Goal: Task Accomplishment & Management: Manage account settings

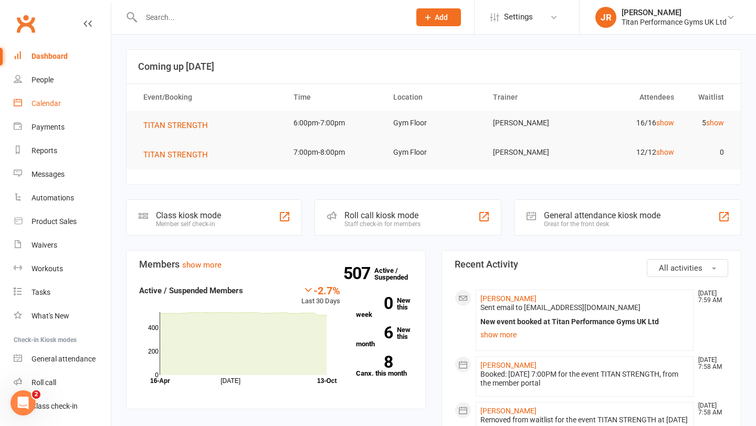
click at [71, 99] on link "Calendar" at bounding box center [62, 104] width 97 height 24
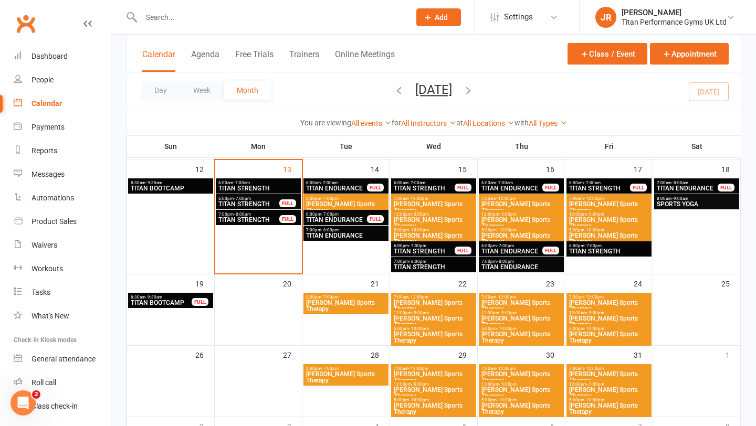
scroll to position [446, 0]
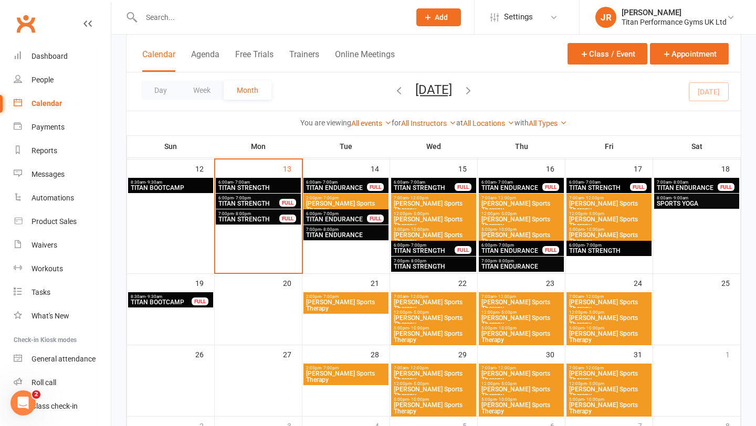
click at [285, 186] on span "TITAN STRENGTH" at bounding box center [258, 188] width 81 height 6
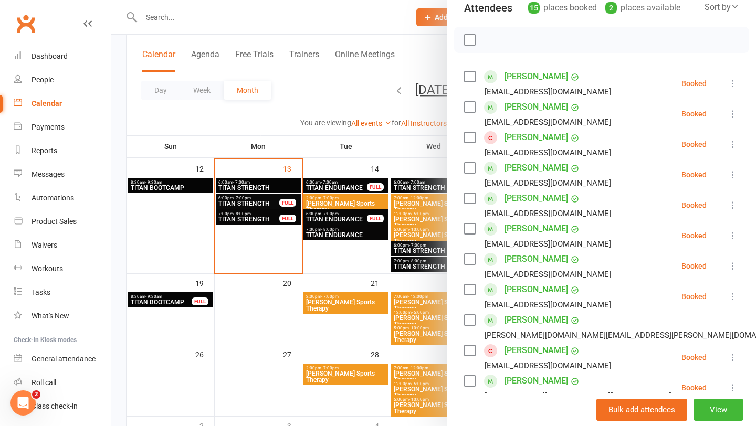
scroll to position [137, 0]
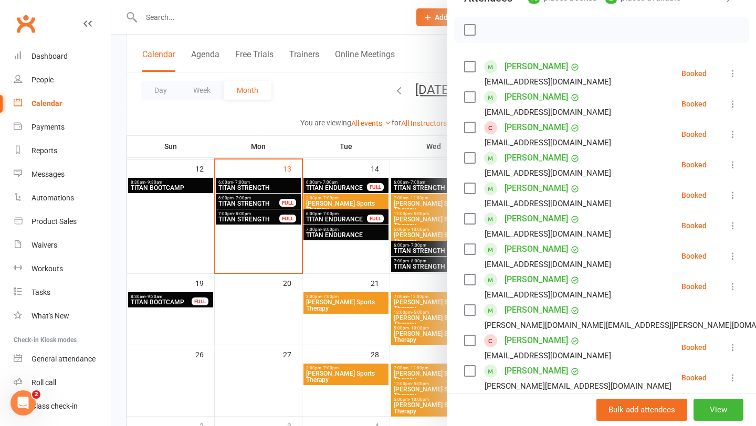
click at [734, 67] on button at bounding box center [732, 73] width 13 height 13
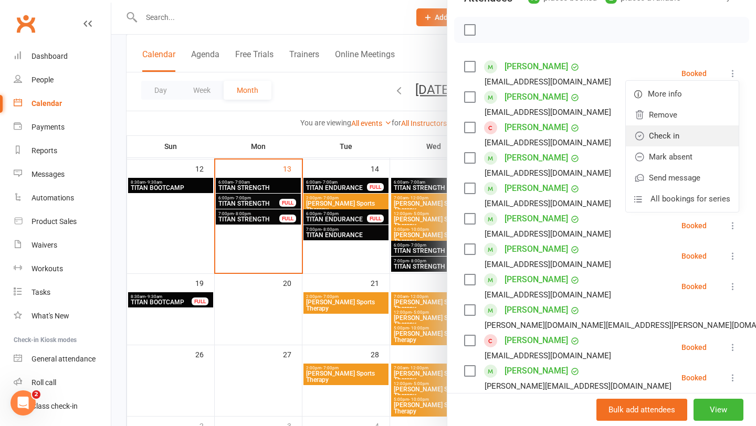
click at [679, 139] on link "Check in" at bounding box center [681, 135] width 113 height 21
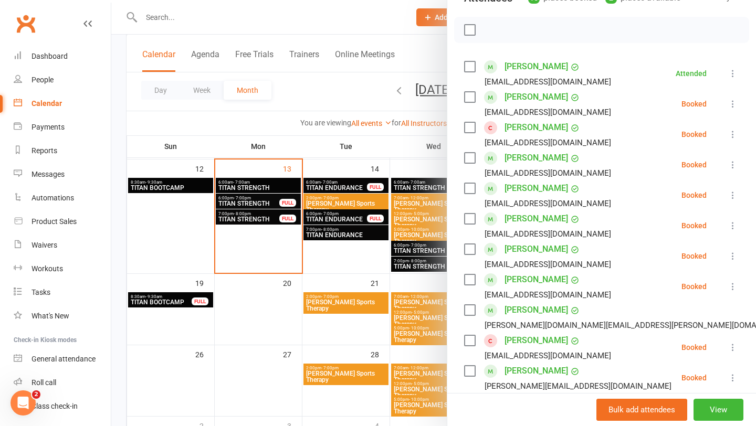
click at [471, 94] on label at bounding box center [469, 97] width 10 height 10
click at [472, 128] on label at bounding box center [469, 127] width 10 height 10
click at [470, 160] on label at bounding box center [469, 158] width 10 height 10
click at [470, 185] on label at bounding box center [469, 188] width 10 height 10
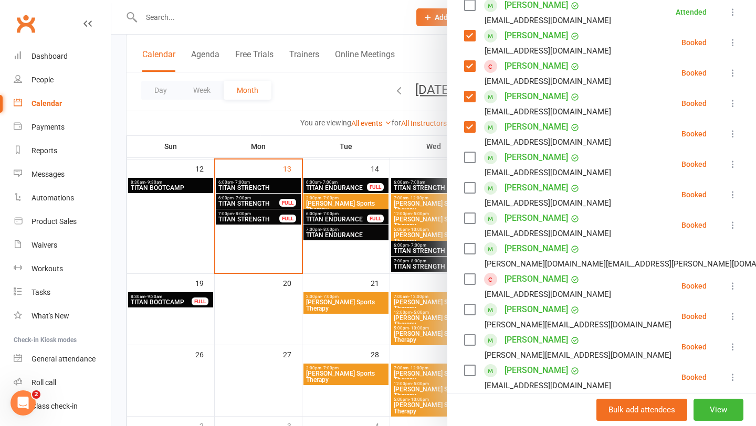
scroll to position [200, 0]
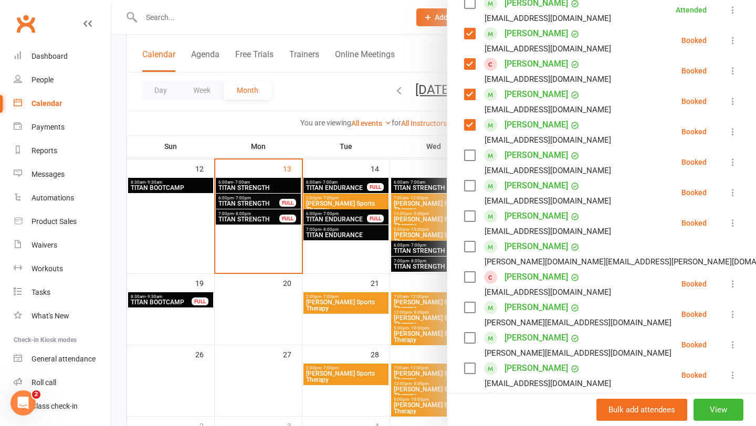
click at [469, 157] on label at bounding box center [469, 155] width 10 height 10
click at [471, 186] on label at bounding box center [469, 185] width 10 height 10
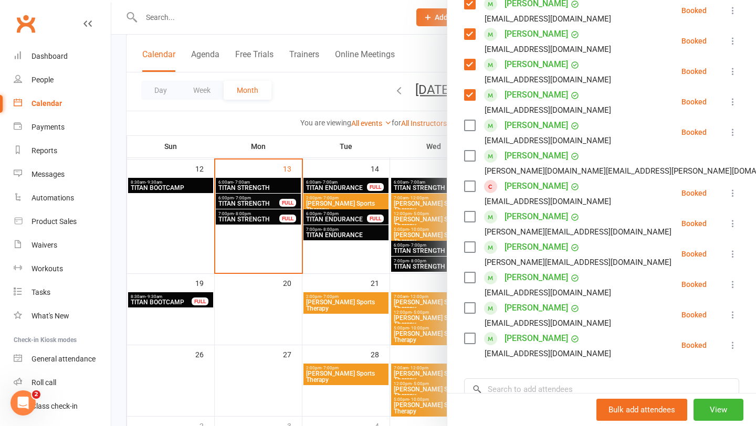
scroll to position [295, 0]
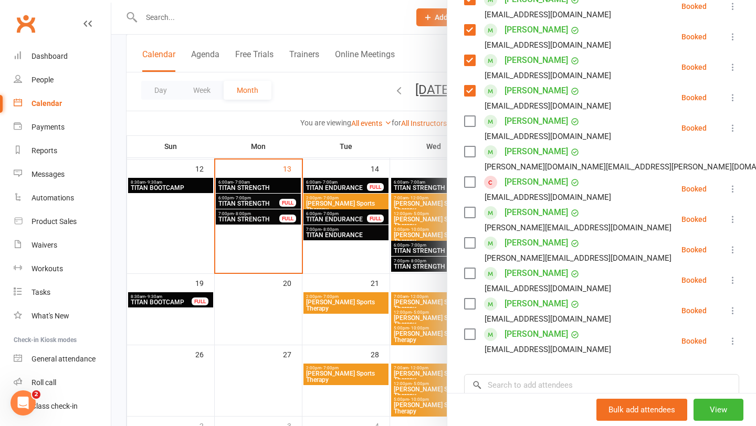
click at [471, 182] on label at bounding box center [469, 182] width 10 height 10
click at [471, 215] on label at bounding box center [469, 212] width 10 height 10
click at [471, 244] on label at bounding box center [469, 243] width 10 height 10
click at [470, 273] on label at bounding box center [469, 273] width 10 height 10
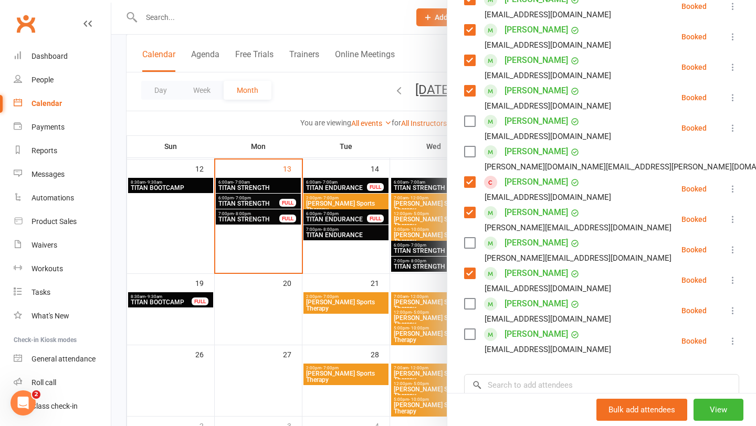
click at [472, 304] on label at bounding box center [469, 304] width 10 height 10
click at [472, 335] on label at bounding box center [469, 334] width 10 height 10
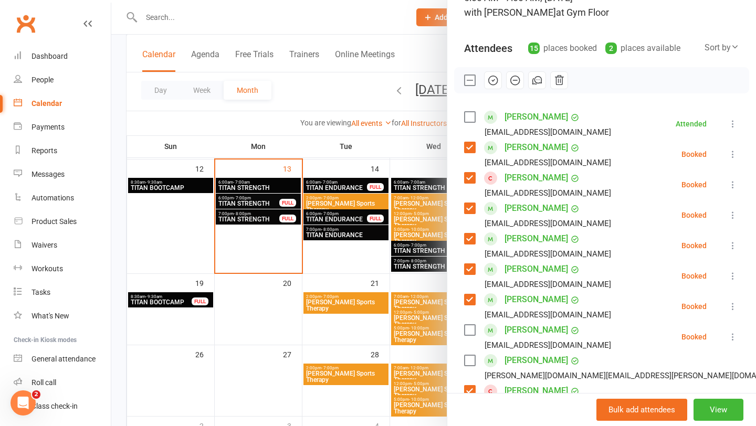
scroll to position [86, 0]
click at [493, 81] on icon "button" at bounding box center [493, 81] width 2 height 2
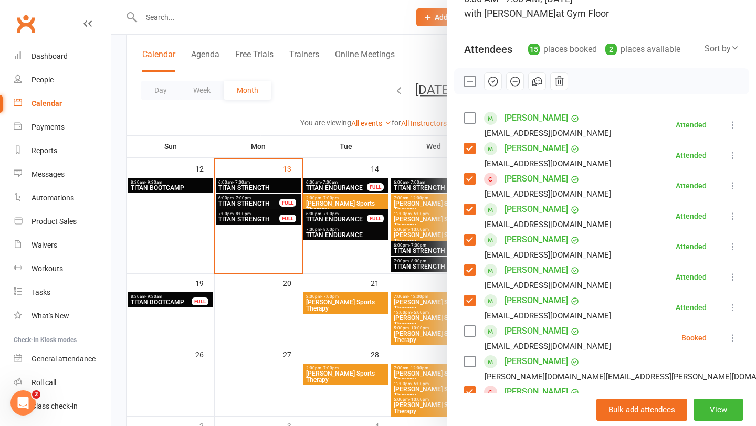
click at [469, 362] on label at bounding box center [469, 361] width 10 height 10
click at [493, 82] on icon "button" at bounding box center [493, 82] width 12 height 12
click at [472, 79] on label at bounding box center [469, 81] width 10 height 10
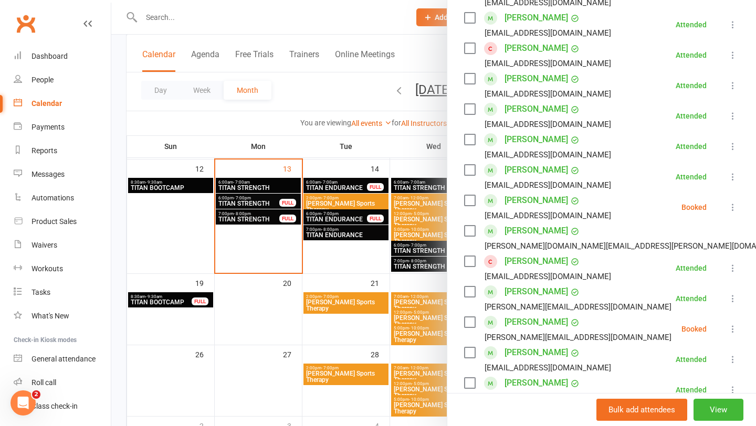
scroll to position [225, 0]
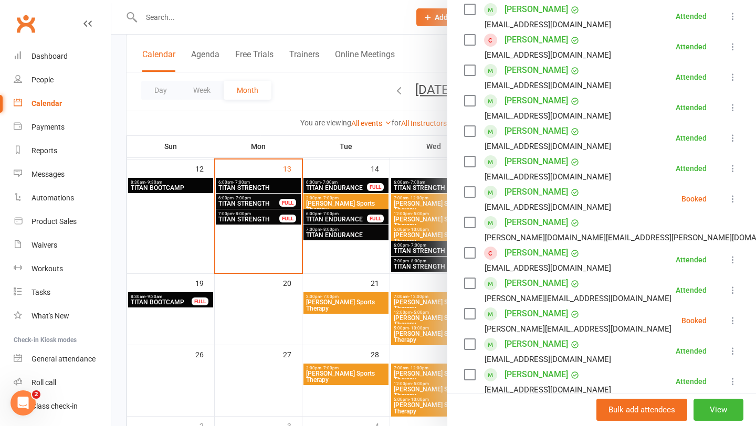
click at [732, 203] on icon at bounding box center [732, 199] width 10 height 10
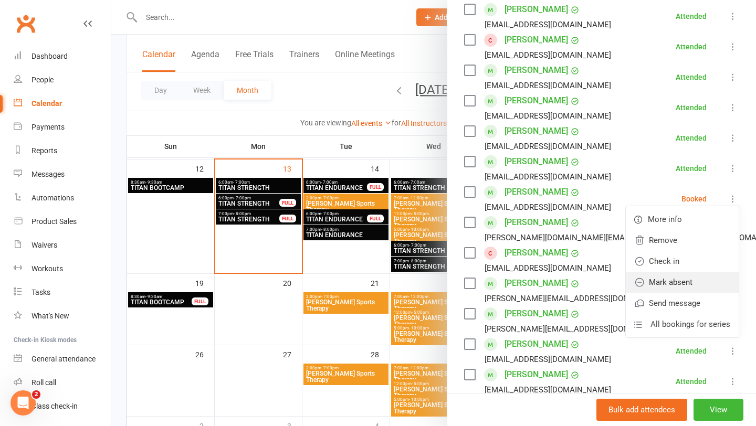
click at [674, 288] on link "Mark absent" at bounding box center [681, 282] width 113 height 21
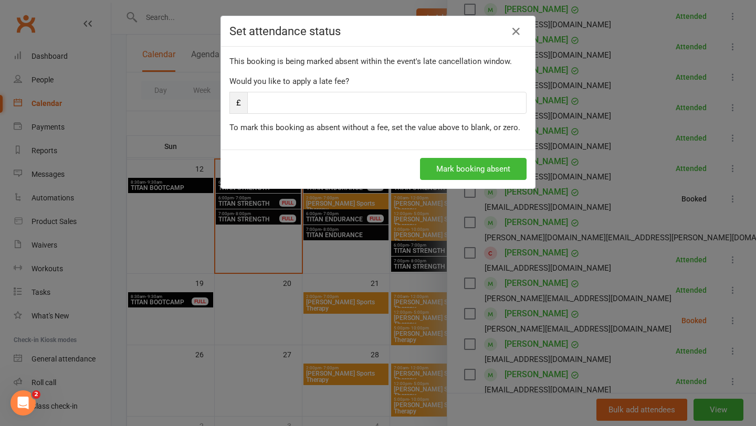
click at [474, 180] on div "Mark booking absent" at bounding box center [378, 169] width 314 height 39
click at [474, 178] on button "Mark booking absent" at bounding box center [473, 169] width 107 height 22
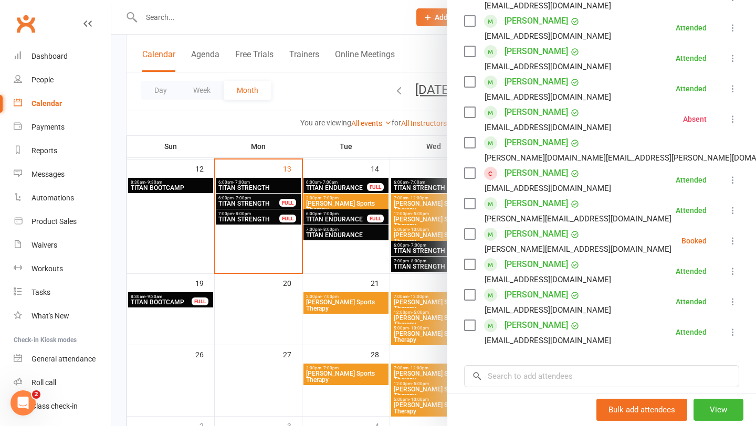
scroll to position [309, 0]
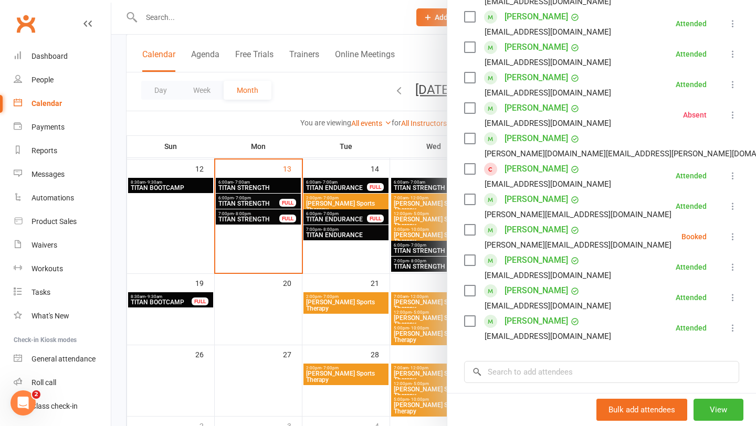
click at [727, 237] on button at bounding box center [732, 236] width 13 height 13
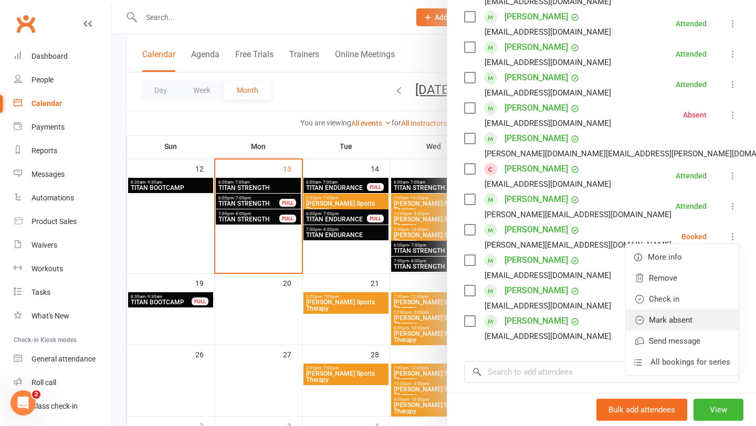
click at [675, 324] on link "Mark absent" at bounding box center [681, 320] width 113 height 21
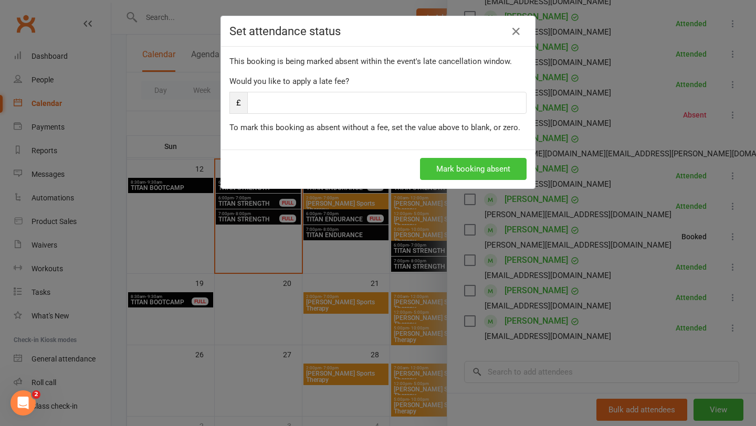
click at [489, 169] on button "Mark booking absent" at bounding box center [473, 169] width 107 height 22
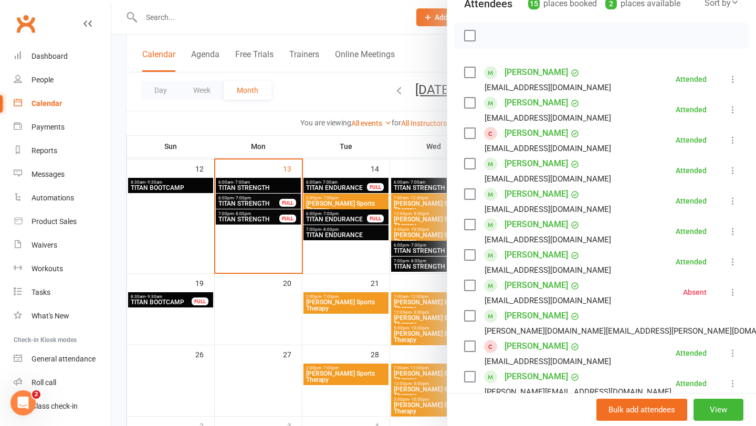
scroll to position [0, 0]
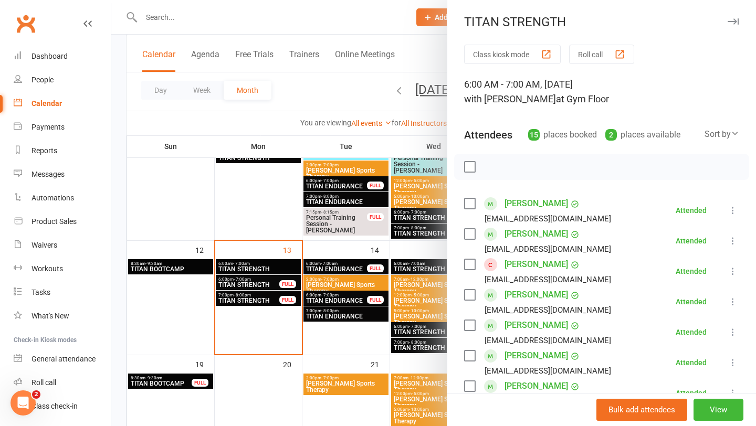
click at [374, 275] on div at bounding box center [433, 213] width 644 height 426
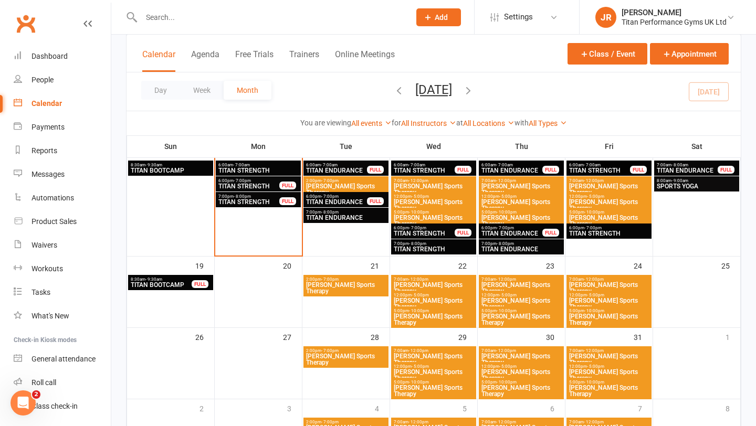
scroll to position [465, 0]
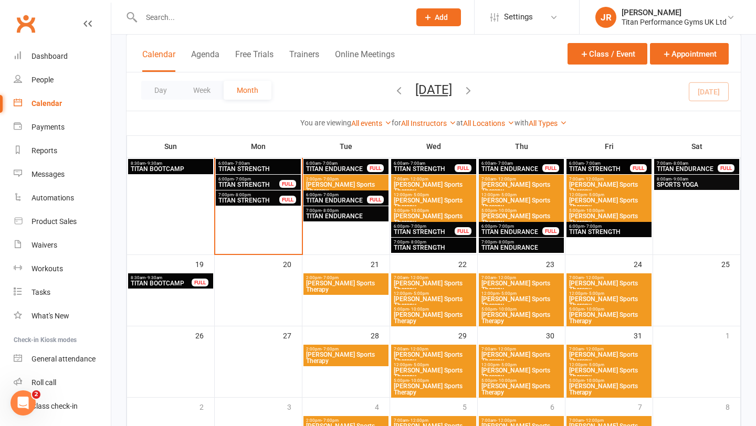
click at [341, 164] on span "6:00am - 7:00am" at bounding box center [336, 163] width 62 height 5
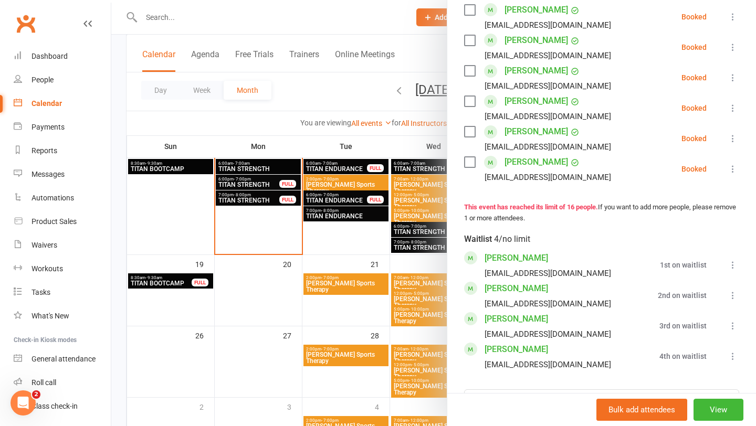
scroll to position [514, 0]
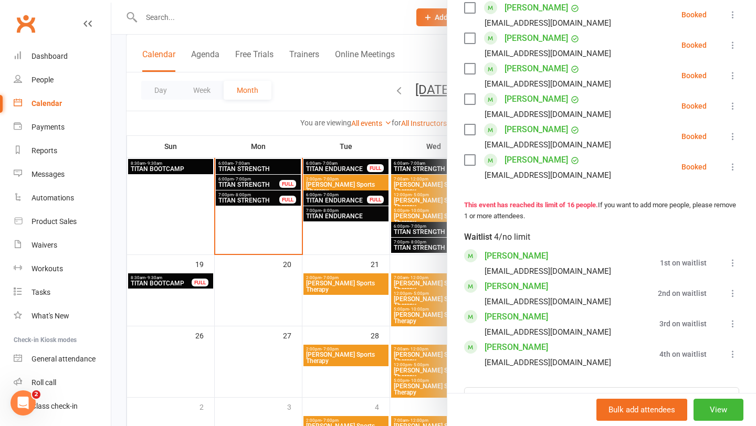
click at [333, 189] on div at bounding box center [433, 213] width 644 height 426
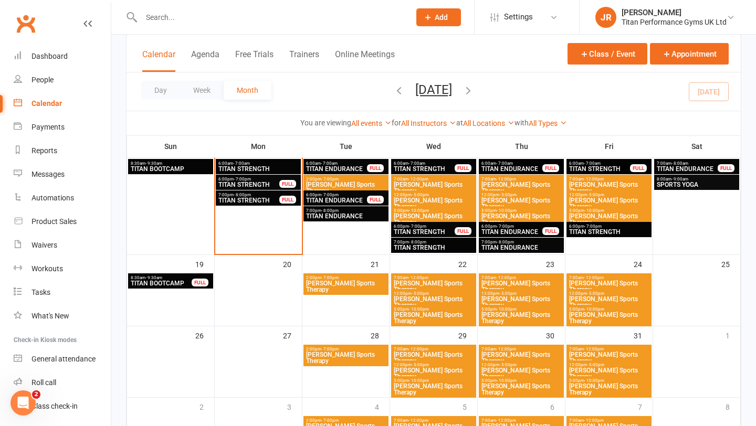
click at [258, 183] on span "TITAN STRENGTH" at bounding box center [249, 185] width 62 height 6
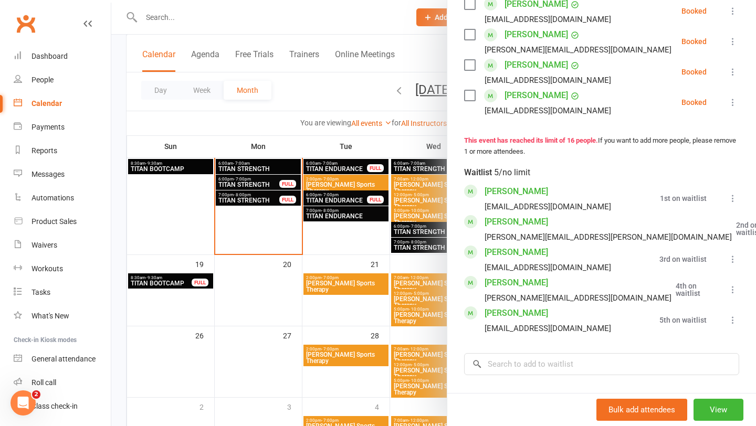
scroll to position [596, 0]
click at [383, 259] on div at bounding box center [433, 213] width 644 height 426
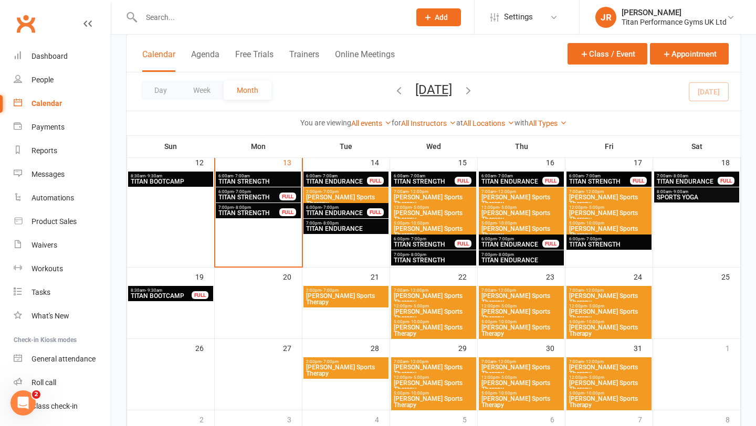
scroll to position [451, 0]
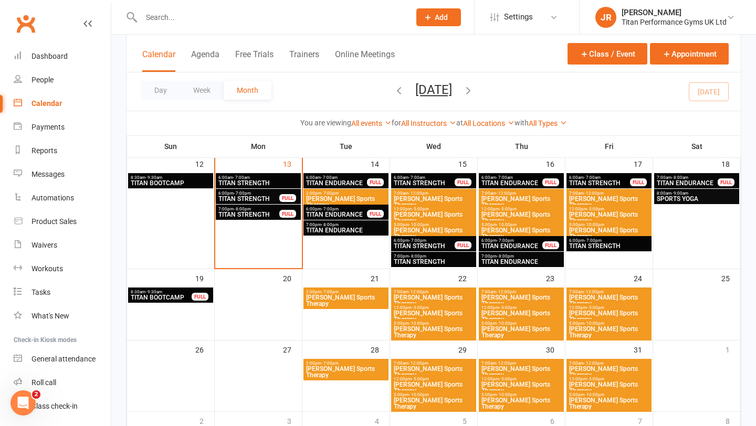
click at [263, 199] on span "TITAN STRENGTH" at bounding box center [249, 199] width 62 height 6
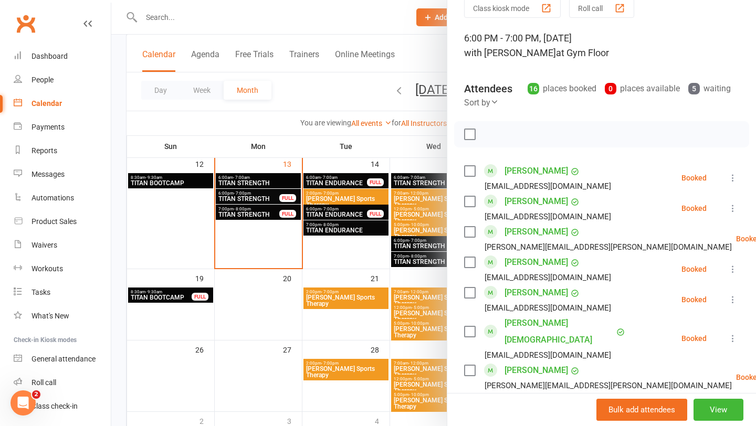
scroll to position [18, 0]
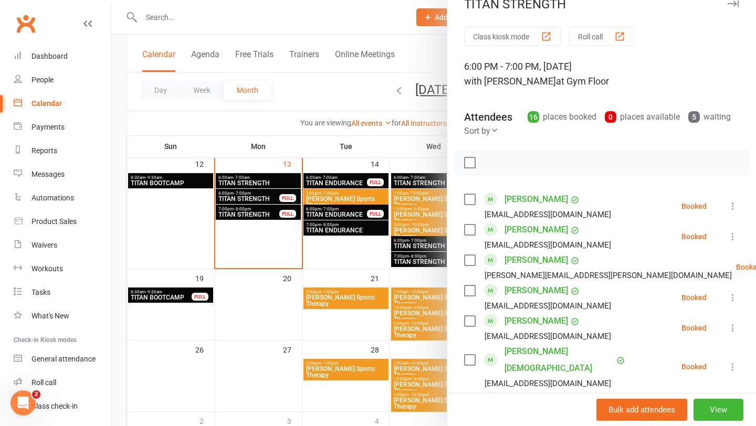
click at [321, 215] on div at bounding box center [433, 213] width 644 height 426
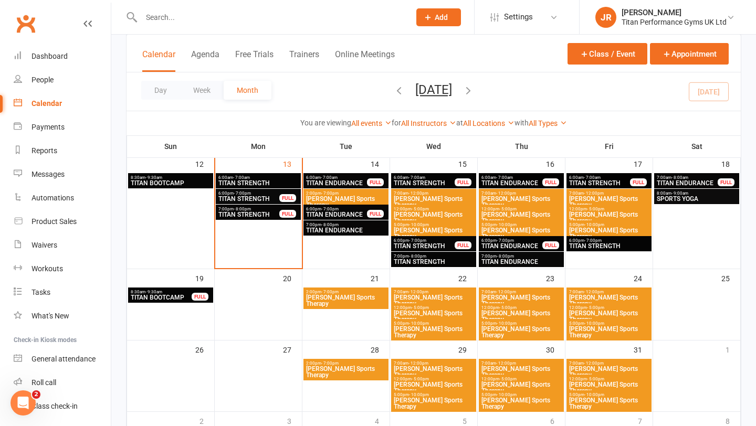
click at [187, 181] on span "TITAN BOOTCAMP" at bounding box center [170, 183] width 81 height 6
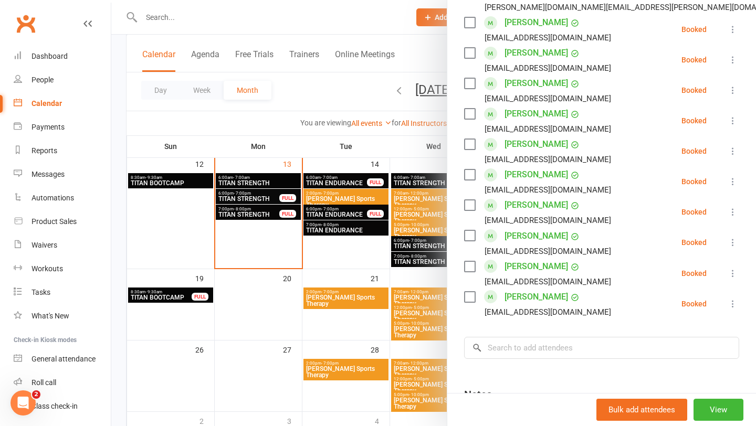
scroll to position [426, 0]
click at [396, 283] on div at bounding box center [433, 213] width 644 height 426
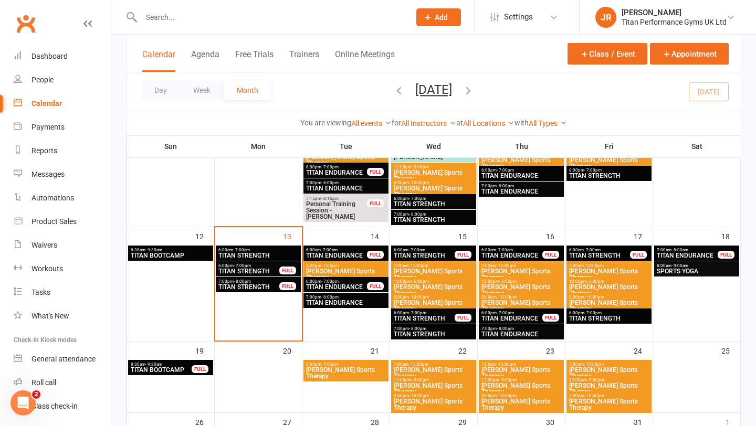
scroll to position [399, 0]
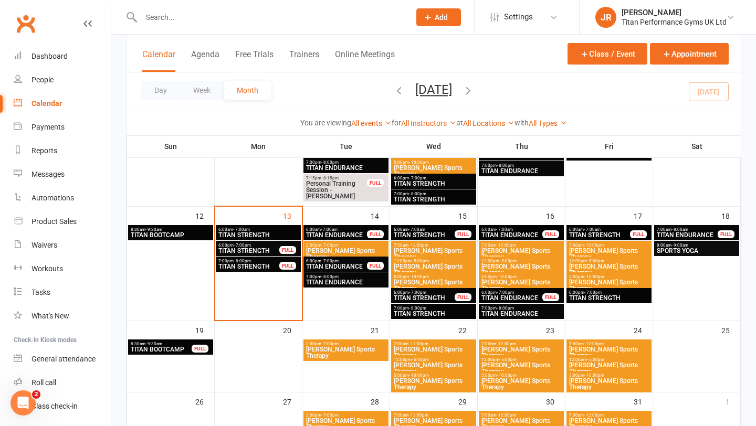
click at [268, 232] on span "TITAN STRENGTH" at bounding box center [258, 235] width 81 height 6
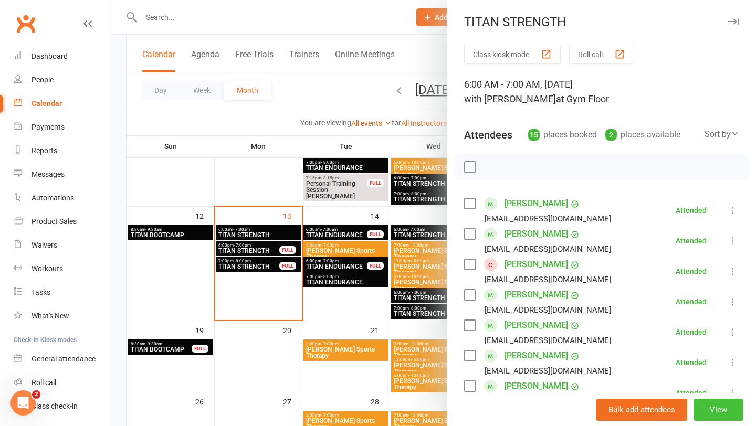
click at [720, 407] on button "View" at bounding box center [718, 410] width 50 height 22
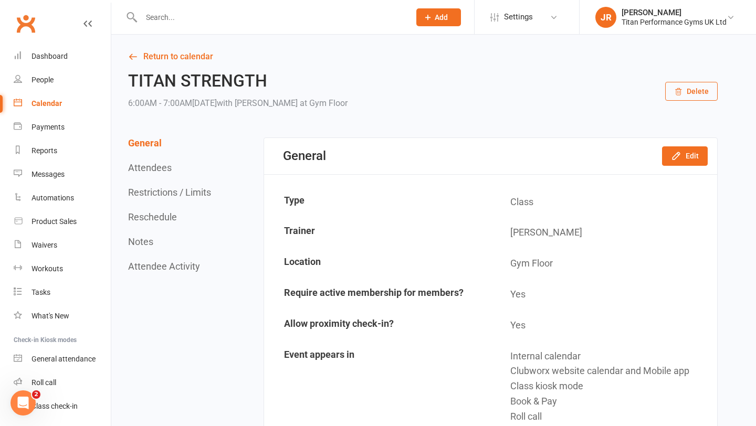
click at [174, 192] on button "Restrictions / Limits" at bounding box center [169, 192] width 83 height 11
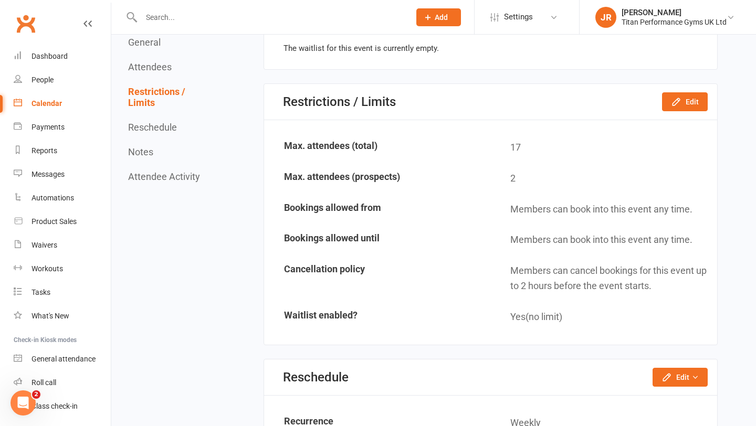
scroll to position [1145, 0]
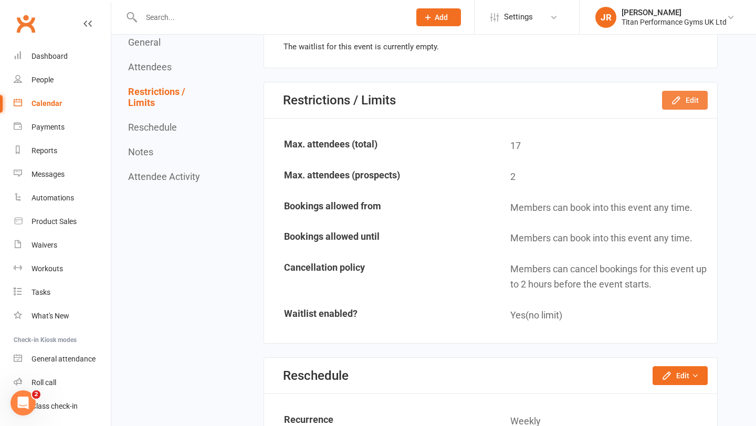
click at [689, 104] on button "Edit" at bounding box center [685, 100] width 46 height 19
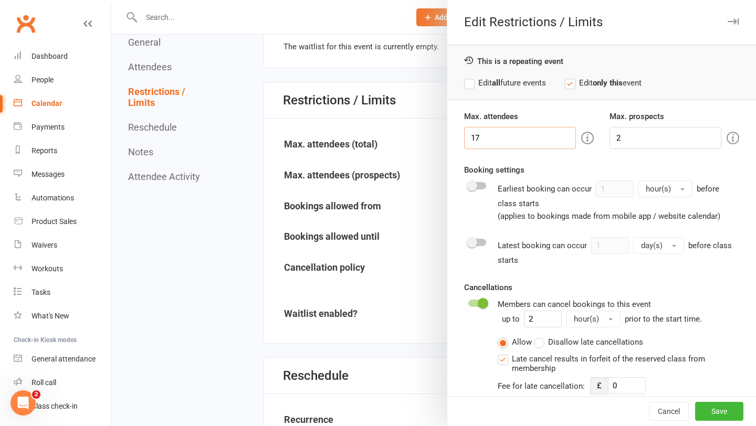
click at [526, 137] on input "17" at bounding box center [520, 138] width 112 height 22
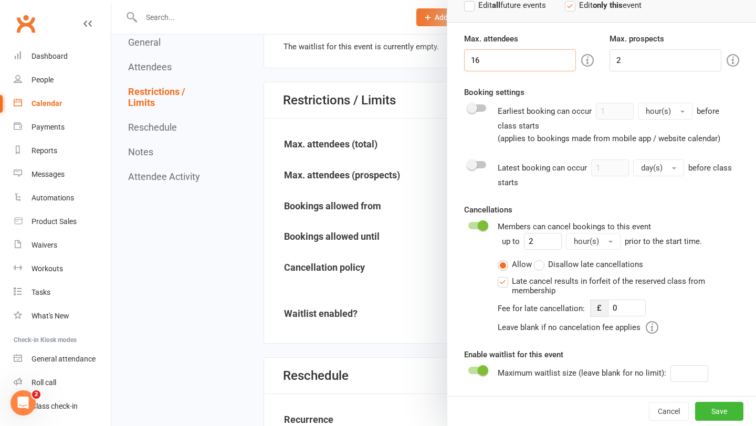
scroll to position [0, 0]
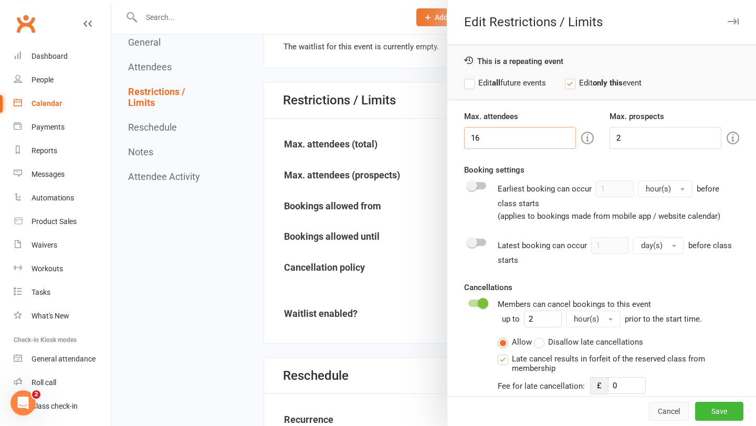
type input "16"
click at [665, 410] on button "Cancel" at bounding box center [669, 411] width 40 height 19
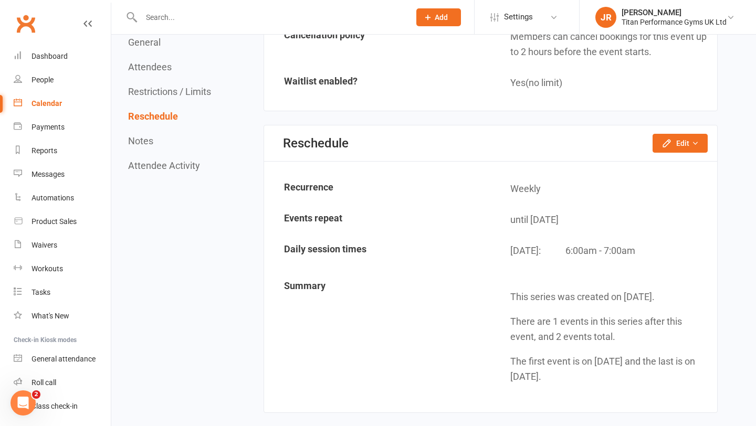
scroll to position [1380, 0]
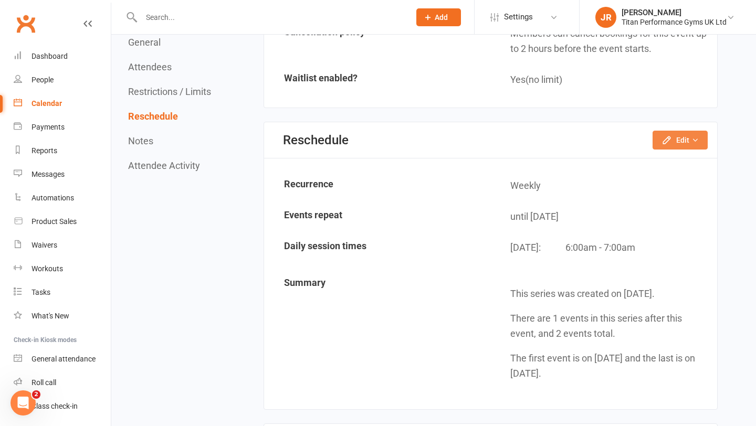
click at [669, 138] on icon "button" at bounding box center [666, 139] width 7 height 7
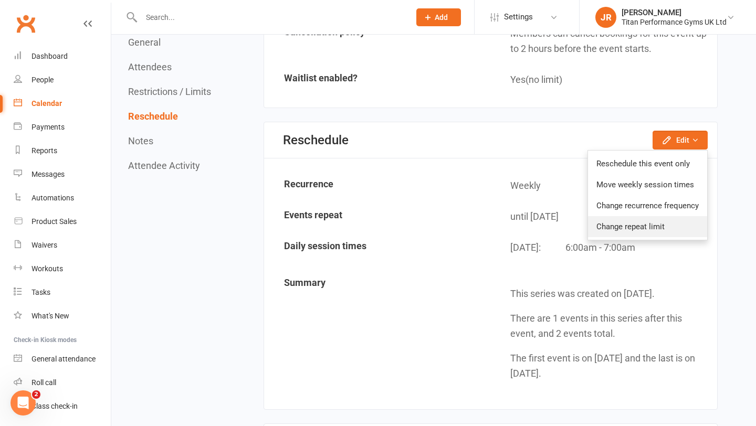
click at [635, 228] on link "Change repeat limit" at bounding box center [647, 226] width 119 height 21
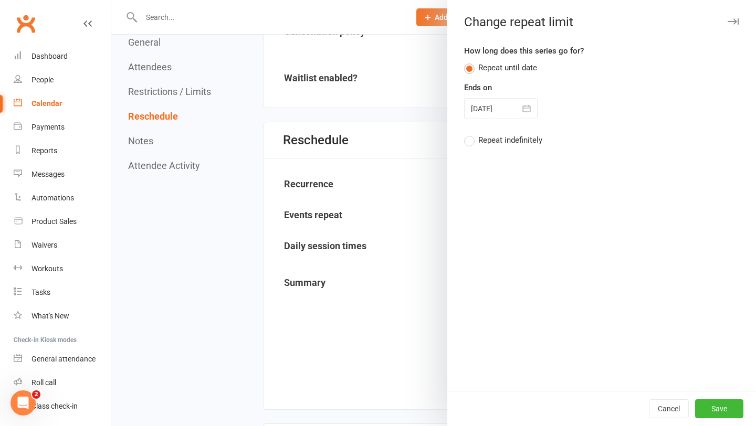
click at [518, 108] on button "button" at bounding box center [526, 108] width 21 height 21
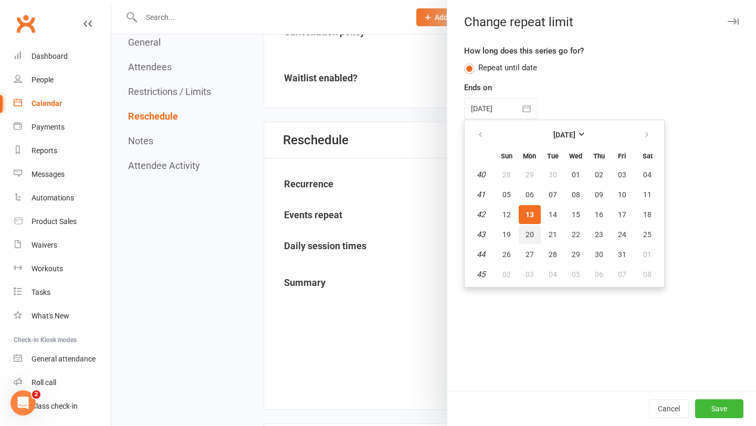
click at [526, 233] on span "20" at bounding box center [529, 234] width 8 height 8
type input "[DATE]"
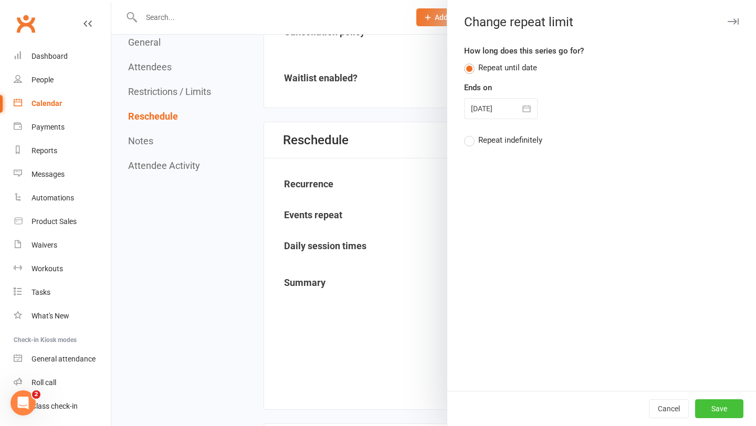
click at [729, 406] on button "Save" at bounding box center [719, 408] width 48 height 19
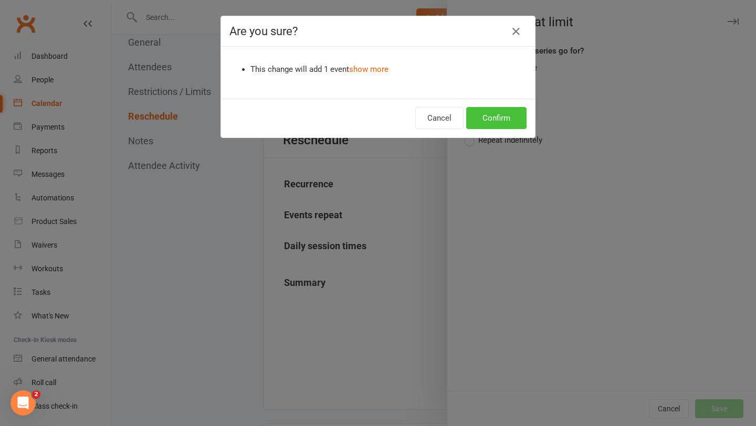
click at [503, 112] on button "Confirm" at bounding box center [496, 118] width 60 height 22
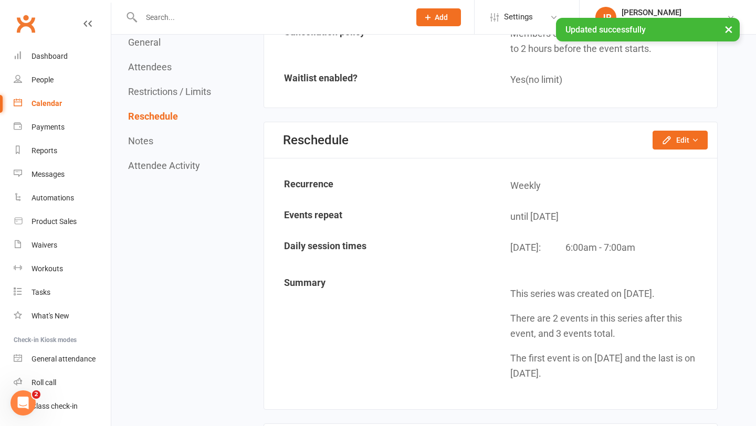
click at [69, 98] on link "Calendar" at bounding box center [62, 104] width 97 height 24
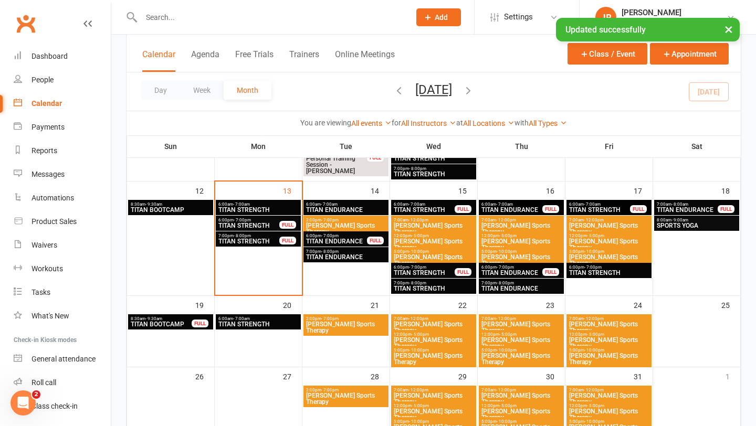
scroll to position [426, 0]
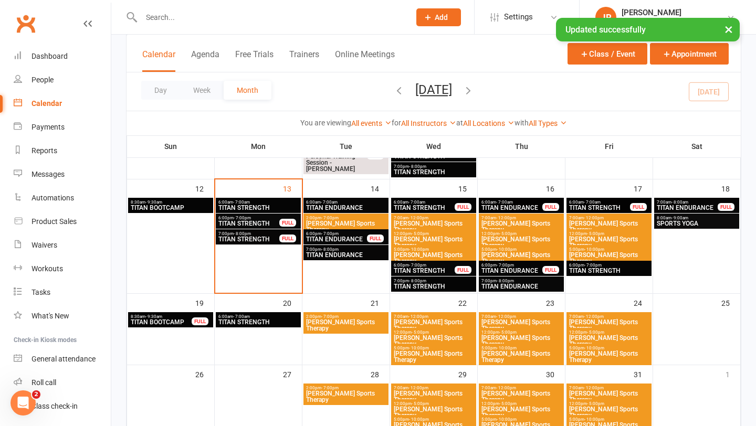
click at [263, 319] on span "TITAN STRENGTH" at bounding box center [258, 322] width 81 height 6
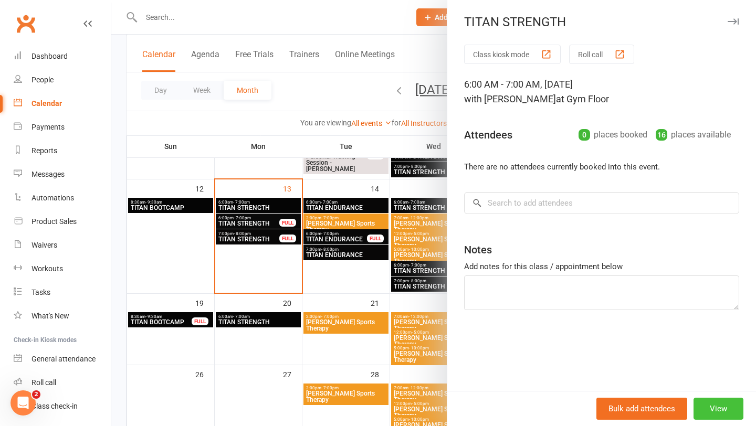
click at [711, 406] on button "View" at bounding box center [718, 409] width 50 height 22
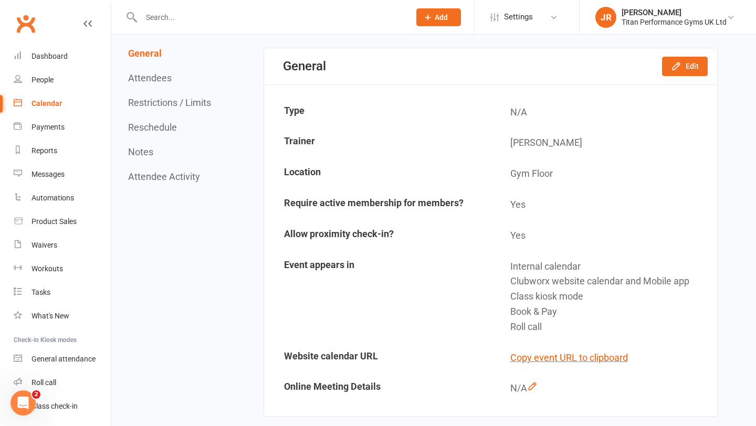
scroll to position [92, 0]
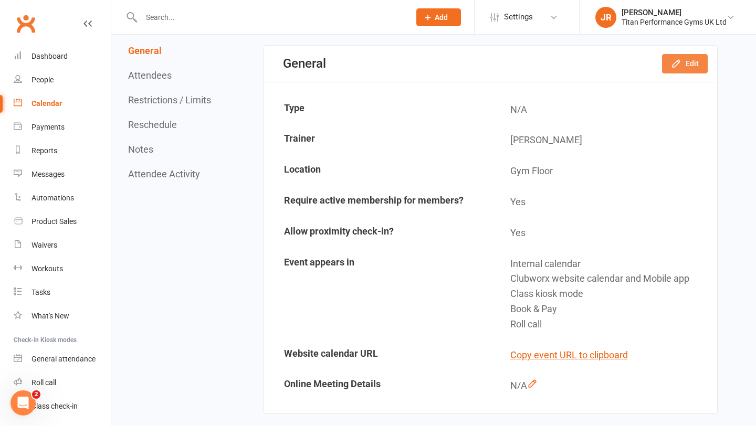
click at [668, 63] on button "Edit" at bounding box center [685, 63] width 46 height 19
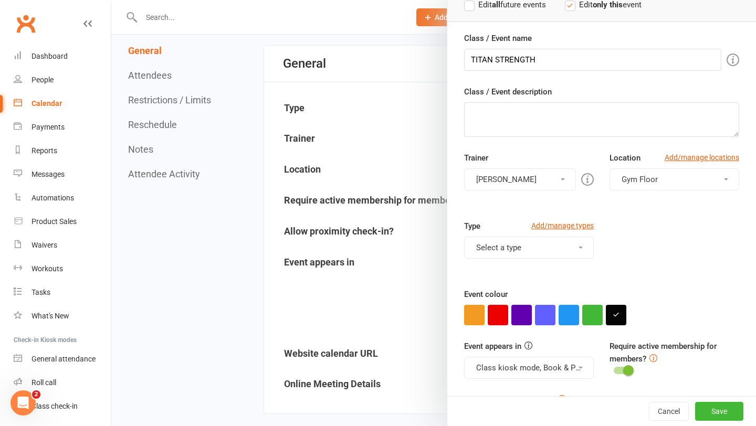
scroll to position [109, 0]
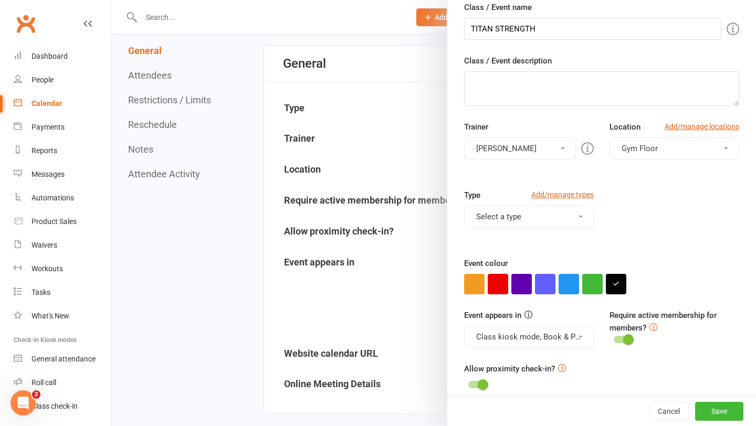
click at [539, 215] on button "Select a type" at bounding box center [529, 217] width 130 height 22
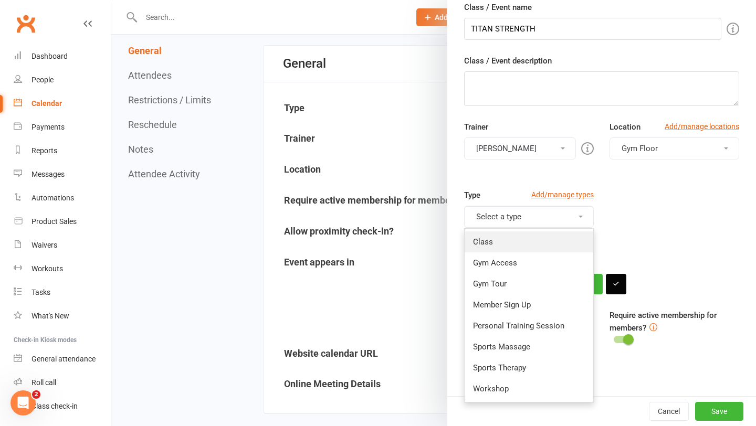
click at [525, 238] on link "Class" at bounding box center [528, 241] width 129 height 21
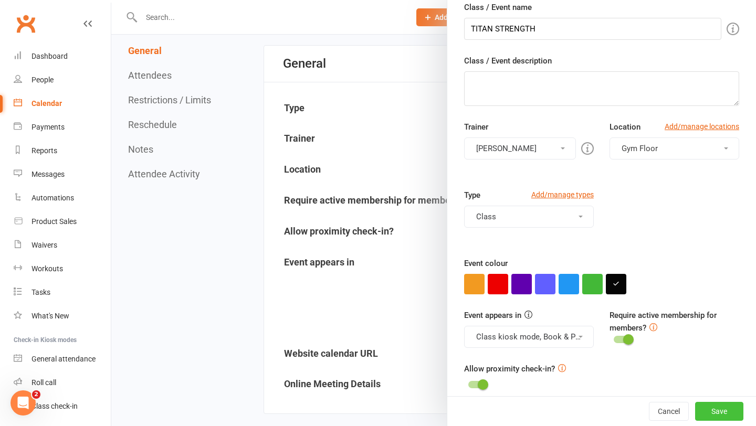
click at [718, 412] on button "Save" at bounding box center [719, 411] width 48 height 19
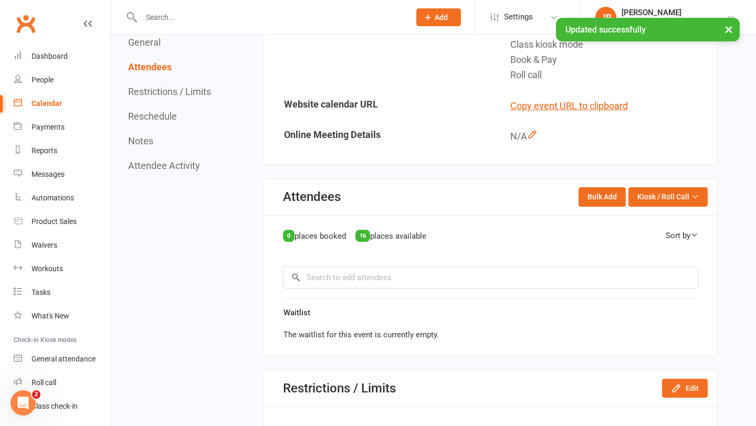
scroll to position [345, 0]
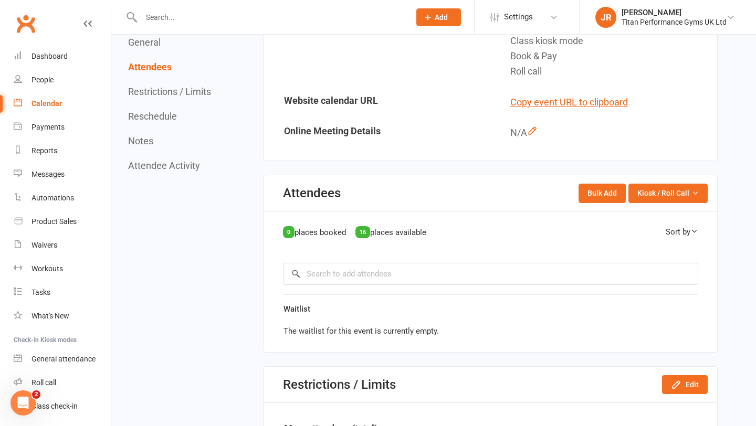
click at [72, 104] on link "Calendar" at bounding box center [62, 104] width 97 height 24
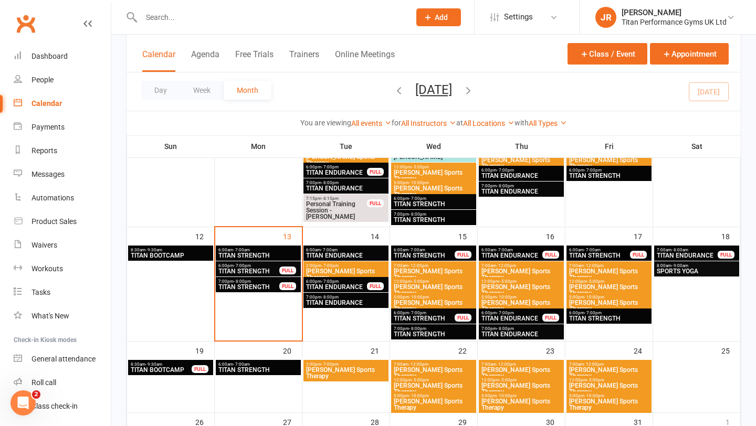
scroll to position [388, 0]
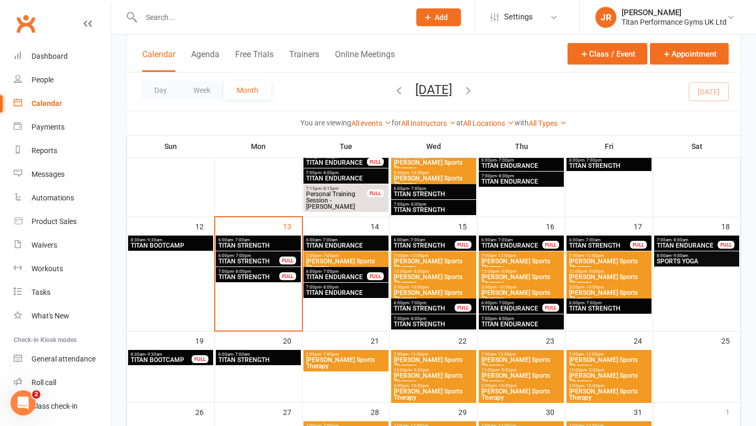
click at [252, 259] on span "TITAN STRENGTH" at bounding box center [249, 261] width 62 height 6
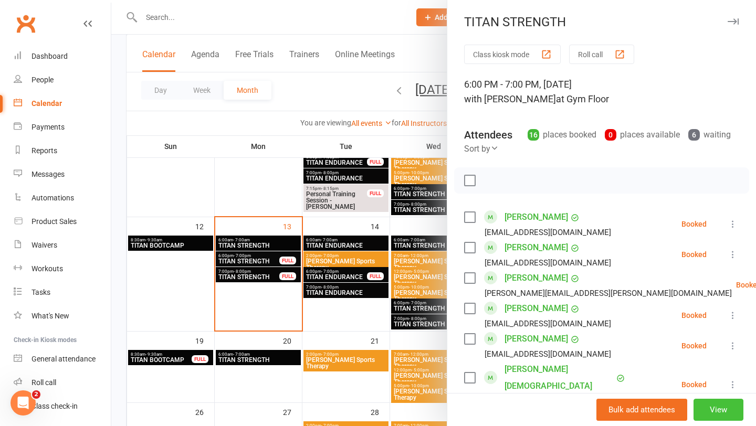
click at [714, 403] on button "View" at bounding box center [718, 410] width 50 height 22
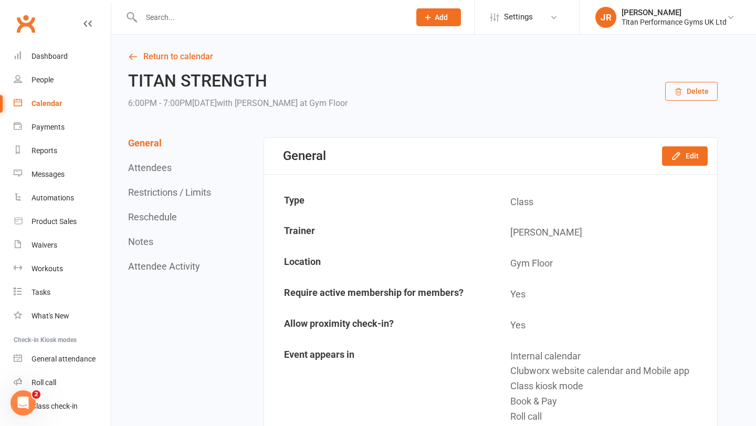
click at [159, 218] on button "Reschedule" at bounding box center [152, 216] width 49 height 11
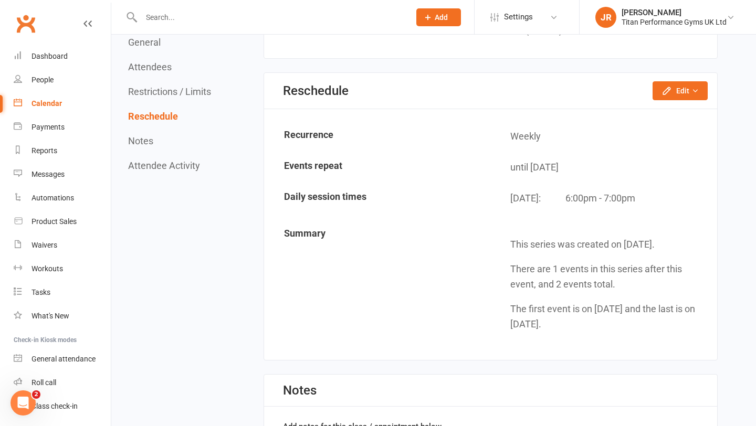
scroll to position [1668, 0]
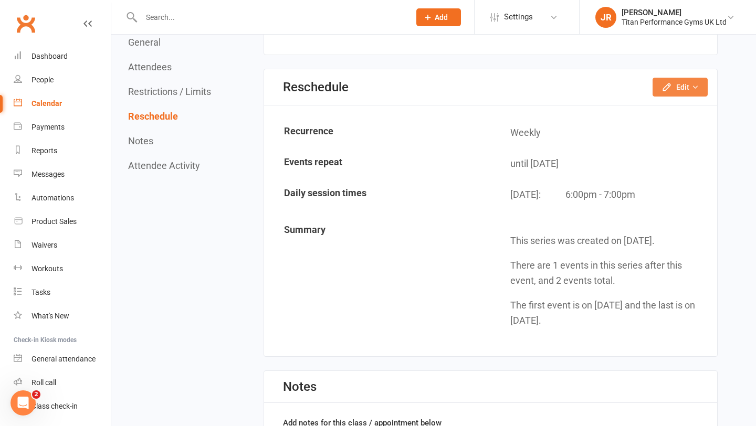
click at [682, 91] on button "Edit" at bounding box center [679, 87] width 55 height 19
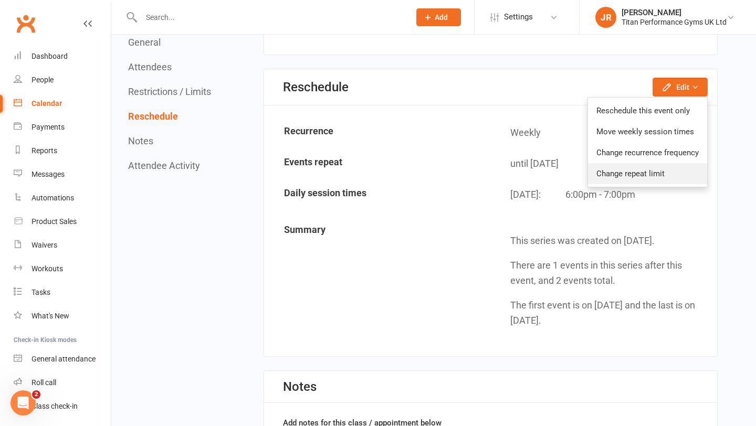
click at [636, 171] on link "Change repeat limit" at bounding box center [647, 173] width 119 height 21
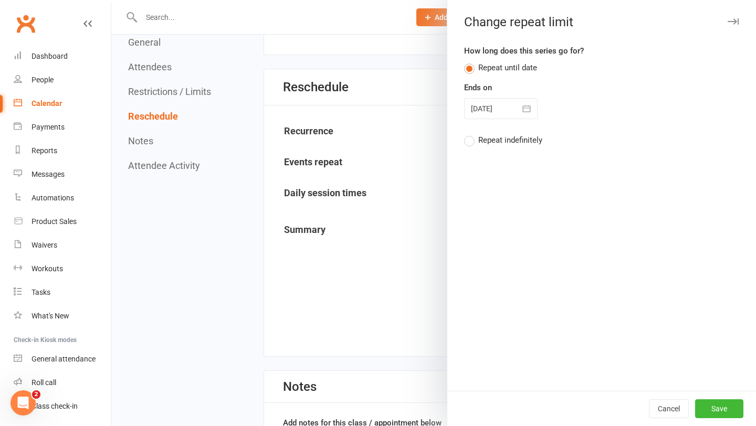
click at [531, 102] on button "button" at bounding box center [526, 108] width 21 height 21
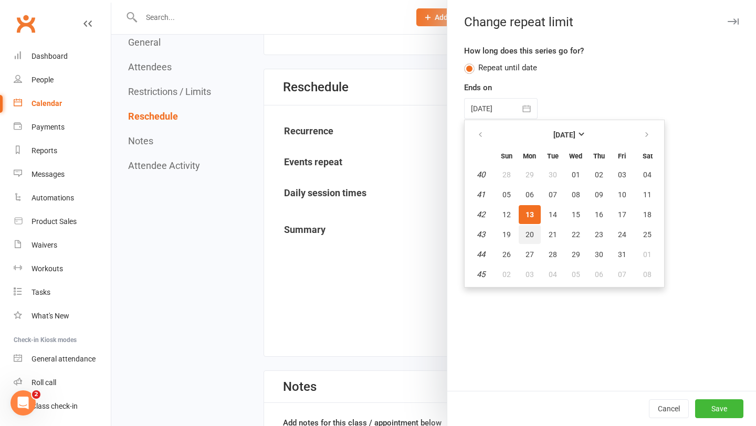
click at [527, 231] on span "20" at bounding box center [529, 234] width 8 height 8
type input "[DATE]"
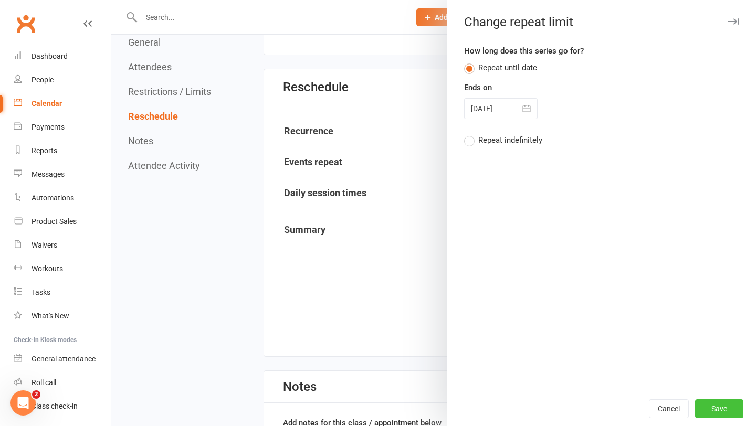
click at [726, 414] on button "Save" at bounding box center [719, 408] width 48 height 19
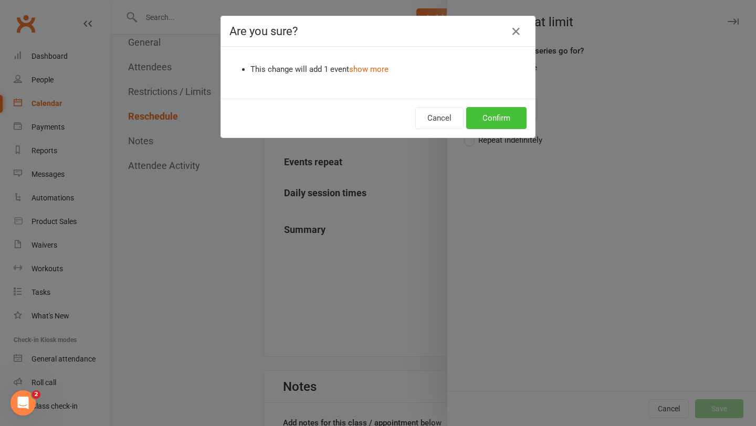
click at [506, 119] on button "Confirm" at bounding box center [496, 118] width 60 height 22
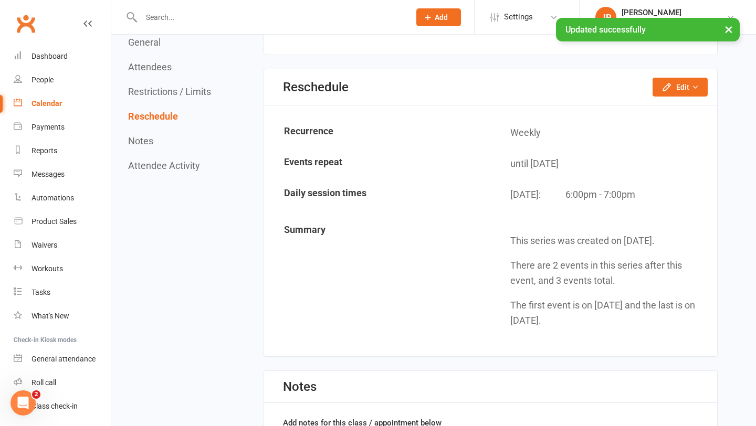
click at [73, 99] on link "Calendar" at bounding box center [62, 104] width 97 height 24
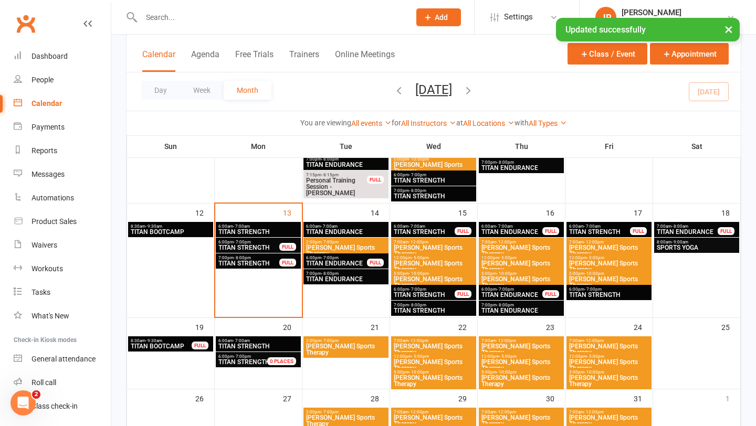
scroll to position [408, 0]
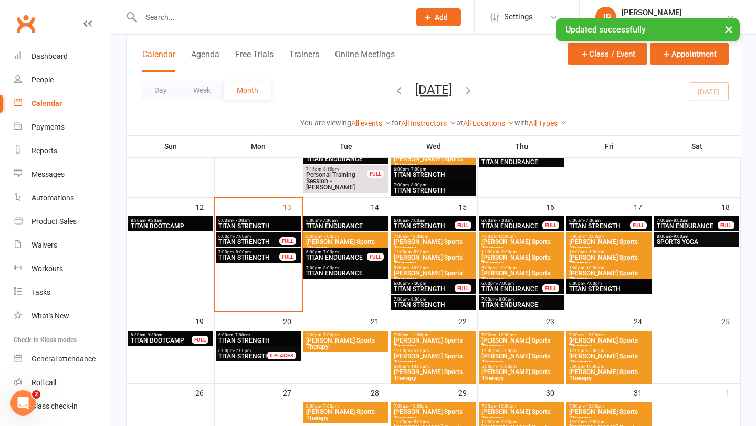
click at [254, 260] on span "TITAN STRENGTH" at bounding box center [249, 257] width 62 height 6
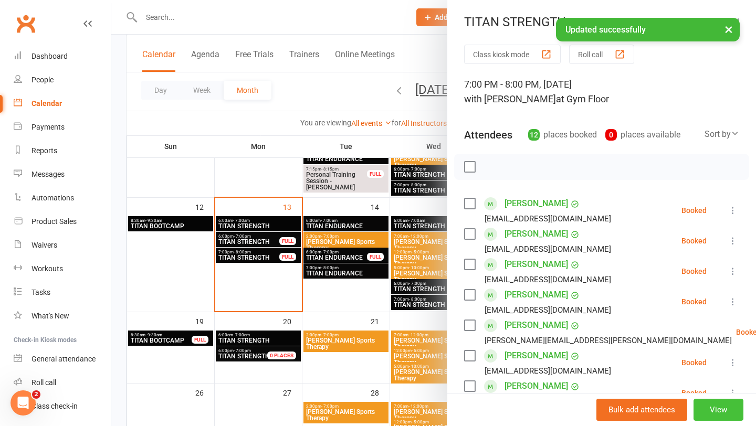
click at [706, 407] on button "View" at bounding box center [718, 410] width 50 height 22
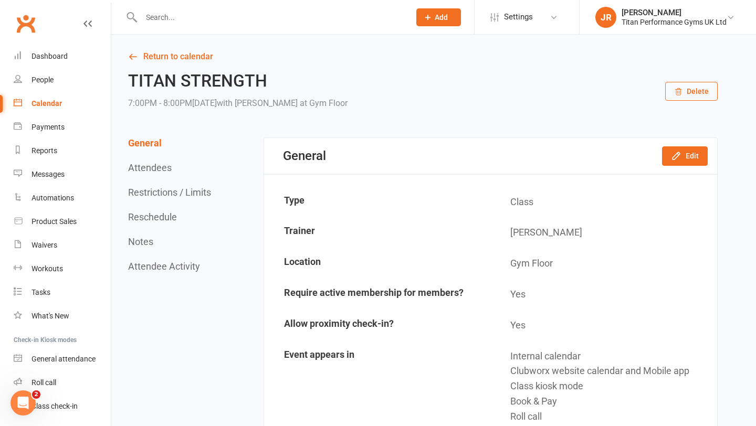
click at [159, 219] on button "Reschedule" at bounding box center [152, 216] width 49 height 11
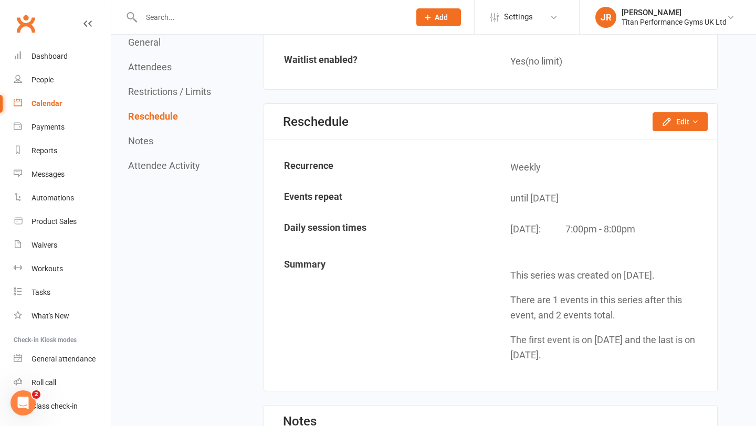
scroll to position [1348, 0]
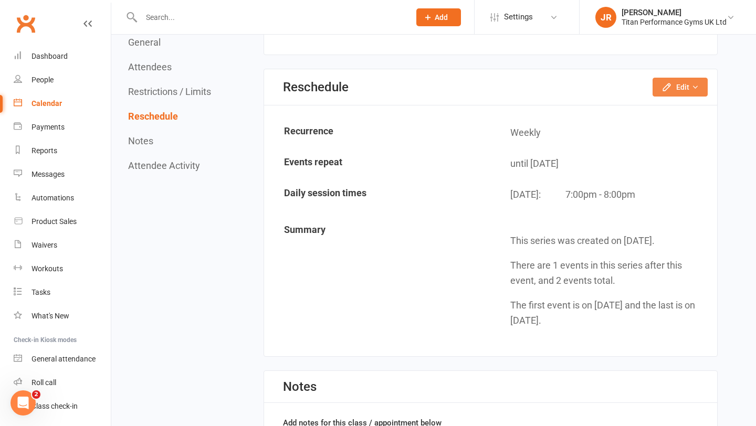
click at [694, 88] on icon "button" at bounding box center [694, 86] width 7 height 7
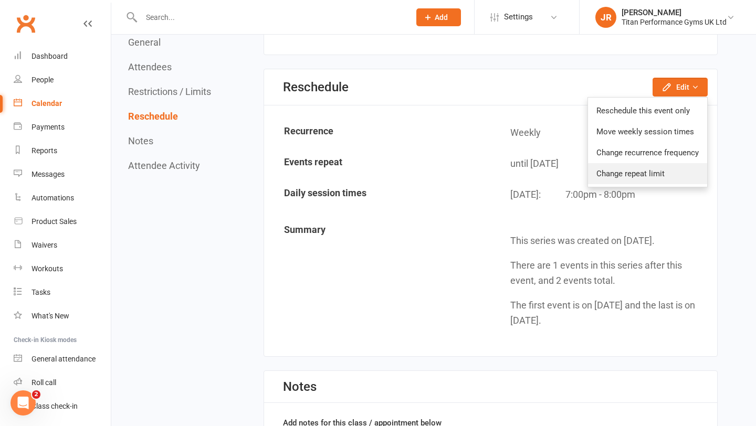
click at [631, 168] on link "Change repeat limit" at bounding box center [647, 173] width 119 height 21
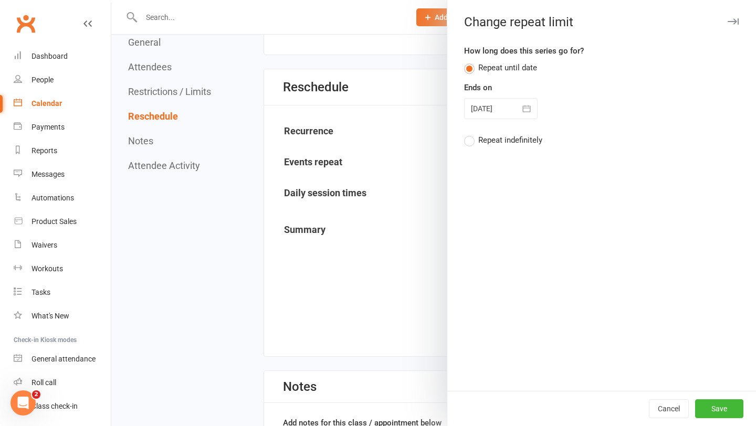
click at [528, 107] on icon "button" at bounding box center [526, 108] width 10 height 10
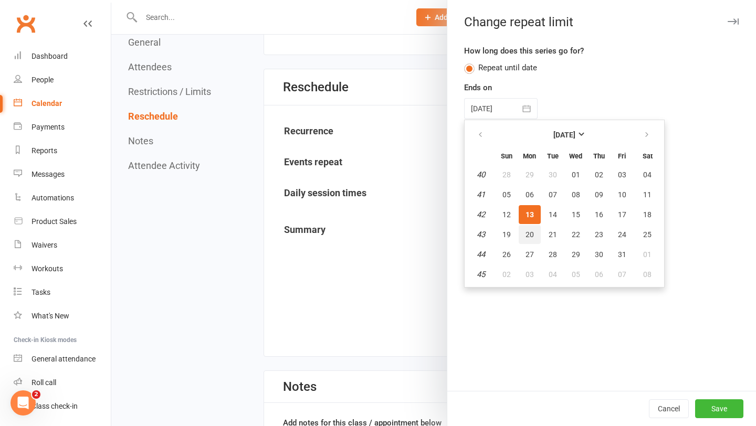
click at [532, 231] on span "20" at bounding box center [529, 234] width 8 height 8
type input "[DATE]"
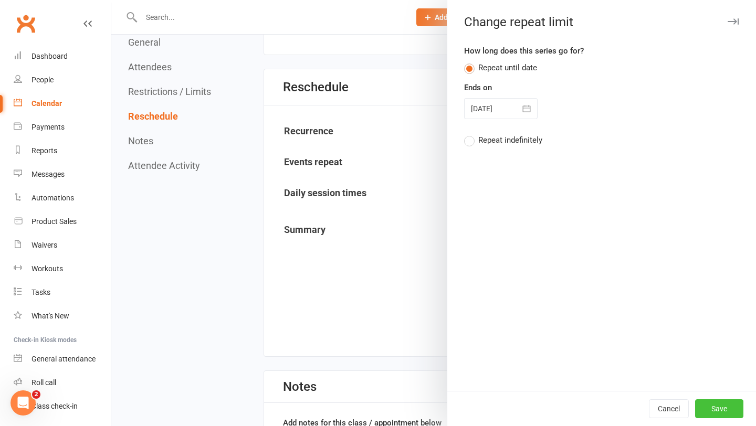
click at [703, 405] on button "Save" at bounding box center [719, 408] width 48 height 19
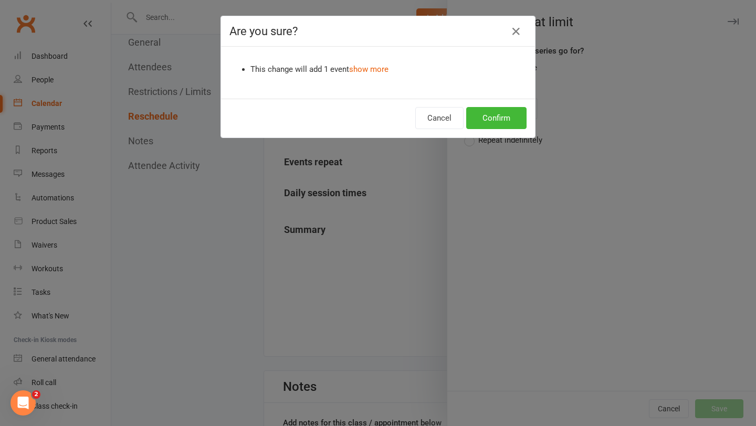
click at [508, 130] on div "Cancel Confirm" at bounding box center [378, 118] width 314 height 39
click at [508, 125] on button "Confirm" at bounding box center [496, 118] width 60 height 22
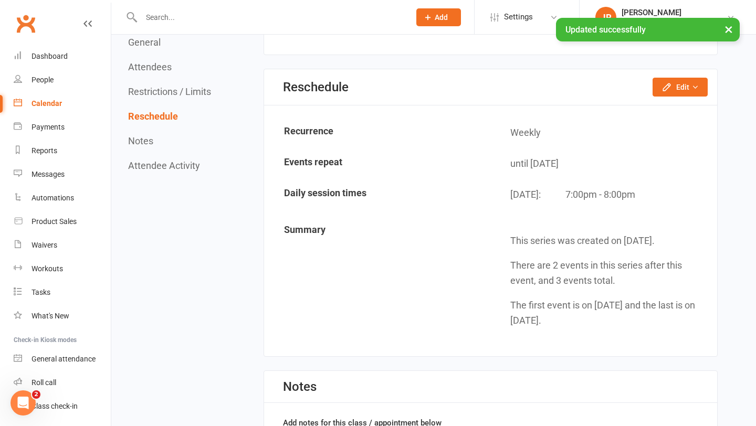
click at [54, 103] on div "Calendar" at bounding box center [46, 103] width 30 height 8
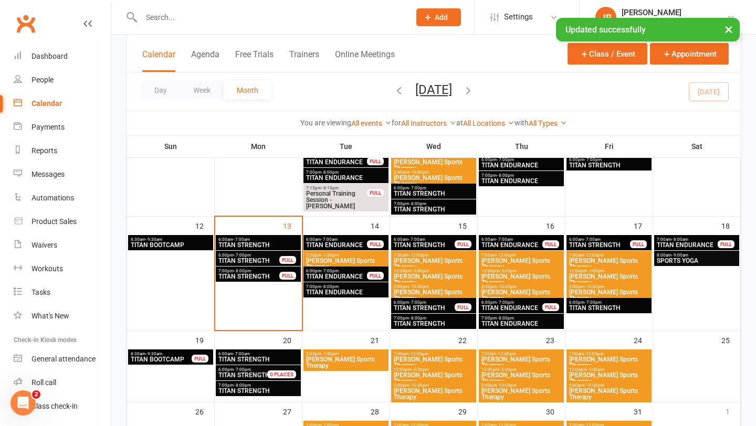
scroll to position [390, 0]
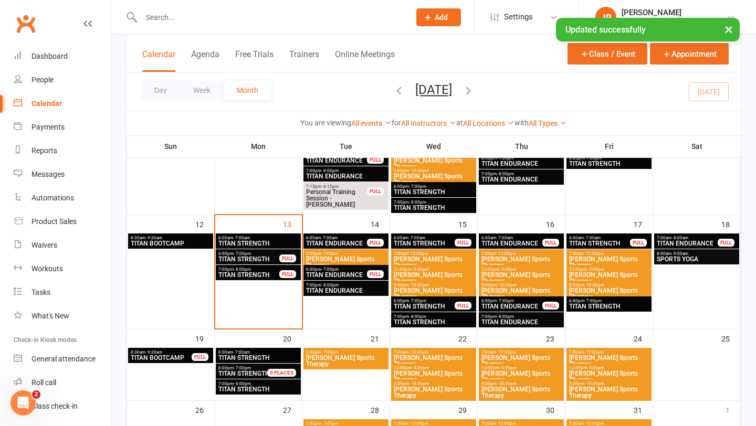
click at [346, 244] on span "TITAN ENDURANCE" at bounding box center [336, 243] width 62 height 6
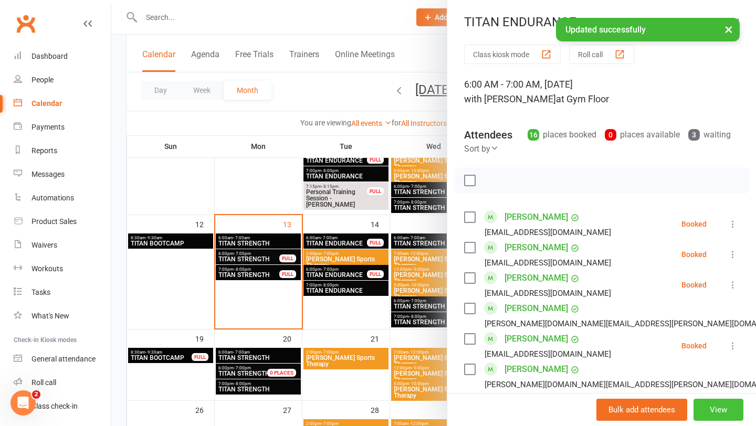
click at [712, 411] on button "View" at bounding box center [718, 410] width 50 height 22
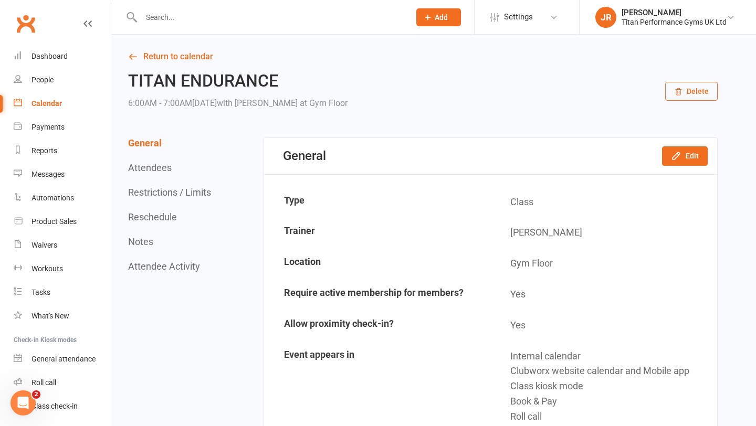
click at [154, 215] on button "Reschedule" at bounding box center [152, 216] width 49 height 11
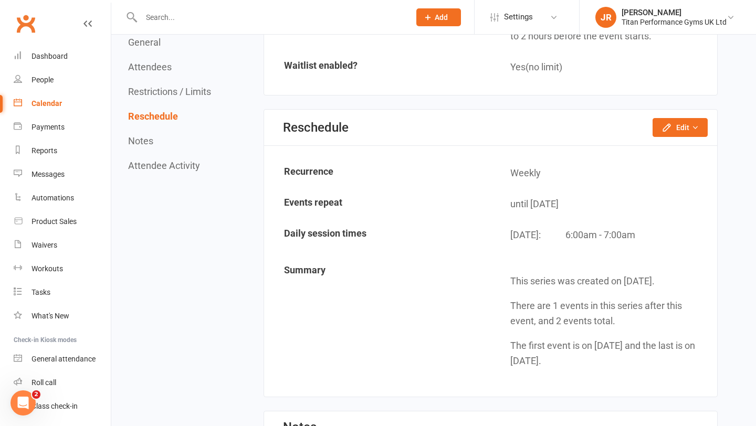
scroll to position [1565, 0]
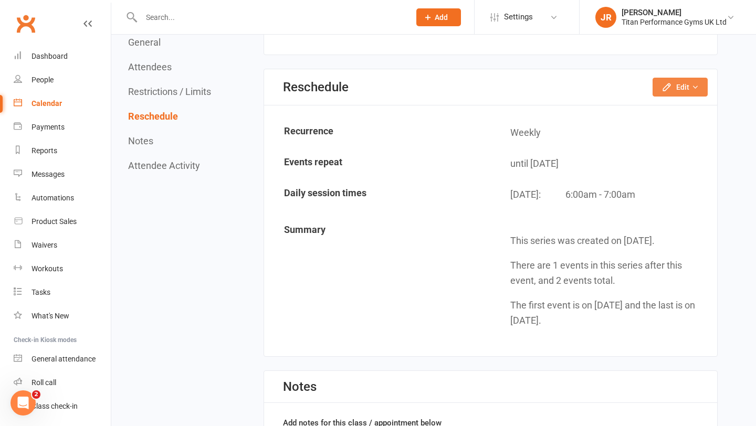
click at [687, 90] on button "Edit" at bounding box center [679, 87] width 55 height 19
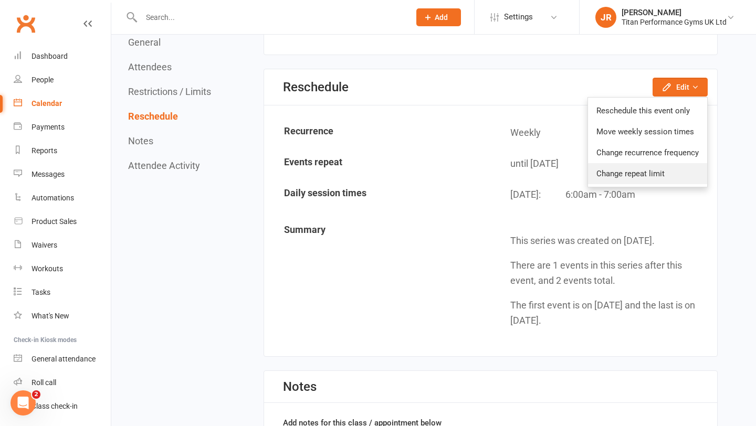
click at [632, 171] on link "Change repeat limit" at bounding box center [647, 173] width 119 height 21
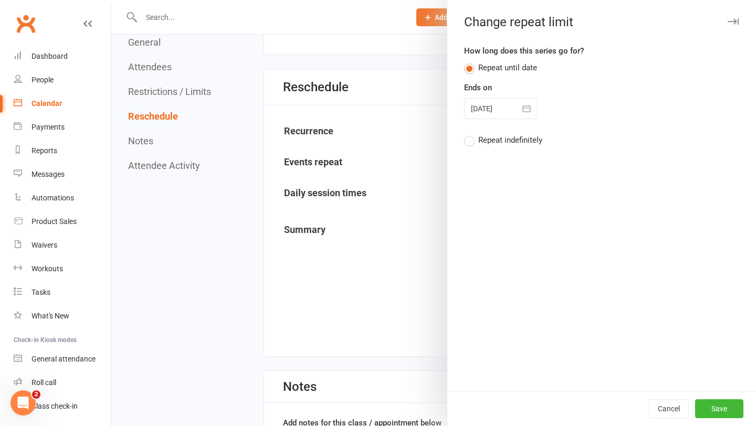
click at [507, 110] on div at bounding box center [500, 108] width 73 height 21
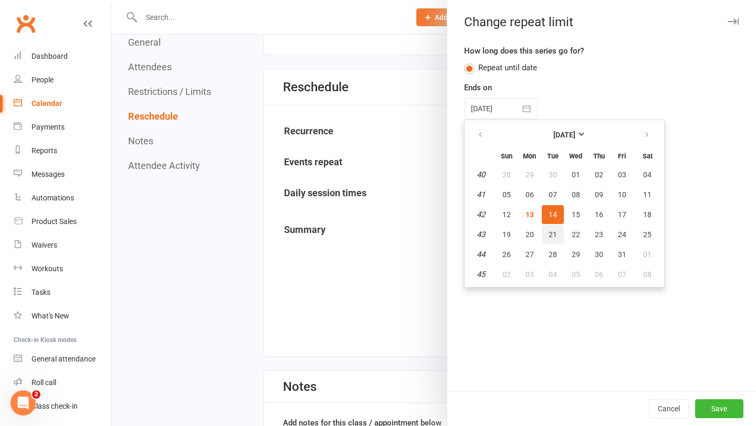
click at [554, 232] on span "21" at bounding box center [552, 234] width 8 height 8
type input "[DATE]"
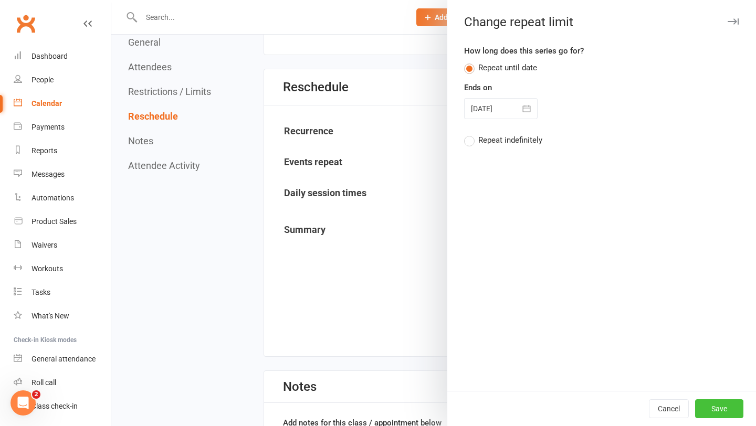
click at [716, 412] on button "Save" at bounding box center [719, 408] width 48 height 19
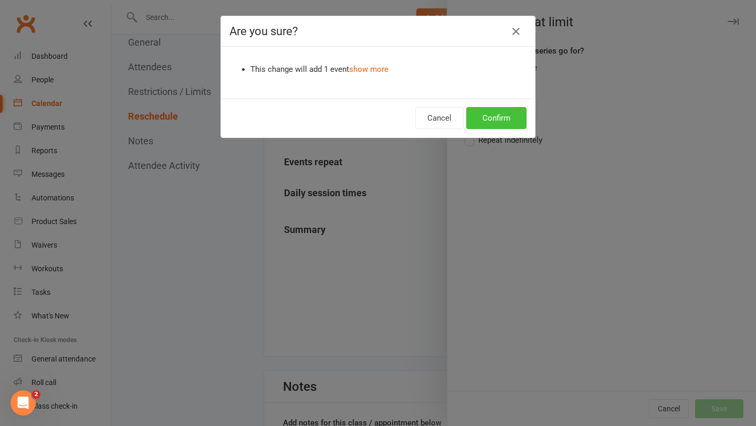
click at [501, 116] on button "Confirm" at bounding box center [496, 118] width 60 height 22
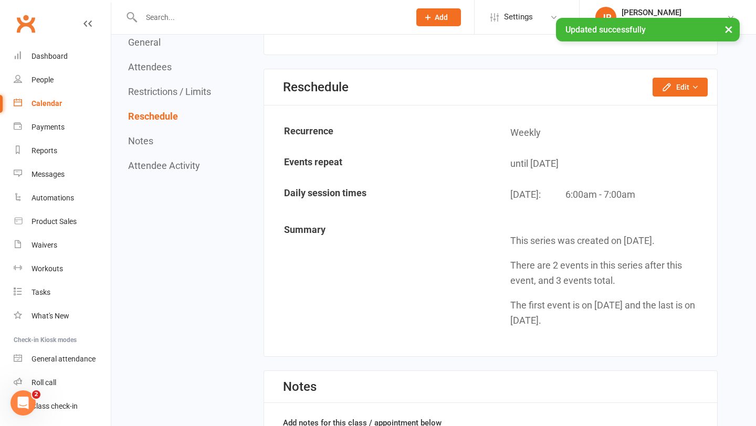
click at [46, 111] on link "Calendar" at bounding box center [62, 104] width 97 height 24
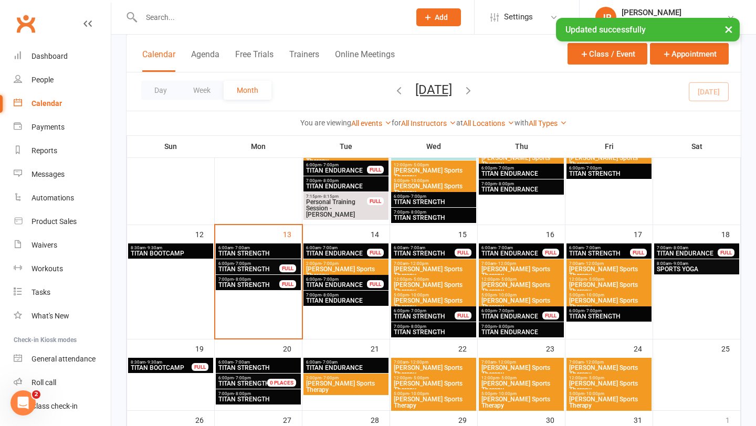
scroll to position [386, 0]
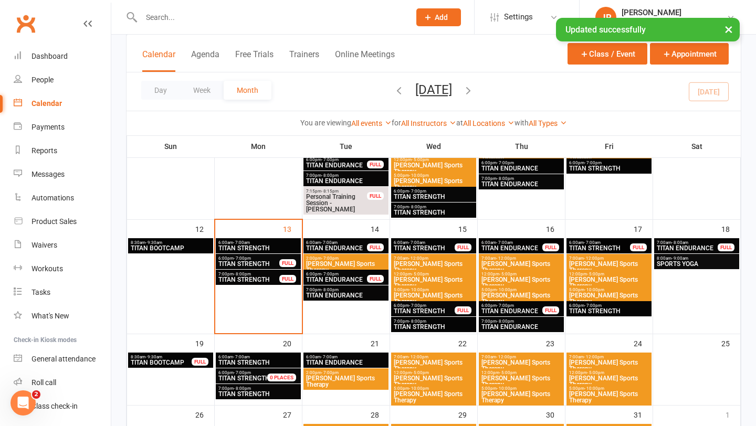
click at [346, 277] on span "TITAN ENDURANCE" at bounding box center [336, 280] width 62 height 6
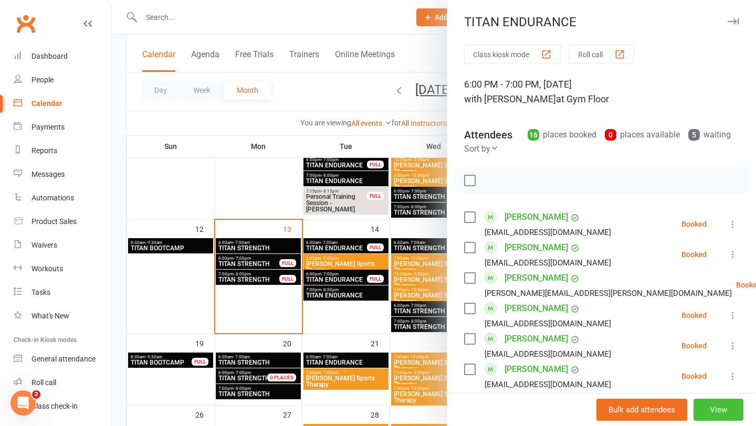
click at [707, 403] on button "View" at bounding box center [718, 410] width 50 height 22
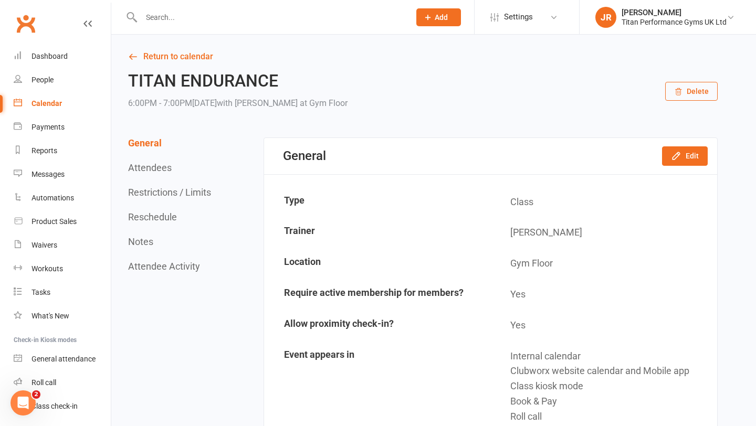
click at [168, 218] on button "Reschedule" at bounding box center [152, 216] width 49 height 11
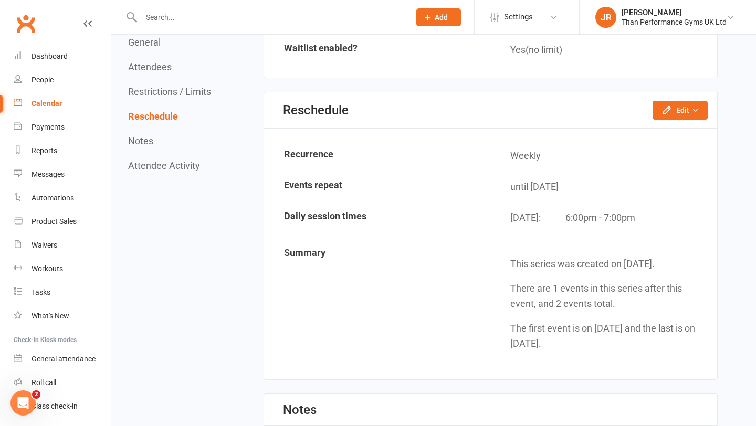
scroll to position [1633, 0]
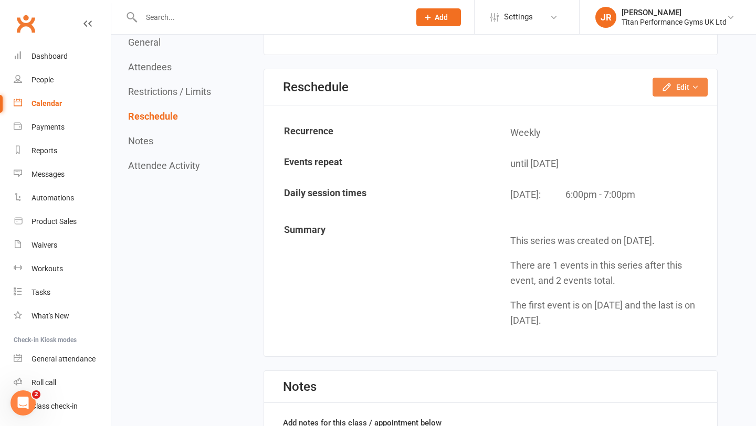
click at [671, 89] on icon "button" at bounding box center [666, 87] width 10 height 10
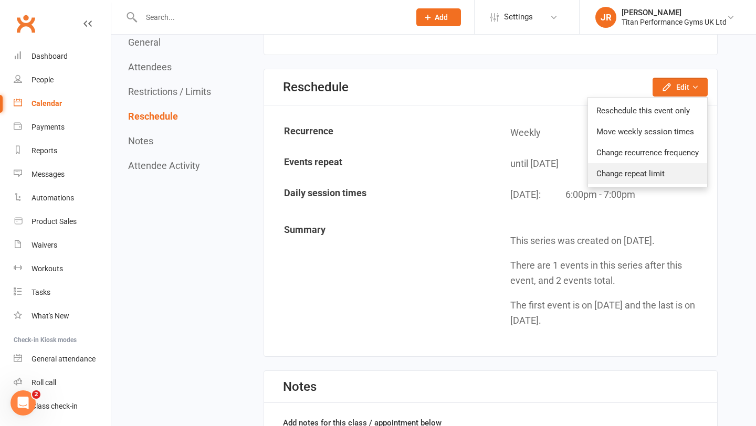
click at [637, 167] on link "Change repeat limit" at bounding box center [647, 173] width 119 height 21
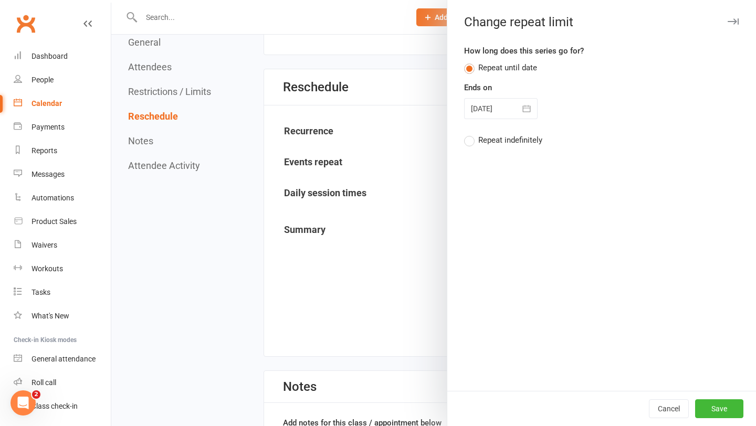
click at [525, 107] on icon "button" at bounding box center [526, 108] width 10 height 10
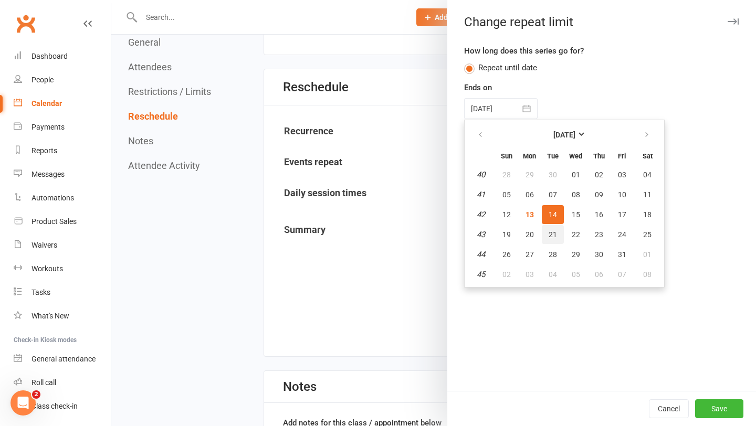
click at [555, 233] on span "21" at bounding box center [552, 234] width 8 height 8
type input "[DATE]"
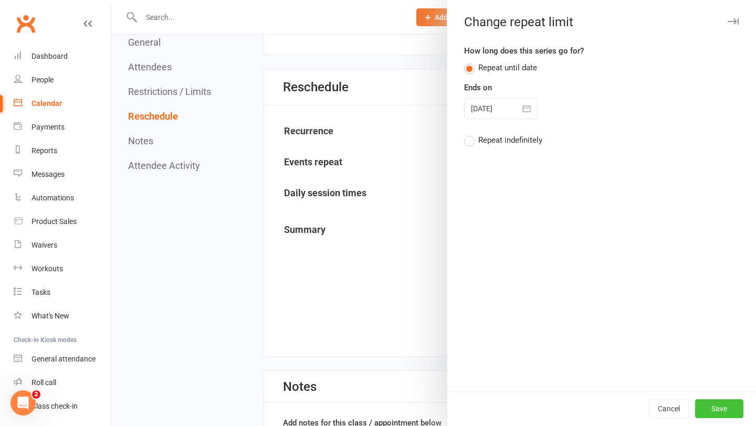
click at [714, 409] on button "Save" at bounding box center [719, 408] width 48 height 19
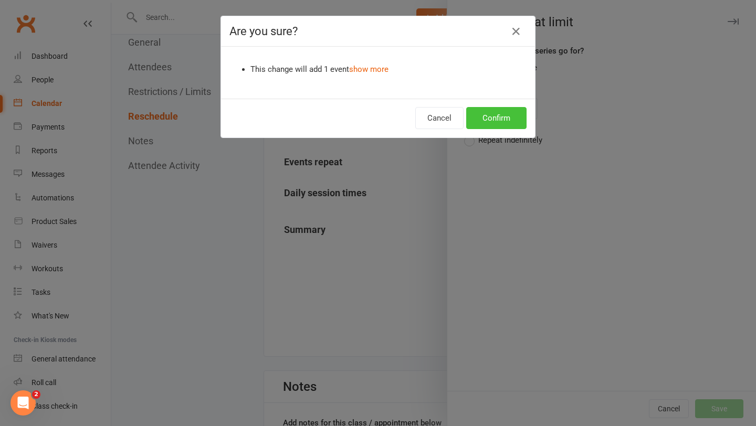
click at [504, 112] on button "Confirm" at bounding box center [496, 118] width 60 height 22
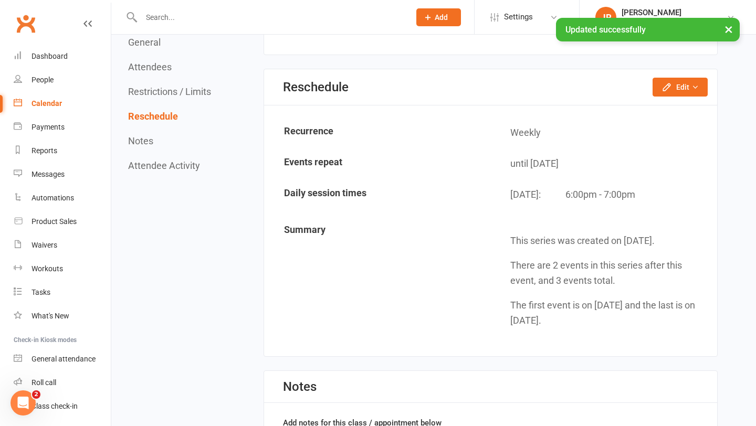
click at [70, 103] on link "Calendar" at bounding box center [62, 104] width 97 height 24
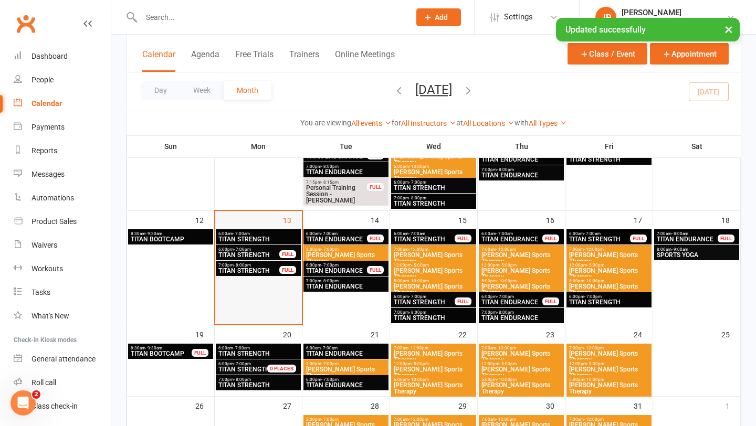
scroll to position [401, 0]
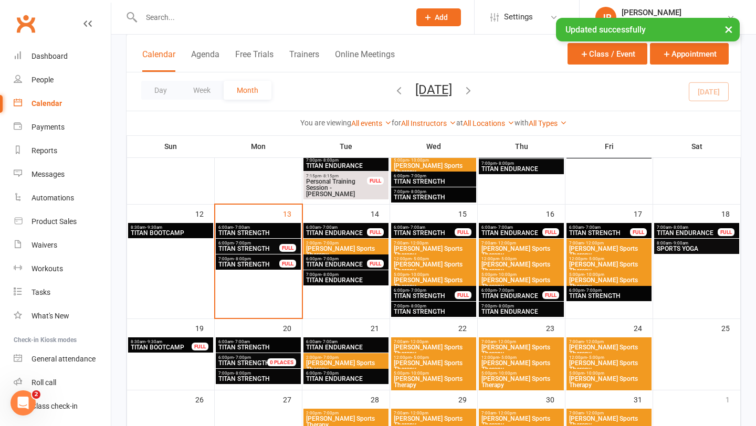
click at [258, 356] on span "6:00pm - 7:00pm" at bounding box center [249, 357] width 62 height 5
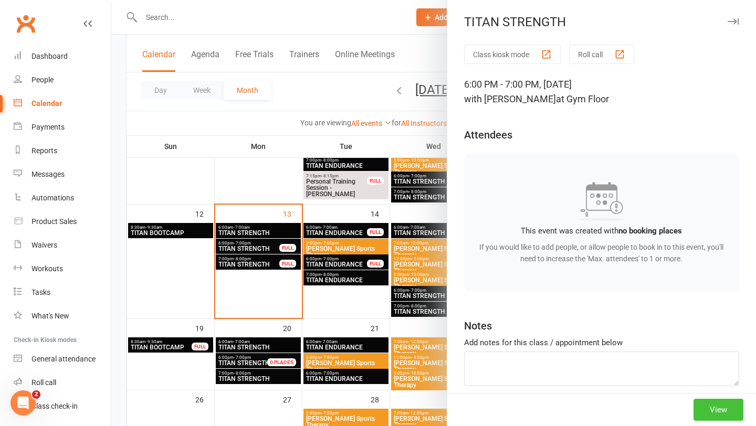
click at [709, 409] on button "View" at bounding box center [718, 410] width 50 height 22
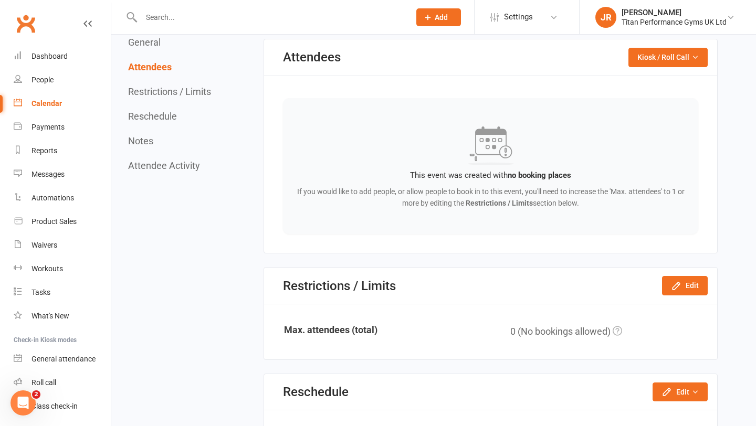
scroll to position [500, 0]
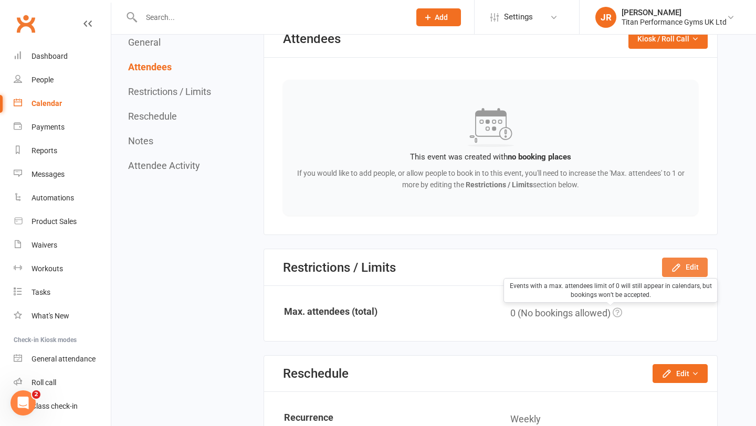
click at [680, 270] on icon "button" at bounding box center [676, 267] width 10 height 10
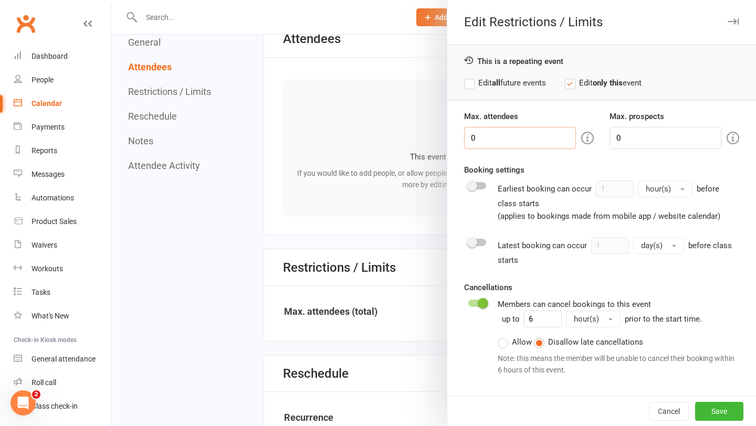
click at [521, 133] on input "0" at bounding box center [520, 138] width 112 height 22
type input "16"
click at [630, 135] on input "0" at bounding box center [665, 138] width 112 height 22
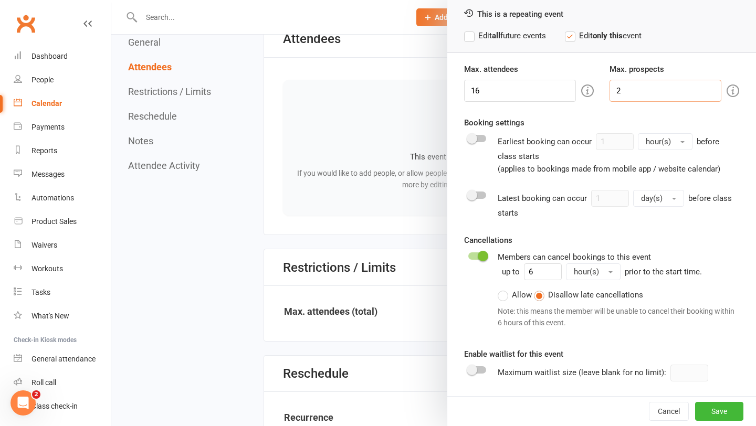
scroll to position [522, 0]
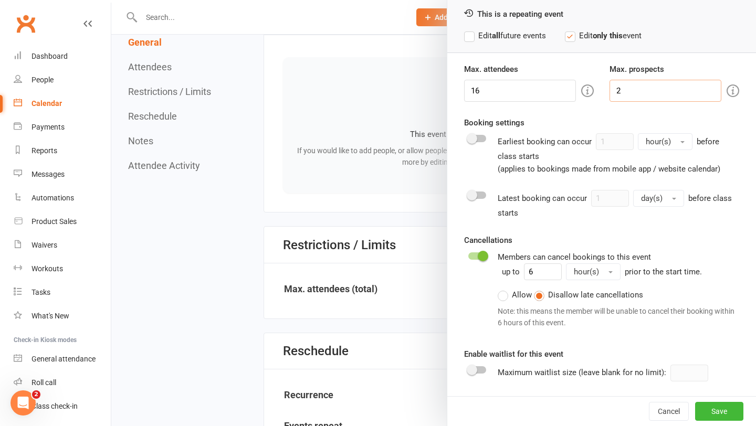
type input "2"
click at [538, 271] on input "6" at bounding box center [543, 271] width 38 height 17
click at [507, 296] on label "Allow" at bounding box center [514, 295] width 34 height 13
click at [504, 289] on input "Allow" at bounding box center [500, 289] width 7 height 0
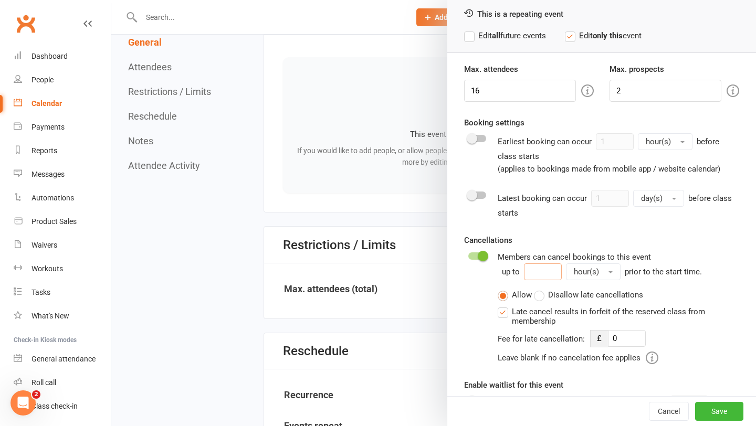
click at [539, 275] on input "number" at bounding box center [543, 271] width 38 height 17
type input "2"
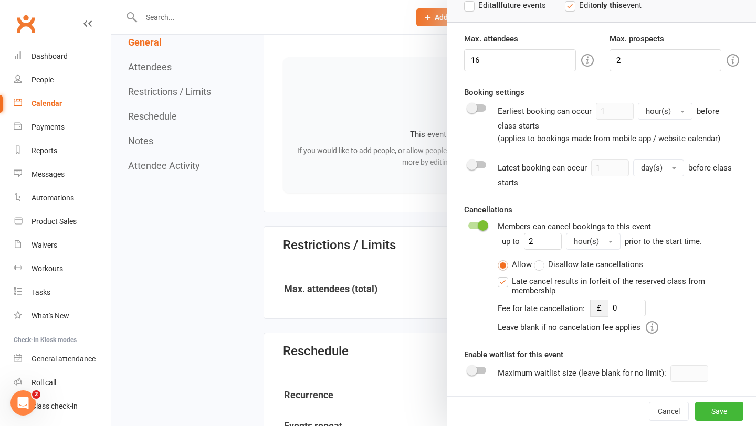
click at [480, 369] on div at bounding box center [477, 370] width 18 height 7
click at [468, 369] on input "checkbox" at bounding box center [468, 369] width 0 height 0
click at [729, 416] on button "Save" at bounding box center [719, 411] width 48 height 19
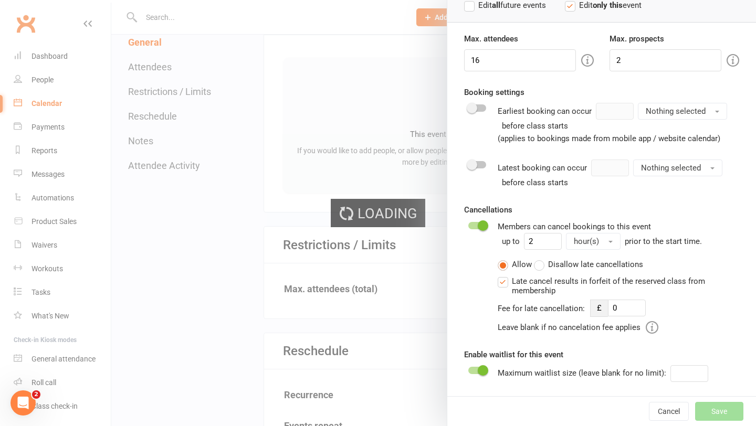
type input "0"
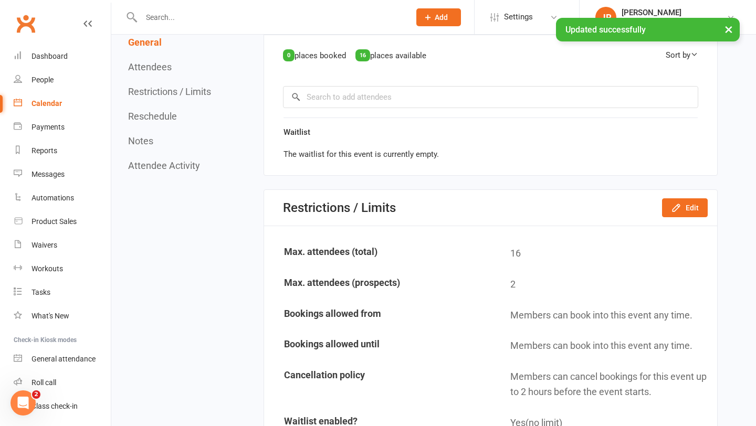
click at [78, 102] on link "Calendar" at bounding box center [62, 104] width 97 height 24
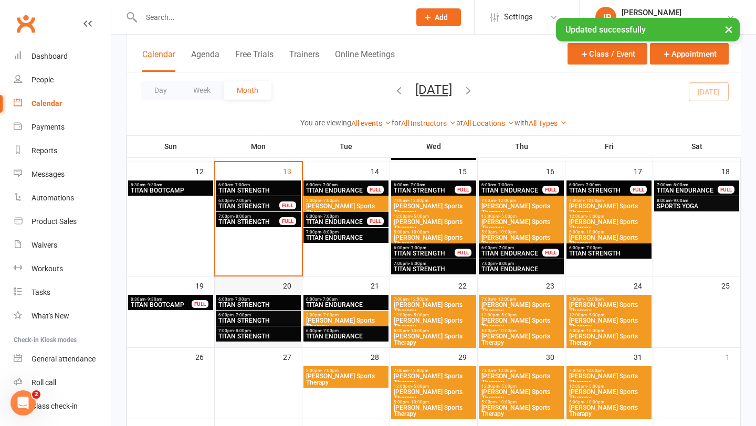
scroll to position [444, 0]
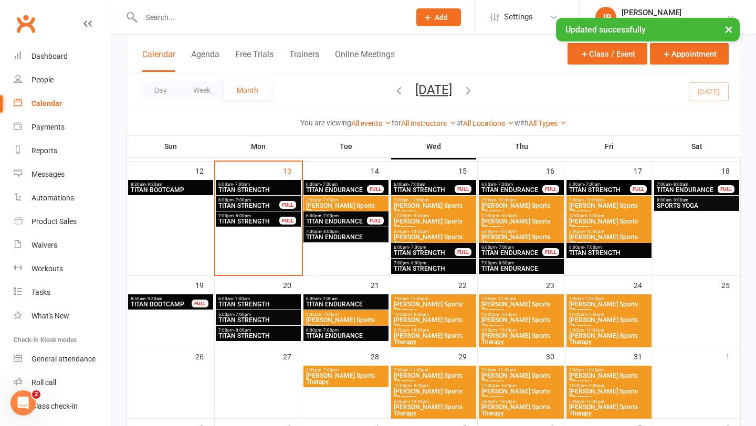
click at [258, 336] on span "TITAN STRENGTH" at bounding box center [258, 336] width 81 height 6
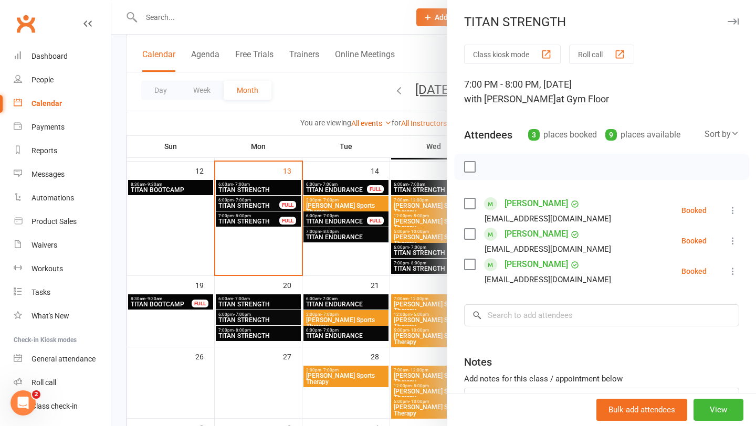
click at [271, 298] on div at bounding box center [433, 213] width 644 height 426
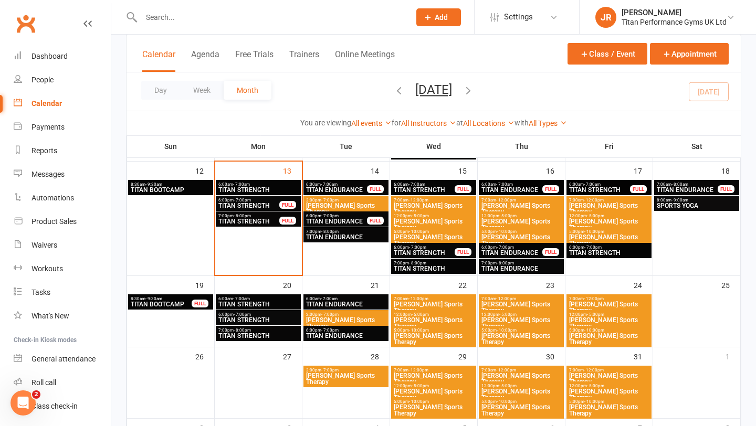
click at [353, 235] on span "TITAN ENDURANCE" at bounding box center [345, 237] width 81 height 6
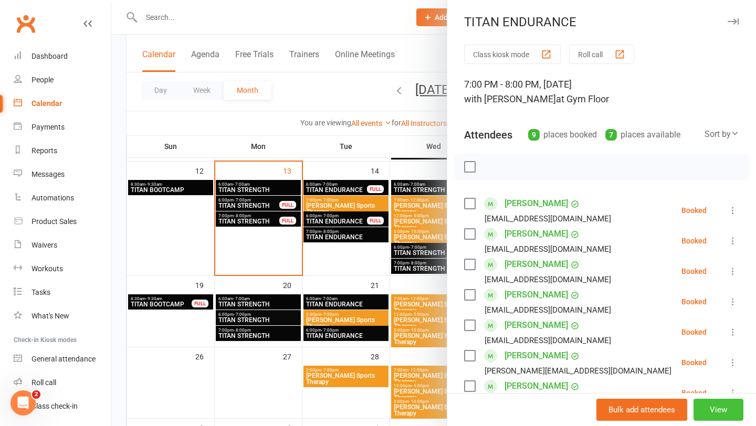
click at [710, 402] on button "View" at bounding box center [718, 410] width 50 height 22
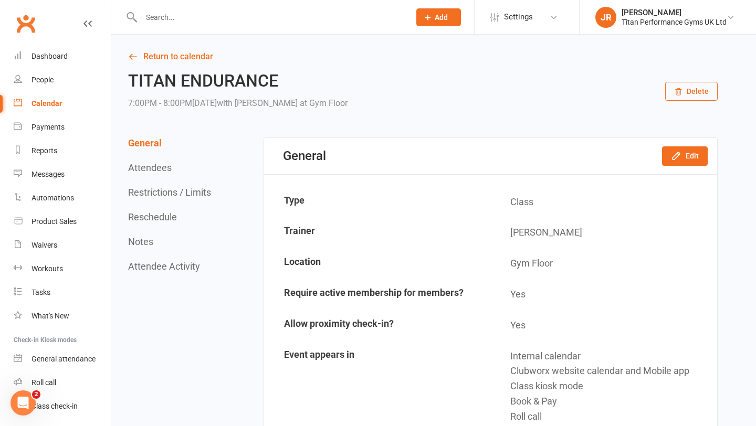
click at [161, 217] on button "Reschedule" at bounding box center [152, 216] width 49 height 11
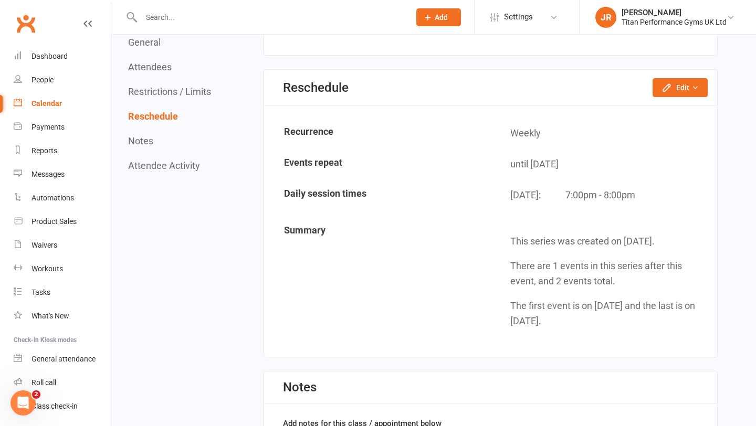
scroll to position [1229, 0]
click at [685, 88] on button "Edit" at bounding box center [679, 87] width 55 height 19
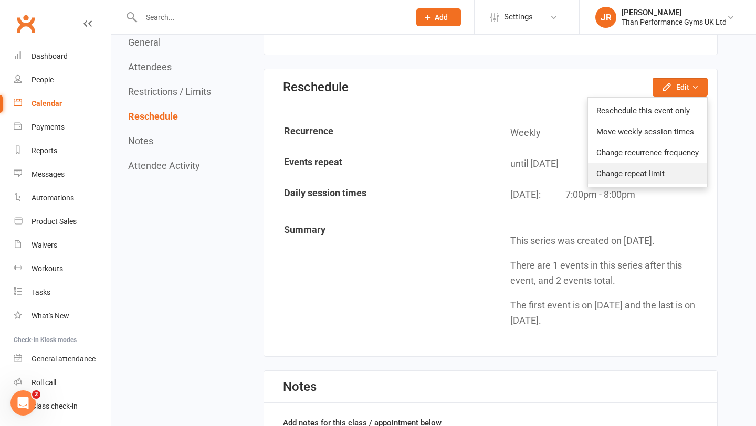
click at [628, 174] on link "Change repeat limit" at bounding box center [647, 173] width 119 height 21
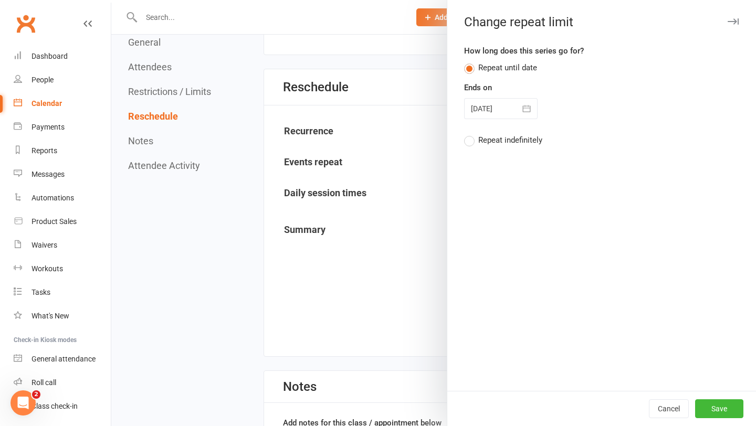
click at [533, 105] on button "button" at bounding box center [526, 108] width 21 height 21
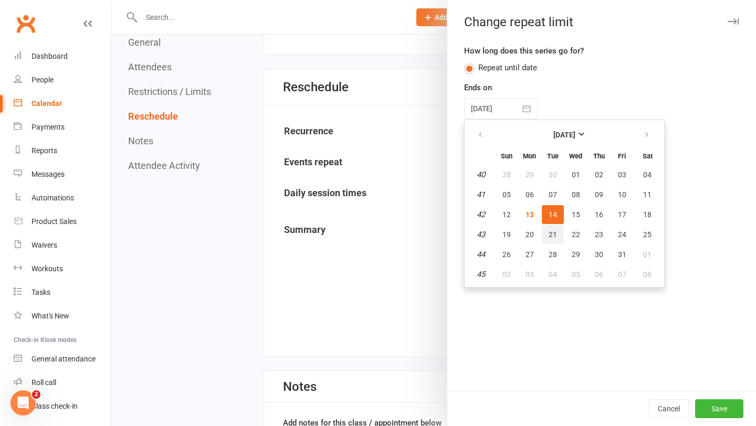
click at [548, 230] on span "21" at bounding box center [552, 234] width 8 height 8
type input "[DATE]"
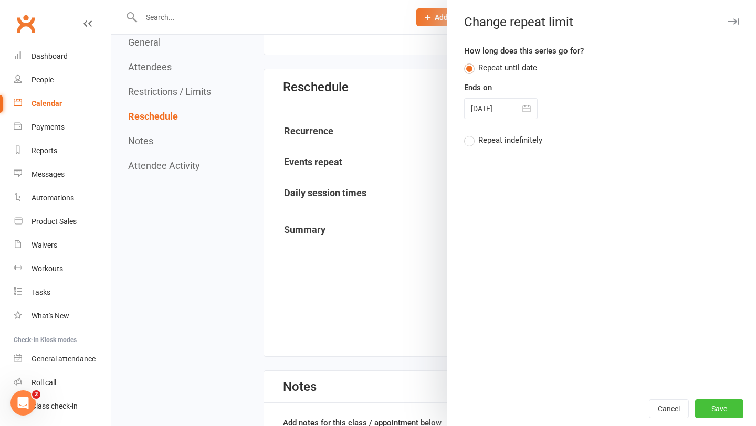
click at [726, 408] on button "Save" at bounding box center [719, 408] width 48 height 19
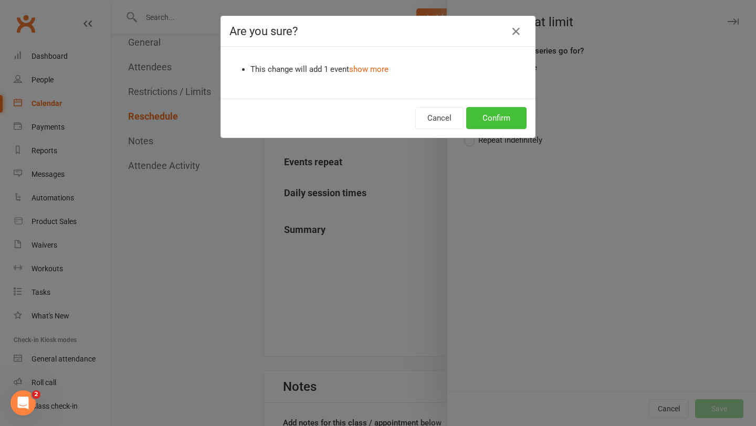
click at [486, 120] on button "Confirm" at bounding box center [496, 118] width 60 height 22
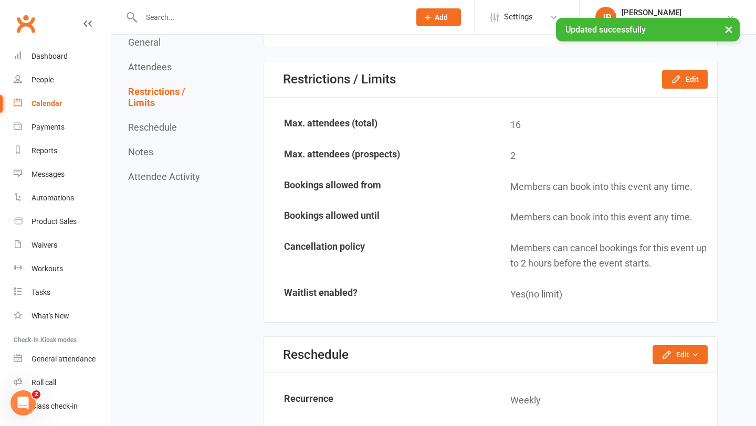
scroll to position [955, 0]
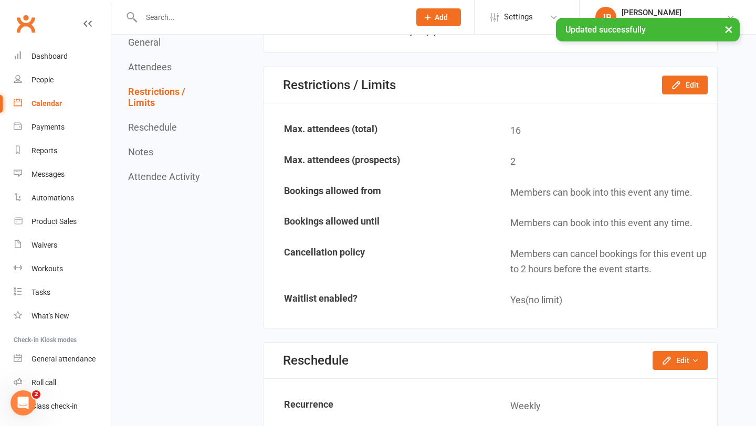
click at [58, 106] on div "Calendar" at bounding box center [46, 103] width 30 height 8
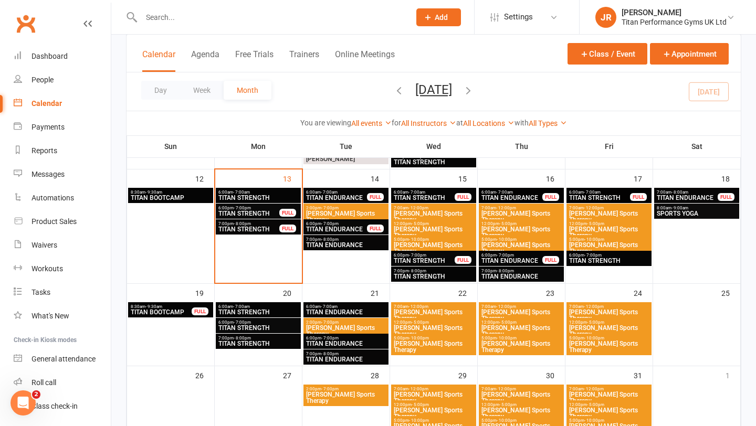
scroll to position [434, 0]
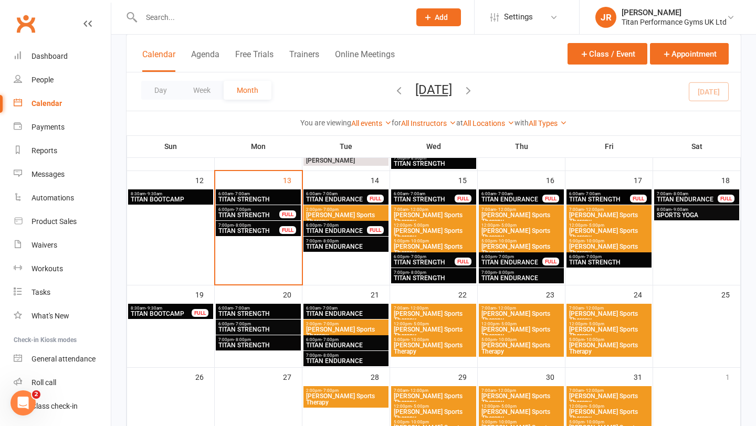
click at [437, 196] on span "TITAN STRENGTH" at bounding box center [424, 199] width 62 height 6
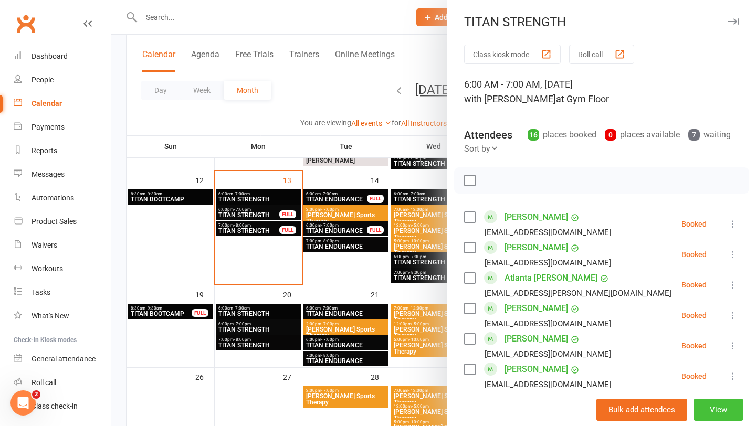
click at [707, 412] on button "View" at bounding box center [718, 410] width 50 height 22
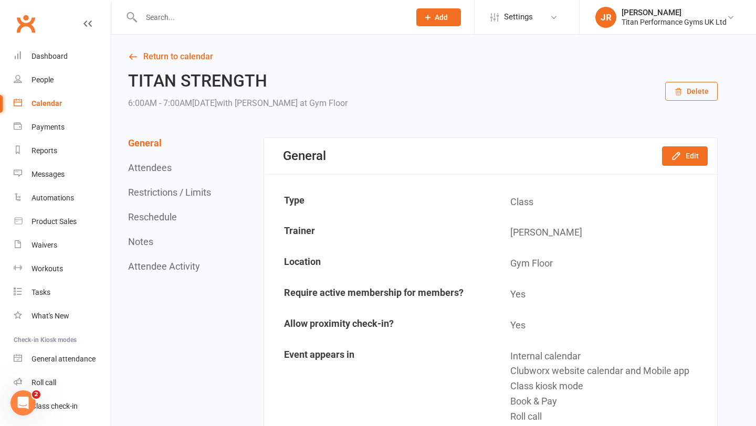
click at [152, 220] on button "Reschedule" at bounding box center [152, 216] width 49 height 11
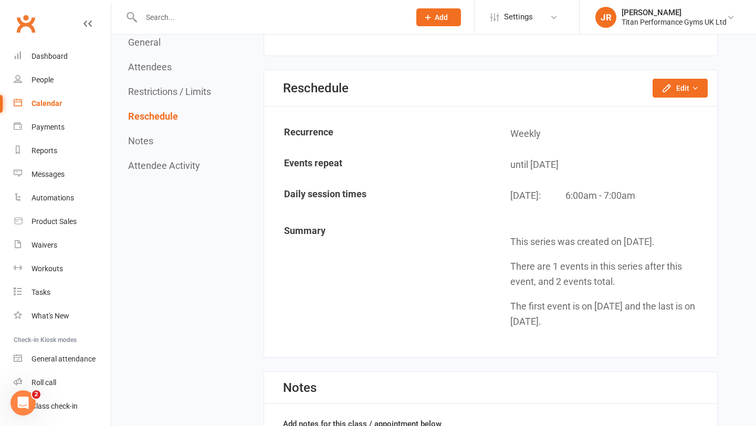
scroll to position [1702, 0]
click at [673, 91] on button "Edit" at bounding box center [679, 87] width 55 height 19
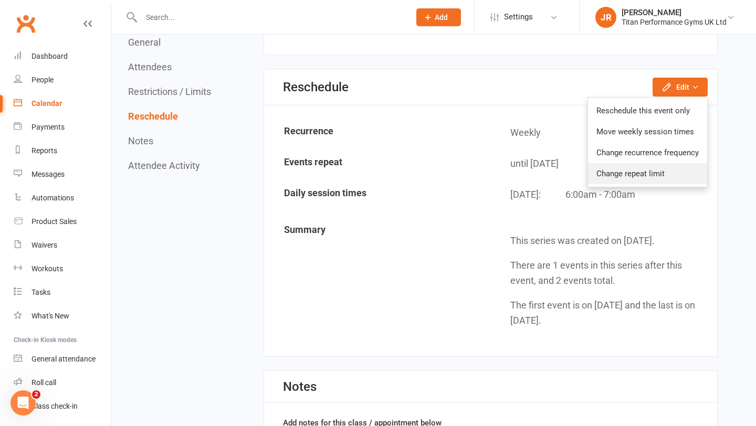
click at [626, 176] on link "Change repeat limit" at bounding box center [647, 173] width 119 height 21
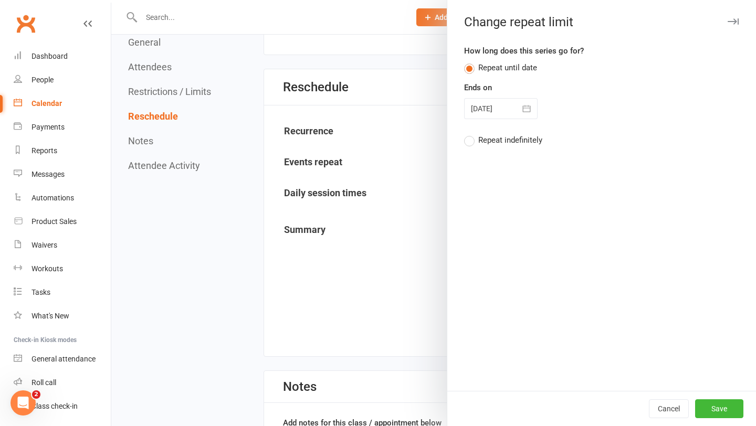
click at [521, 108] on icon "button" at bounding box center [526, 108] width 10 height 10
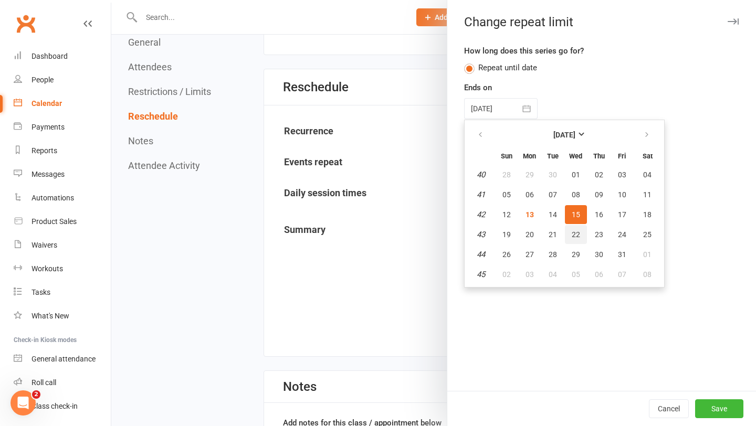
click at [572, 232] on span "22" at bounding box center [575, 234] width 8 height 8
type input "[DATE]"
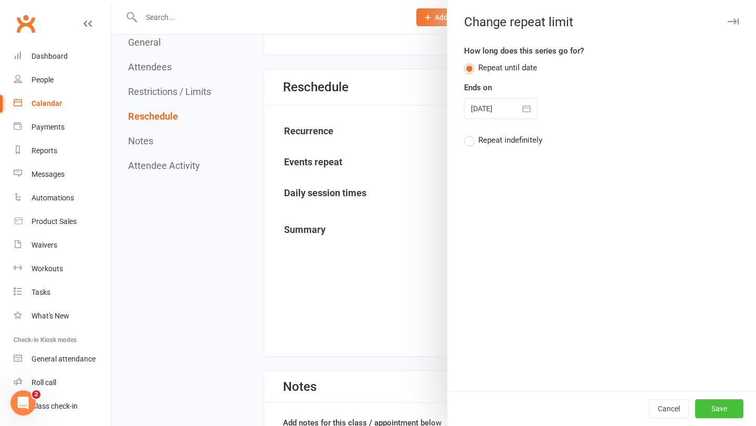
click at [715, 409] on button "Save" at bounding box center [719, 408] width 48 height 19
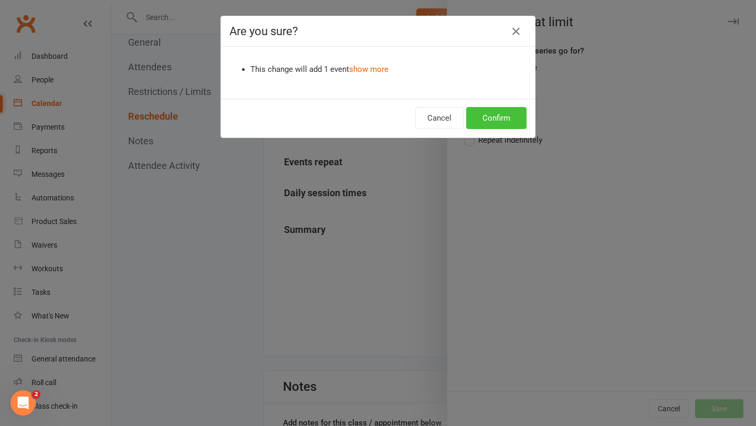
click at [508, 124] on button "Confirm" at bounding box center [496, 118] width 60 height 22
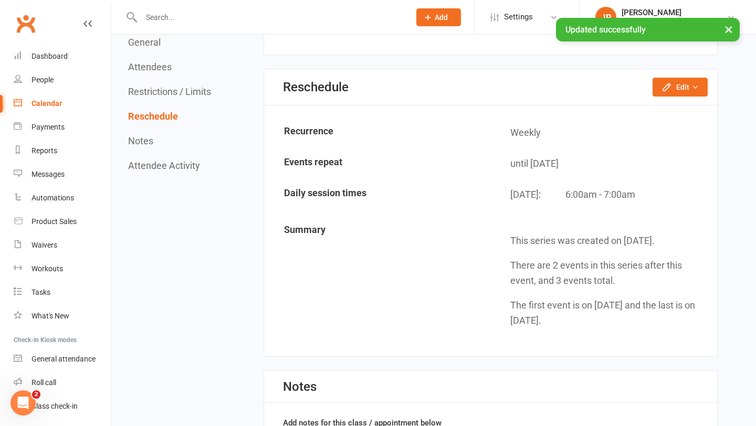
click at [47, 97] on link "Calendar" at bounding box center [62, 104] width 97 height 24
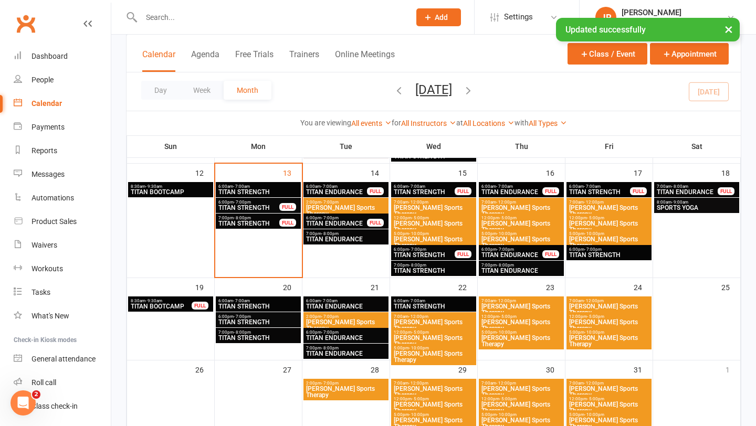
scroll to position [448, 0]
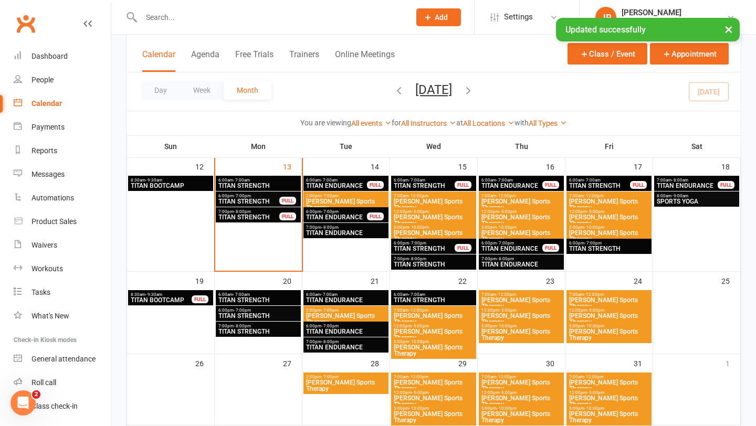
click at [426, 246] on span "TITAN STRENGTH" at bounding box center [424, 249] width 62 height 6
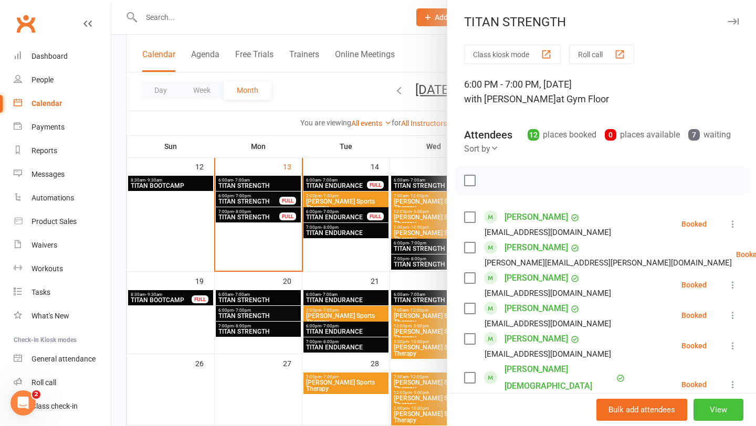
click at [713, 413] on button "View" at bounding box center [718, 410] width 50 height 22
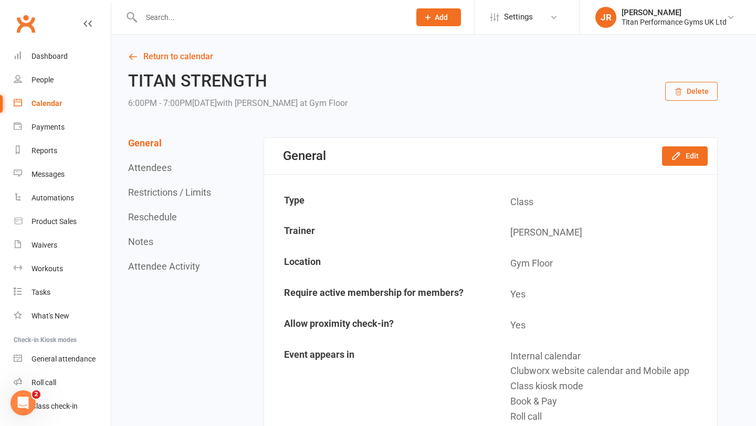
click at [152, 215] on button "Reschedule" at bounding box center [152, 216] width 49 height 11
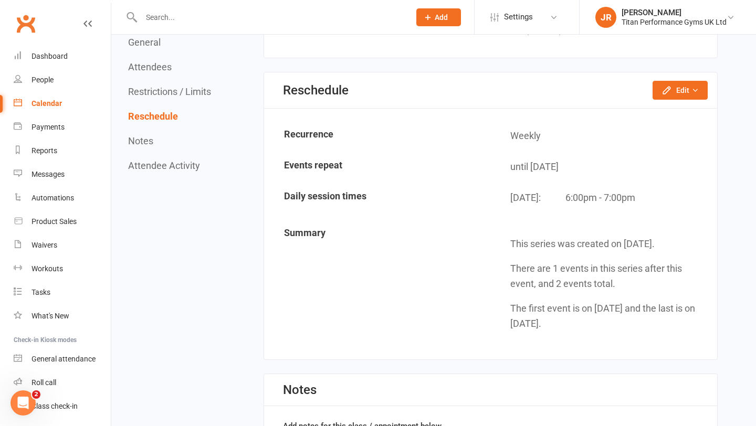
scroll to position [1565, 0]
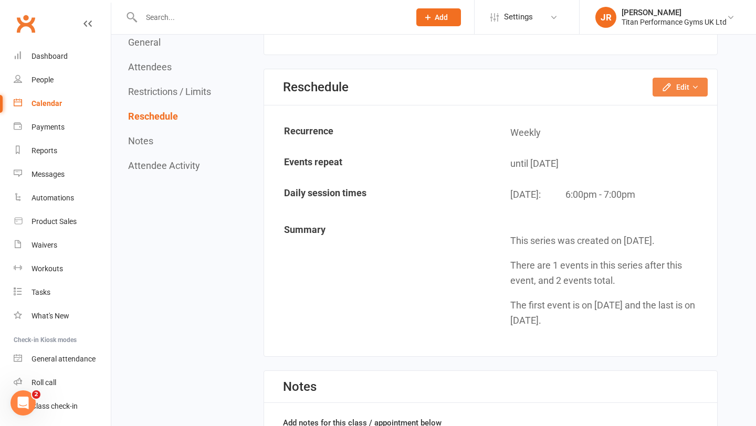
click at [686, 90] on button "Edit" at bounding box center [679, 87] width 55 height 19
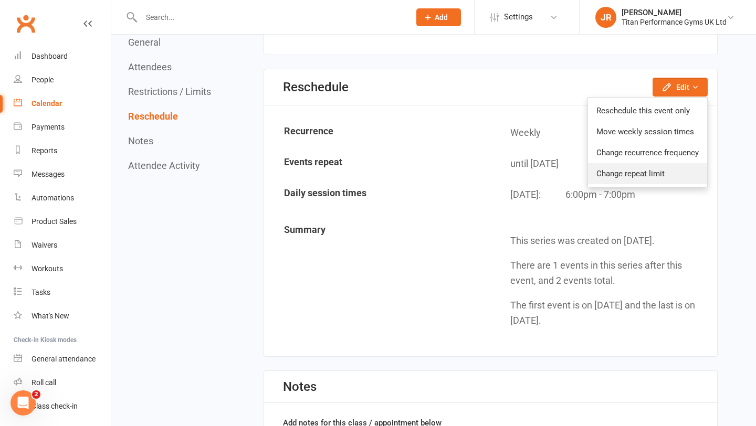
click at [631, 174] on link "Change repeat limit" at bounding box center [647, 173] width 119 height 21
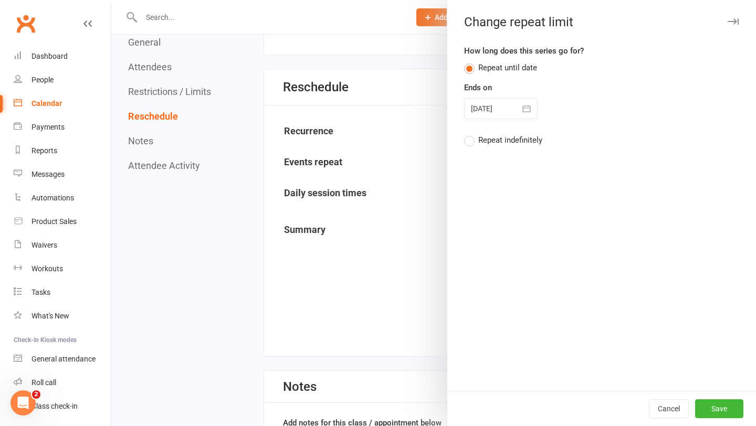
click at [532, 110] on button "button" at bounding box center [526, 108] width 21 height 21
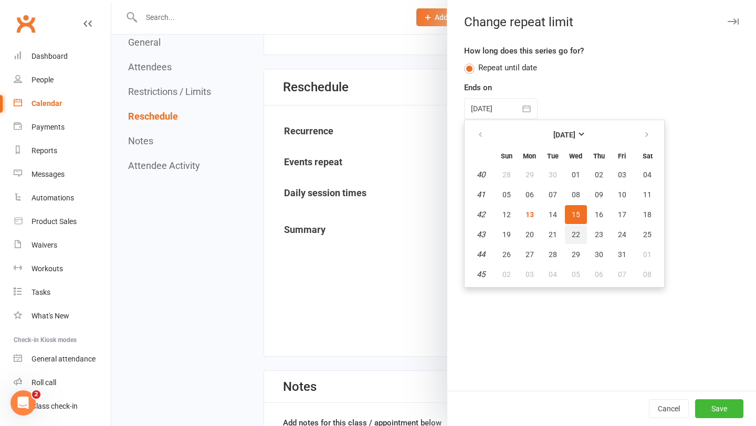
click at [578, 233] on span "22" at bounding box center [575, 234] width 8 height 8
type input "[DATE]"
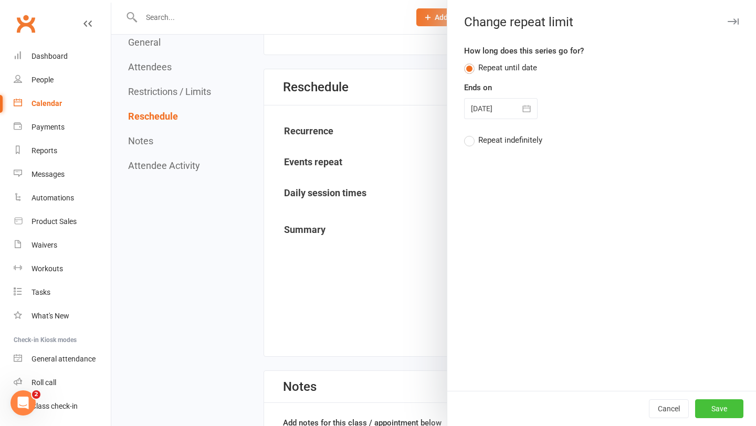
click at [708, 410] on button "Save" at bounding box center [719, 408] width 48 height 19
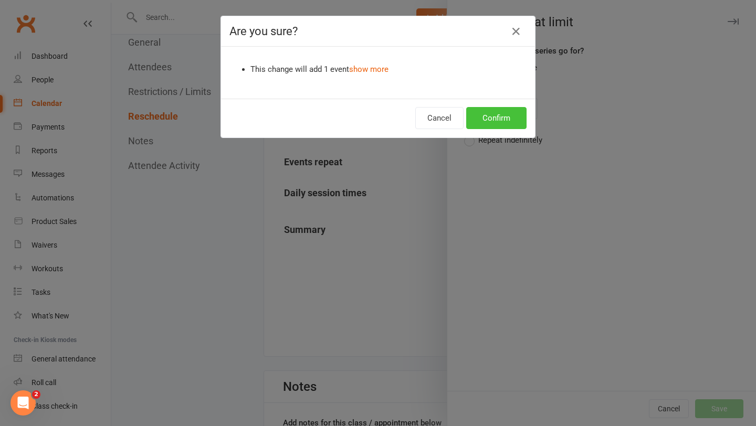
click at [514, 126] on button "Confirm" at bounding box center [496, 118] width 60 height 22
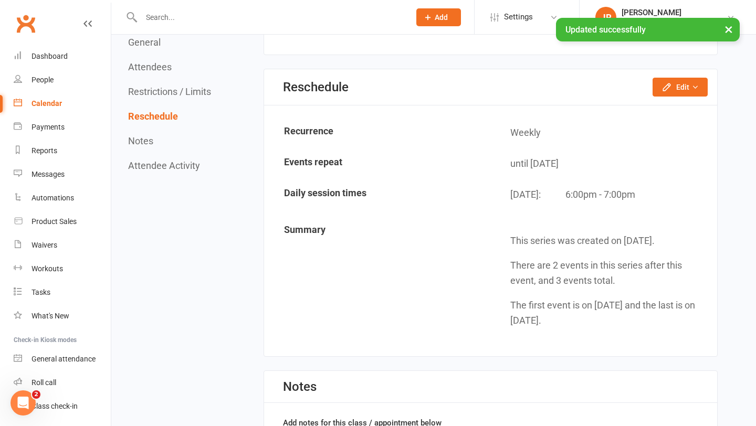
click at [92, 101] on link "Calendar" at bounding box center [62, 104] width 97 height 24
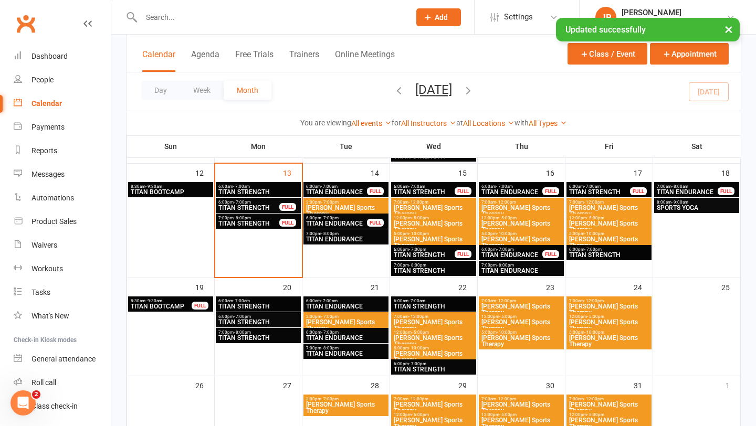
scroll to position [443, 0]
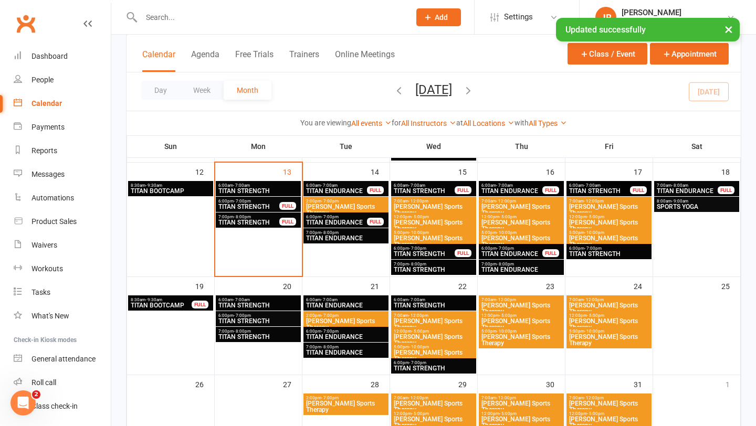
click at [436, 264] on span "7:00pm - 8:00pm" at bounding box center [433, 264] width 81 height 5
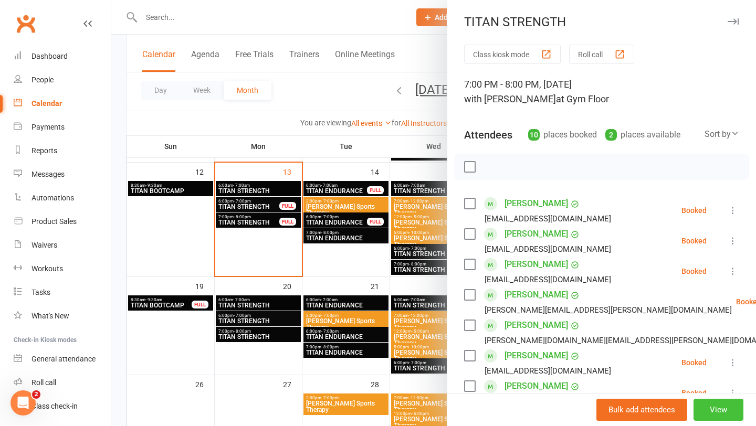
click at [708, 408] on button "View" at bounding box center [718, 410] width 50 height 22
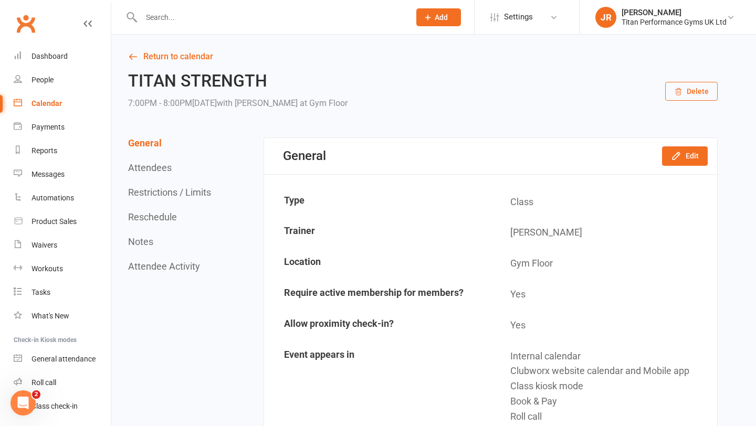
click at [159, 213] on button "Reschedule" at bounding box center [152, 216] width 49 height 11
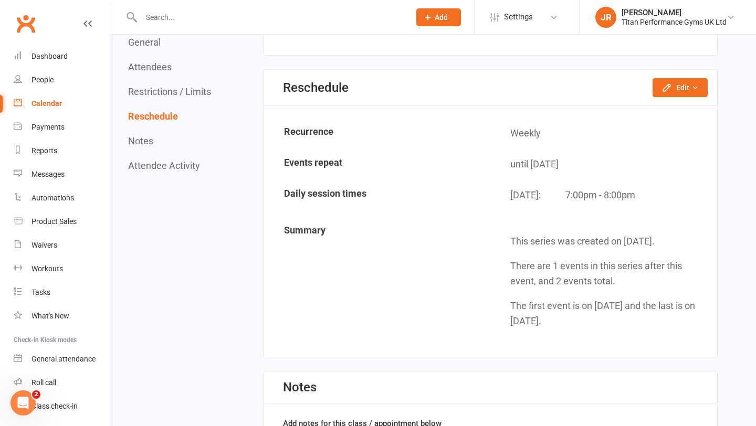
scroll to position [1263, 0]
click at [683, 88] on button "Edit" at bounding box center [679, 87] width 55 height 19
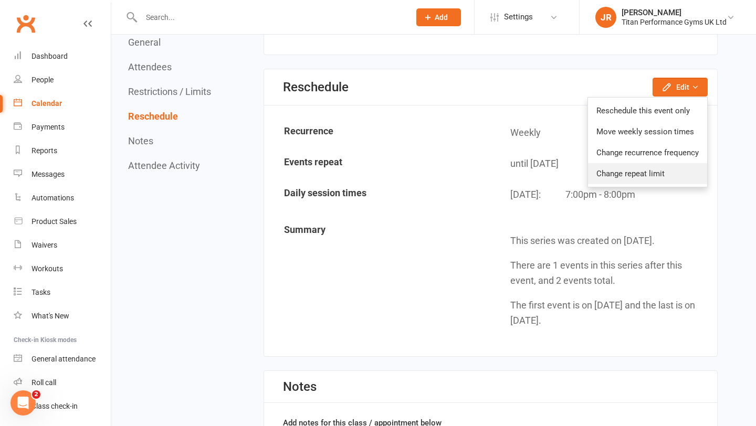
click at [629, 171] on link "Change repeat limit" at bounding box center [647, 173] width 119 height 21
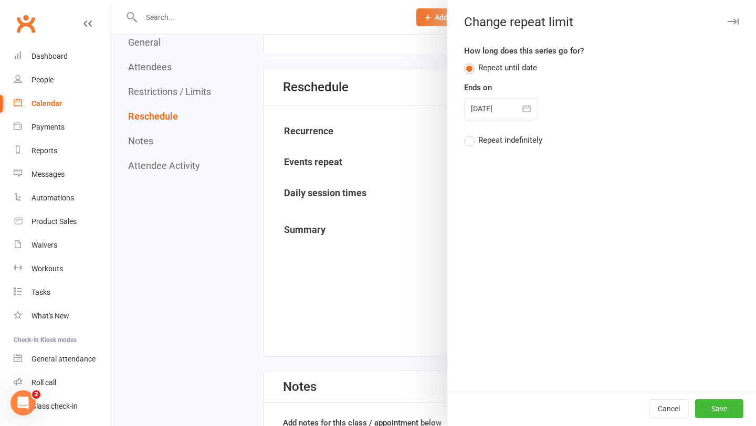
click at [527, 110] on icon "button" at bounding box center [526, 108] width 10 height 10
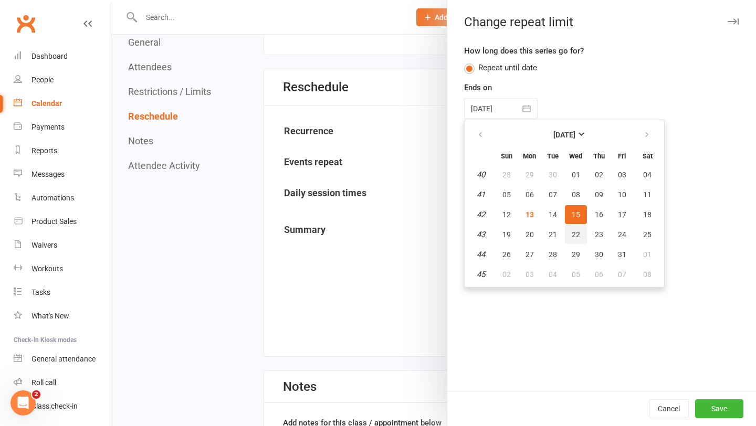
click at [575, 235] on span "22" at bounding box center [575, 234] width 8 height 8
type input "[DATE]"
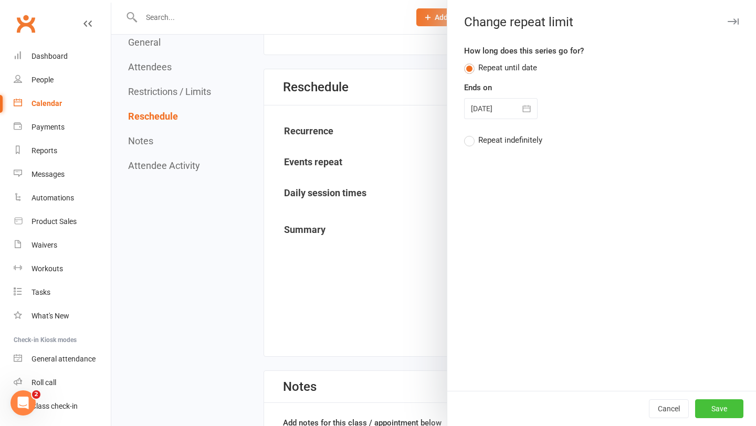
click at [722, 409] on button "Save" at bounding box center [719, 408] width 48 height 19
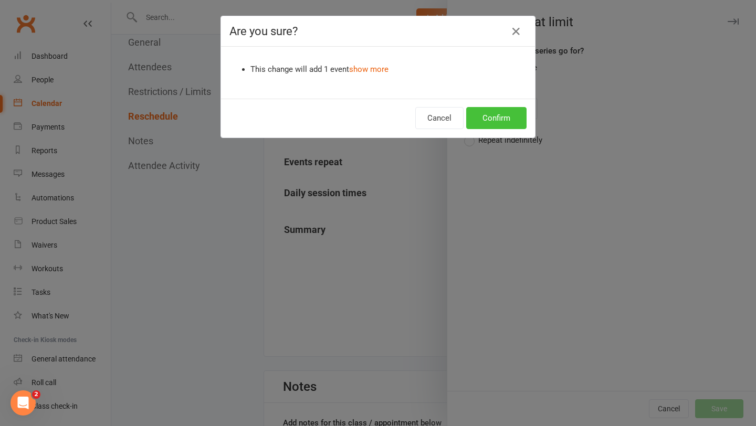
click at [493, 124] on button "Confirm" at bounding box center [496, 118] width 60 height 22
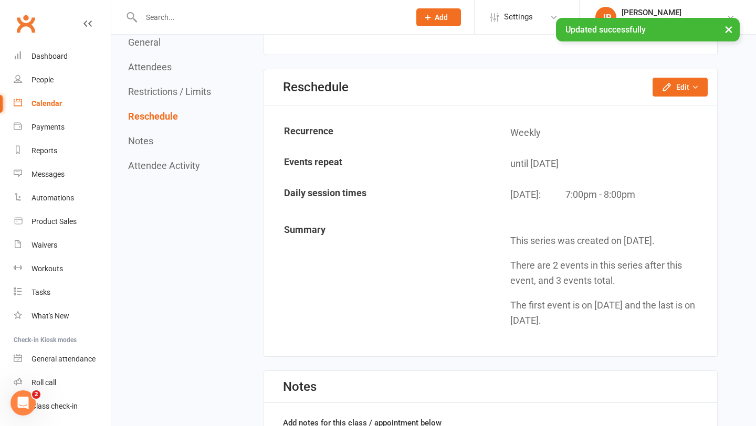
click at [37, 102] on div "Calendar" at bounding box center [46, 103] width 30 height 8
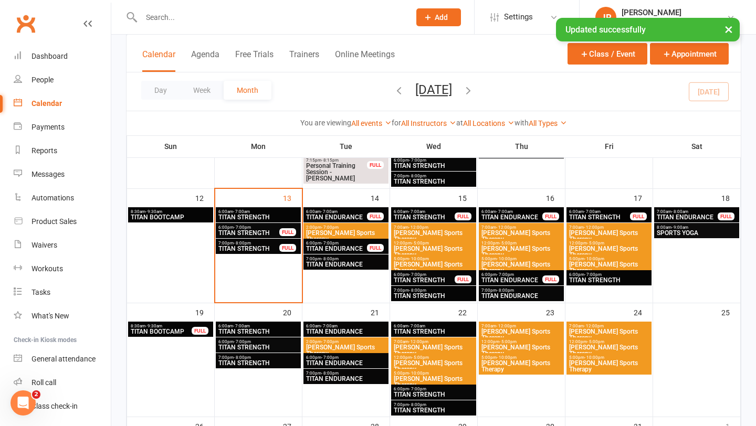
scroll to position [418, 0]
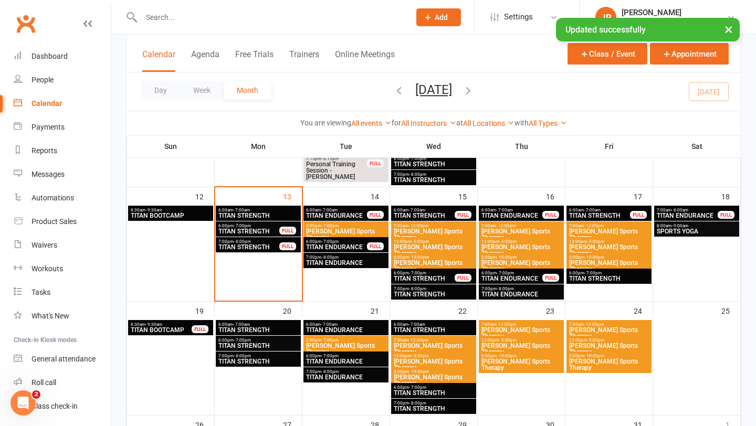
click at [524, 211] on span "6:00am - 7:00am" at bounding box center [512, 210] width 62 height 5
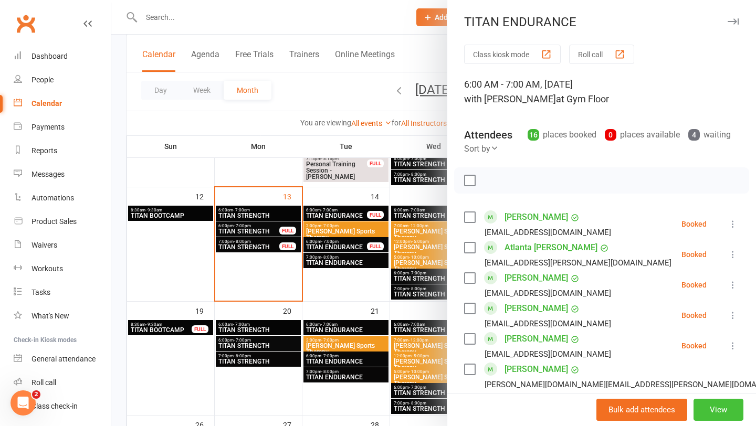
click at [711, 410] on button "View" at bounding box center [718, 410] width 50 height 22
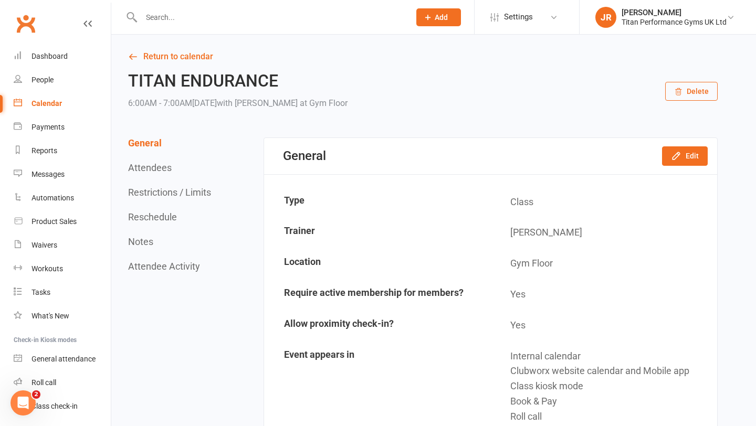
click at [153, 211] on button "Reschedule" at bounding box center [152, 216] width 49 height 11
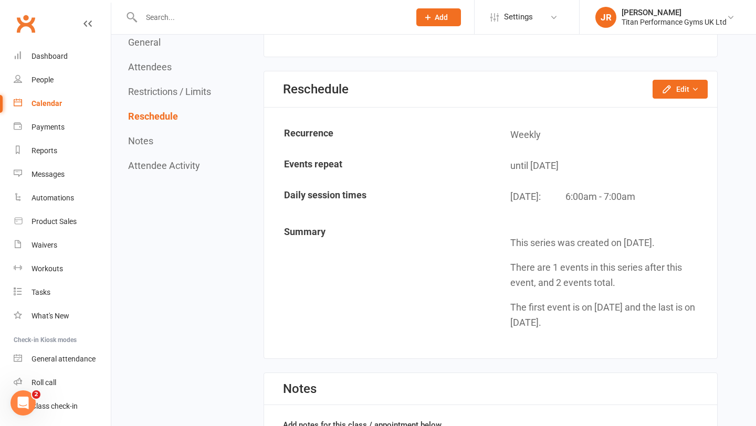
scroll to position [1599, 0]
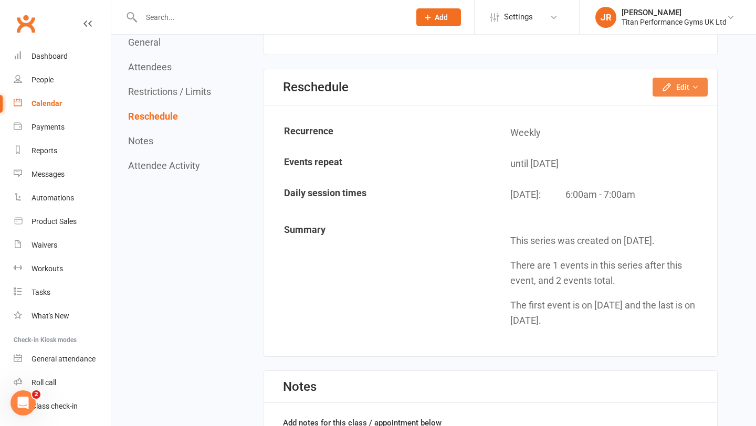
click at [679, 84] on button "Edit" at bounding box center [679, 87] width 55 height 19
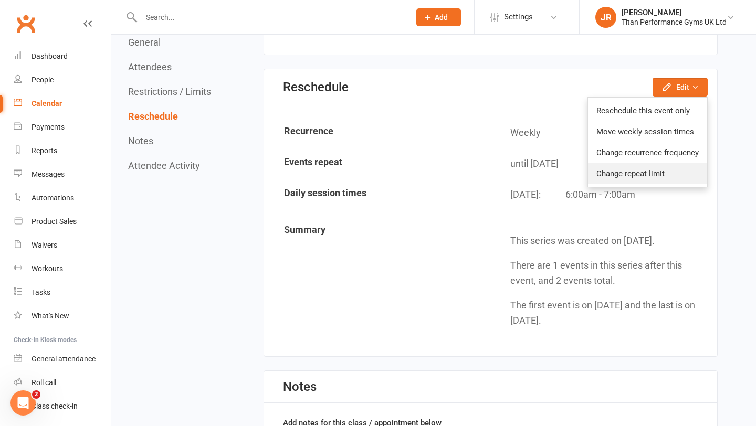
click at [642, 166] on link "Change repeat limit" at bounding box center [647, 173] width 119 height 21
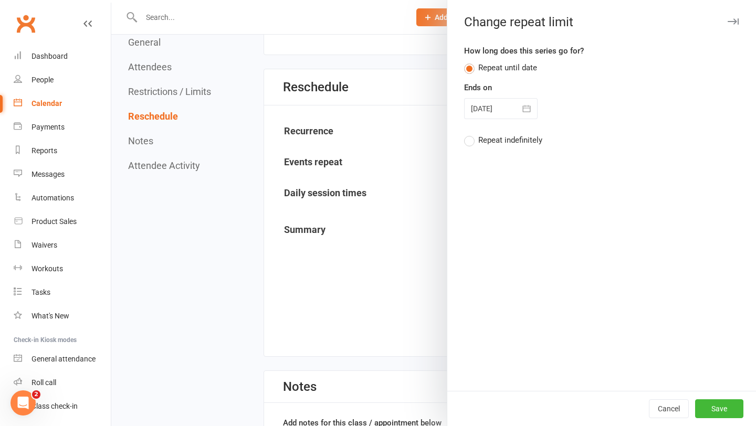
click at [525, 108] on icon "button" at bounding box center [527, 108] width 8 height 7
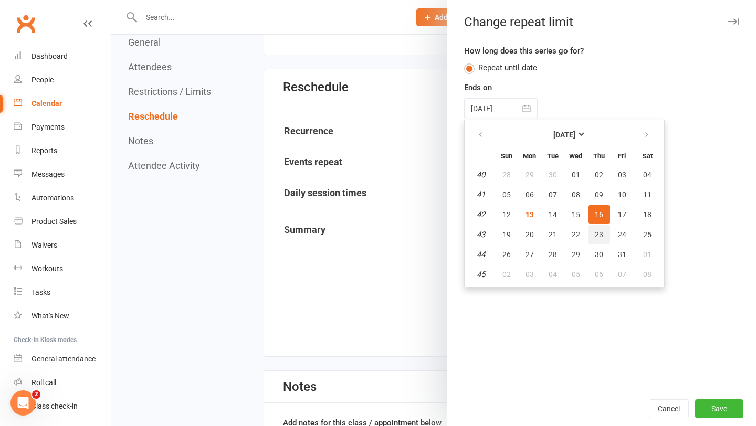
click at [600, 237] on span "23" at bounding box center [598, 234] width 8 height 8
type input "[DATE]"
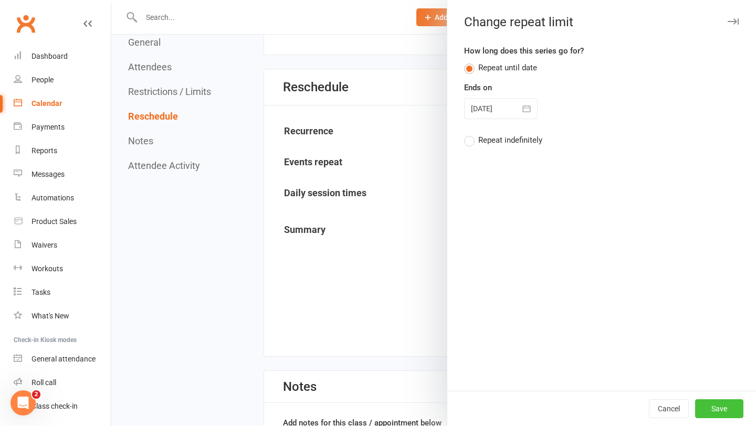
click at [717, 411] on button "Save" at bounding box center [719, 408] width 48 height 19
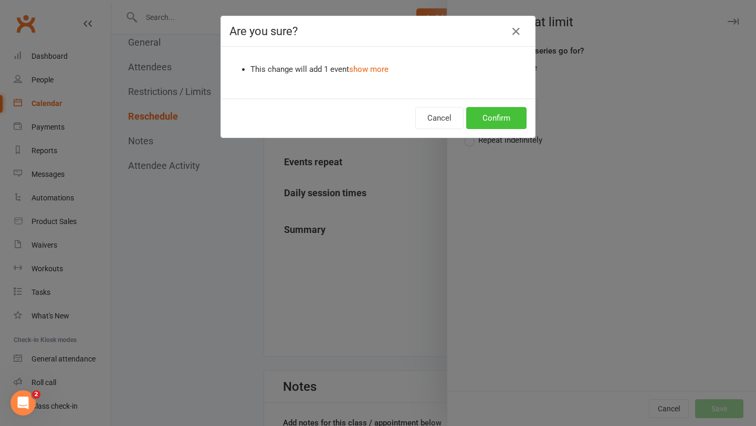
click at [491, 124] on button "Confirm" at bounding box center [496, 118] width 60 height 22
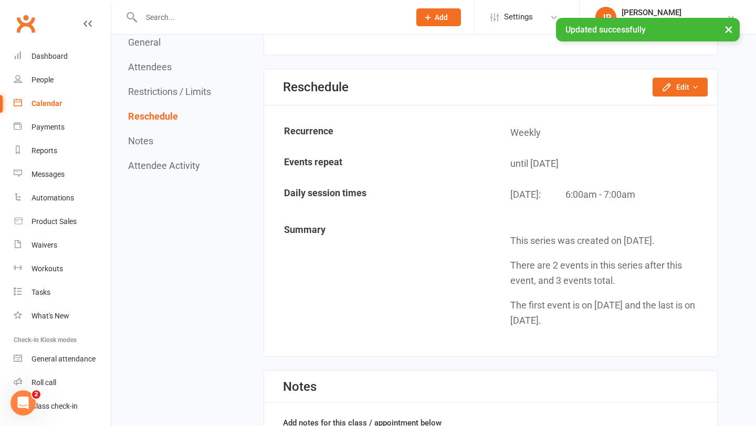
click at [52, 114] on link "Calendar" at bounding box center [62, 104] width 97 height 24
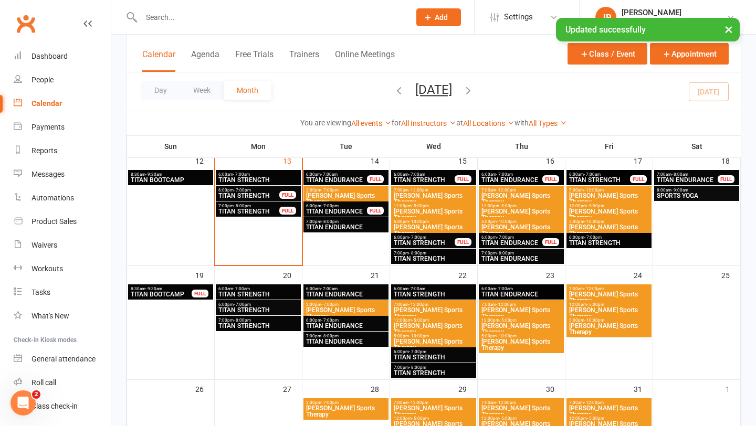
scroll to position [464, 0]
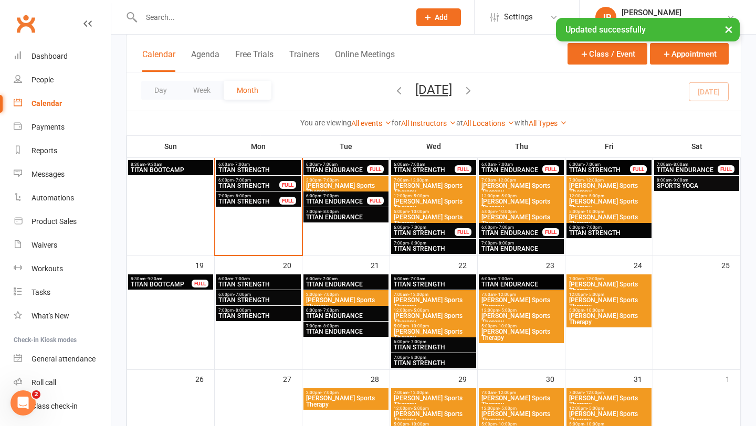
click at [259, 299] on span "TITAN STRENGTH" at bounding box center [258, 300] width 81 height 6
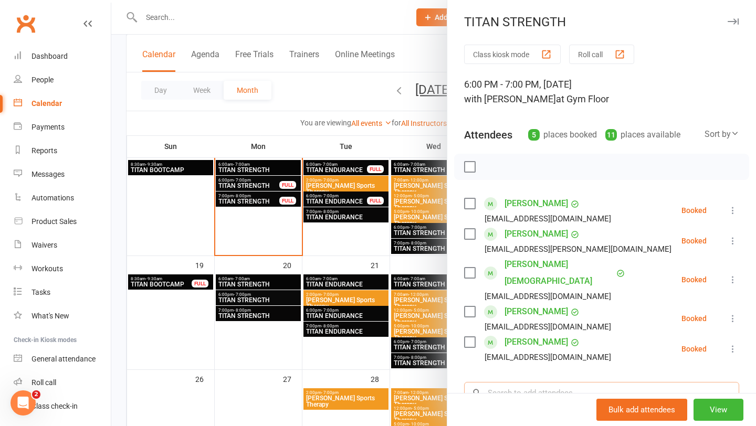
click at [529, 382] on input "search" at bounding box center [601, 393] width 275 height 22
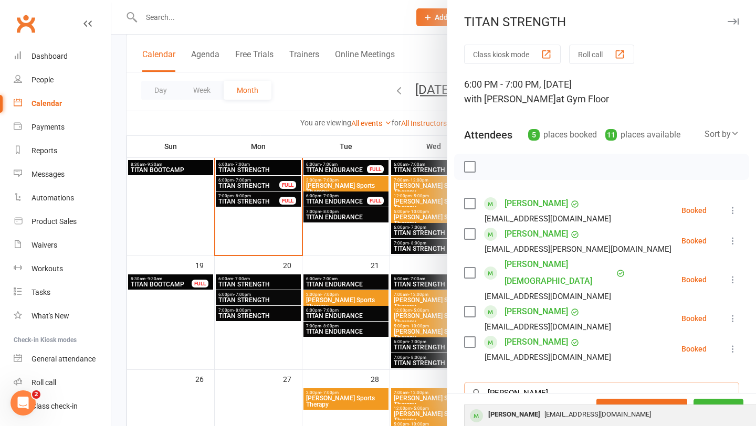
type input "[PERSON_NAME]"
click at [544, 410] on span "[EMAIL_ADDRESS][DOMAIN_NAME]" at bounding box center [597, 414] width 107 height 8
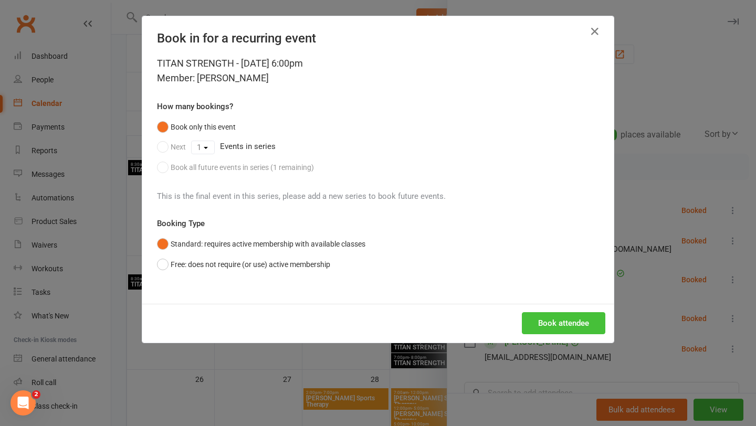
click at [557, 324] on button "Book attendee" at bounding box center [563, 323] width 83 height 22
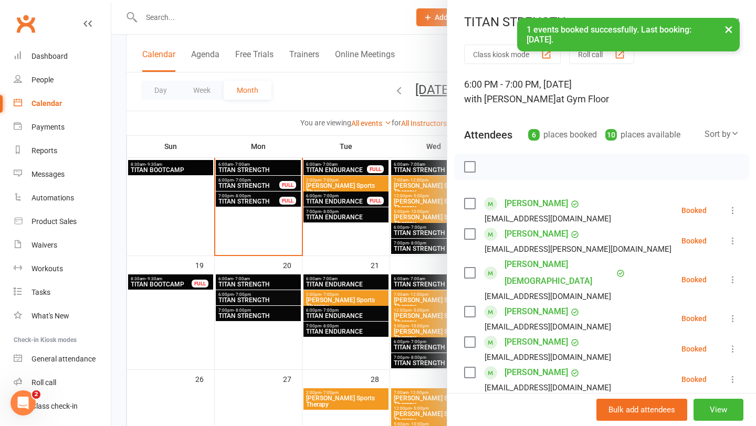
click at [268, 315] on div at bounding box center [433, 213] width 644 height 426
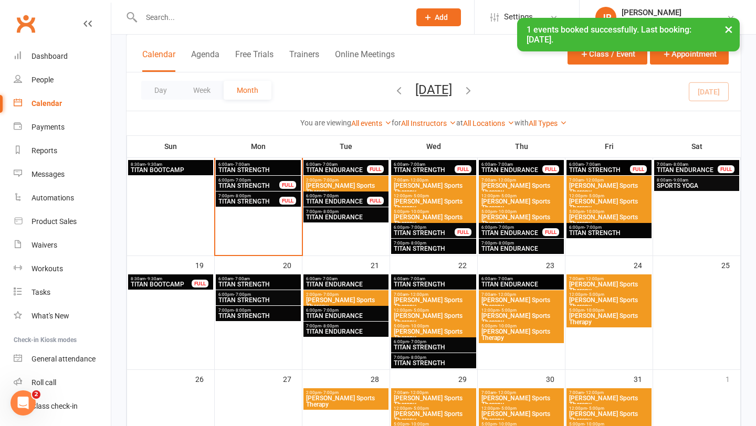
click at [519, 230] on span "TITAN ENDURANCE" at bounding box center [512, 233] width 62 height 6
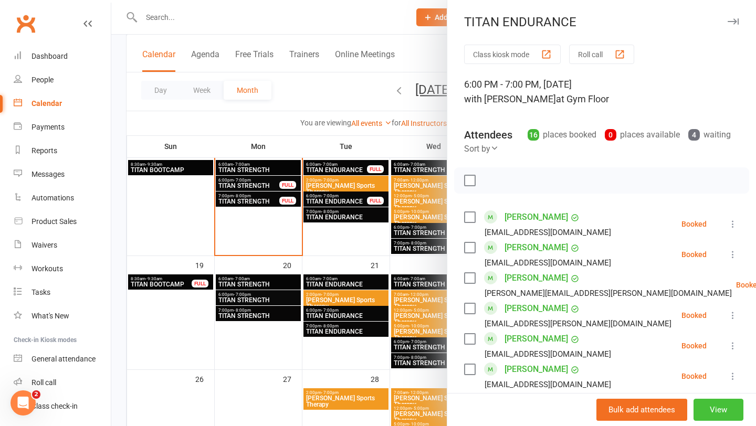
click at [709, 408] on button "View" at bounding box center [718, 410] width 50 height 22
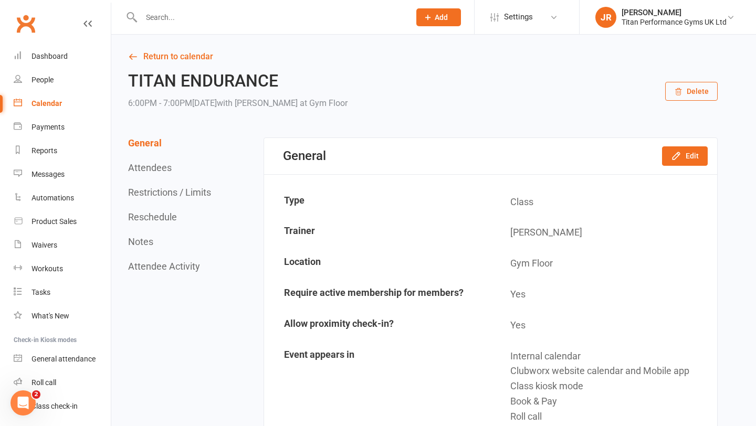
click at [153, 218] on button "Reschedule" at bounding box center [152, 216] width 49 height 11
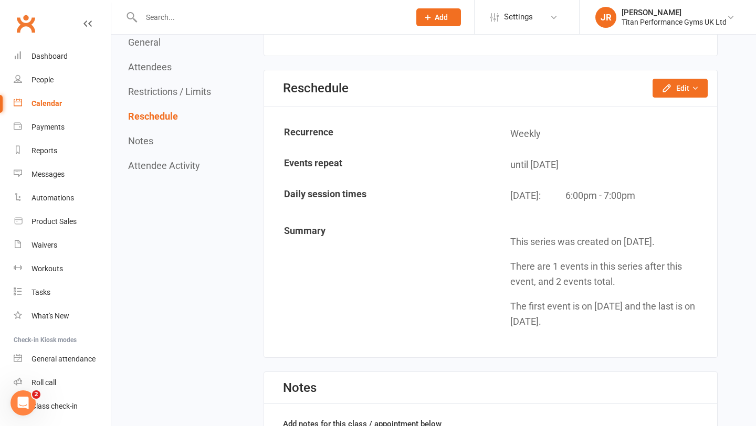
scroll to position [1599, 0]
click at [700, 88] on button "Edit" at bounding box center [679, 87] width 55 height 19
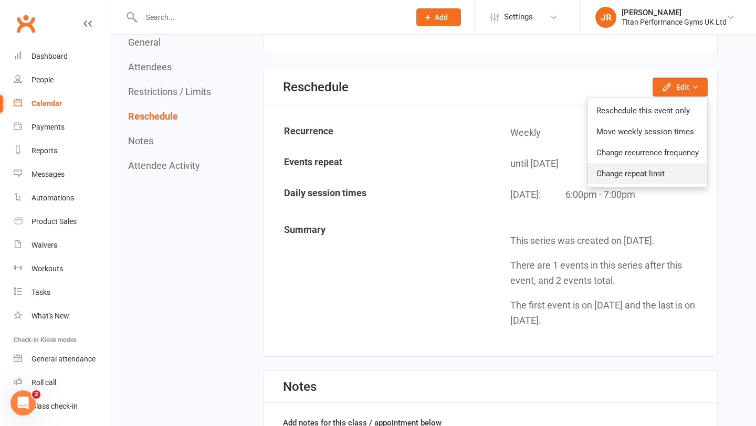
click at [626, 176] on link "Change repeat limit" at bounding box center [647, 173] width 119 height 21
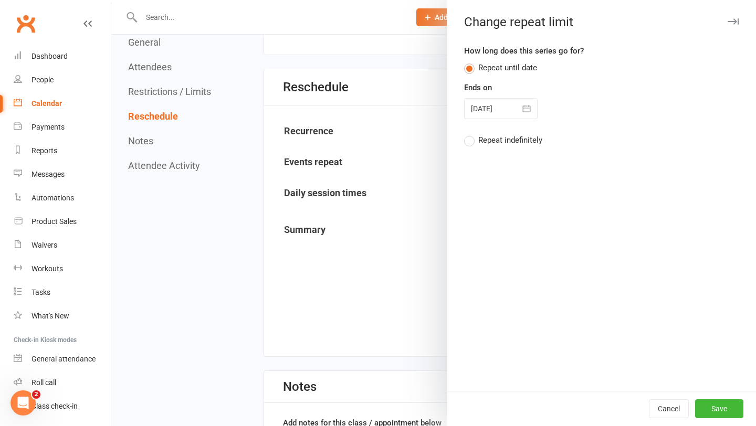
click at [528, 113] on icon "button" at bounding box center [526, 108] width 10 height 10
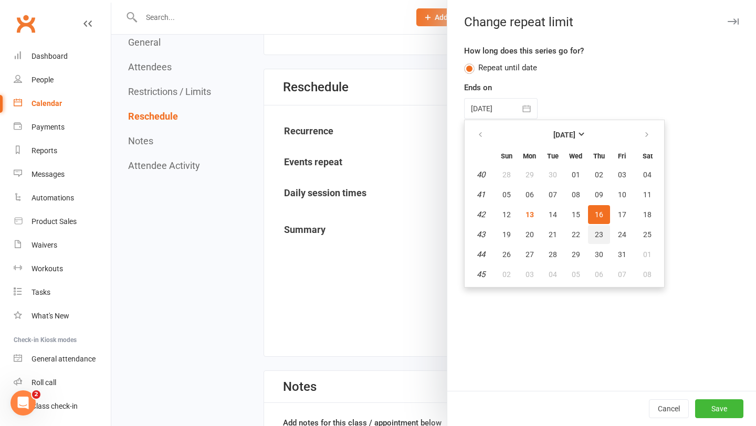
click at [596, 233] on span "23" at bounding box center [598, 234] width 8 height 8
type input "[DATE]"
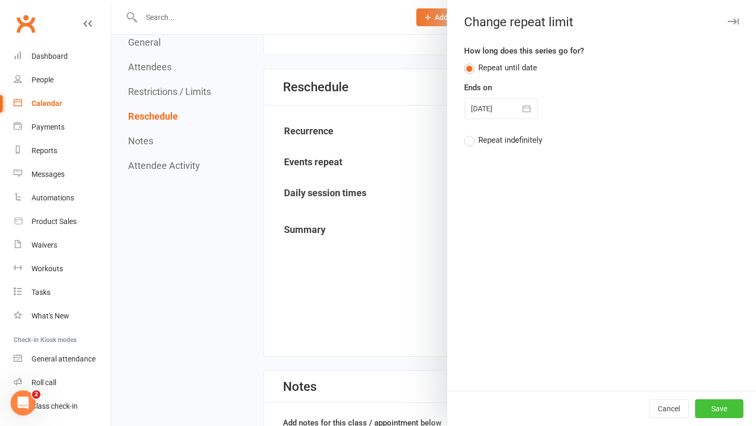
click at [721, 412] on button "Save" at bounding box center [719, 408] width 48 height 19
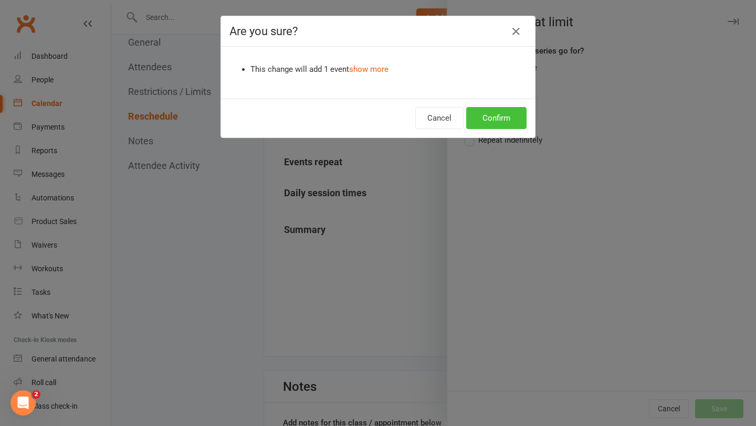
click at [489, 112] on button "Confirm" at bounding box center [496, 118] width 60 height 22
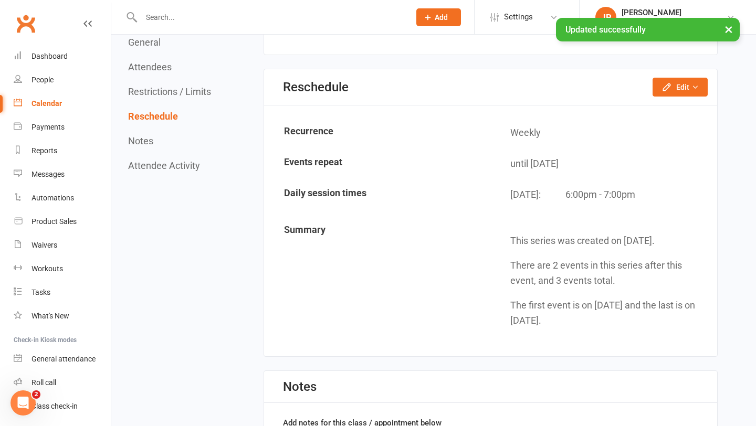
click at [58, 107] on div "Calendar" at bounding box center [46, 103] width 30 height 8
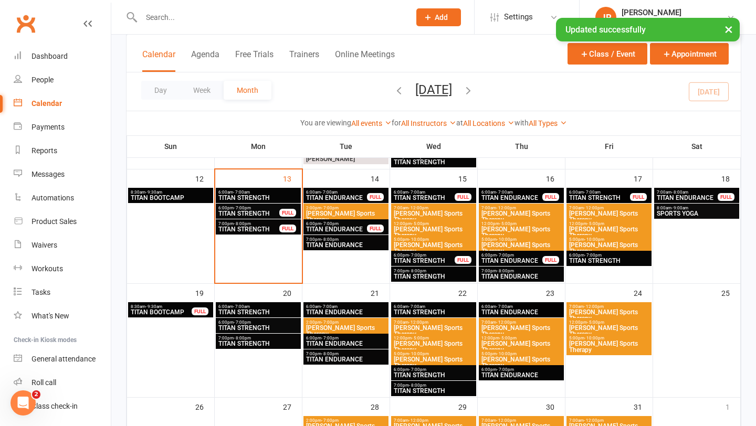
scroll to position [437, 0]
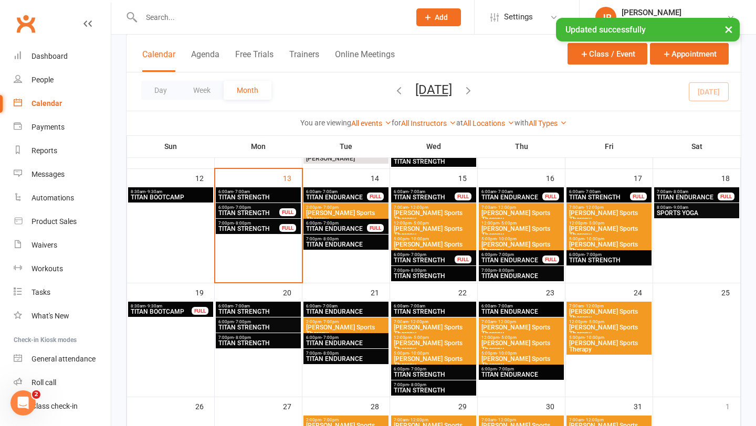
click at [522, 275] on span "TITAN ENDURANCE" at bounding box center [521, 276] width 81 height 6
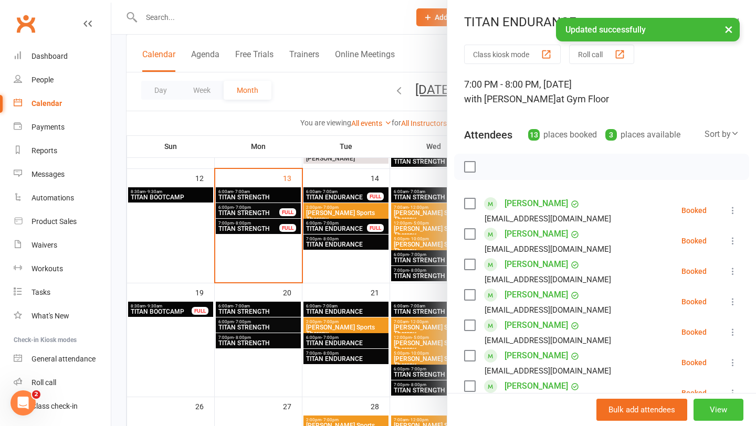
click at [707, 412] on button "View" at bounding box center [718, 410] width 50 height 22
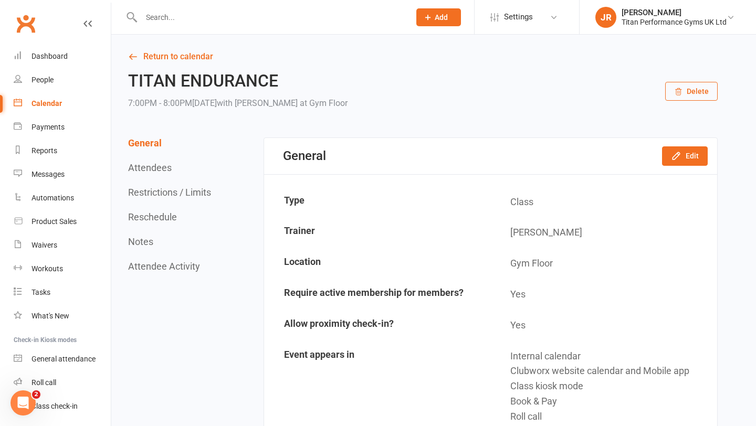
click at [148, 217] on button "Reschedule" at bounding box center [152, 216] width 49 height 11
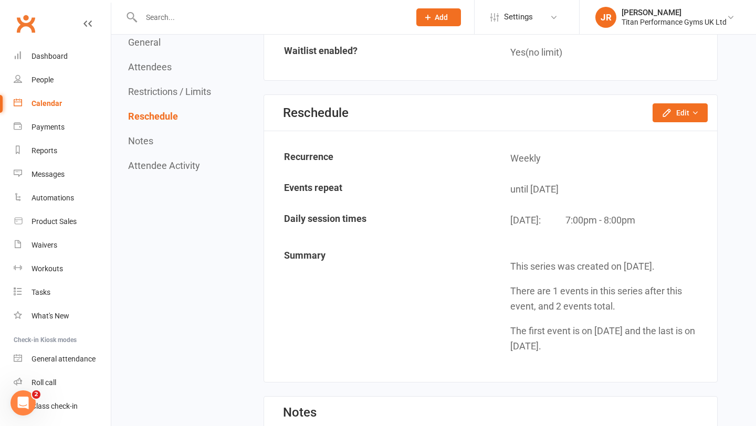
scroll to position [1365, 0]
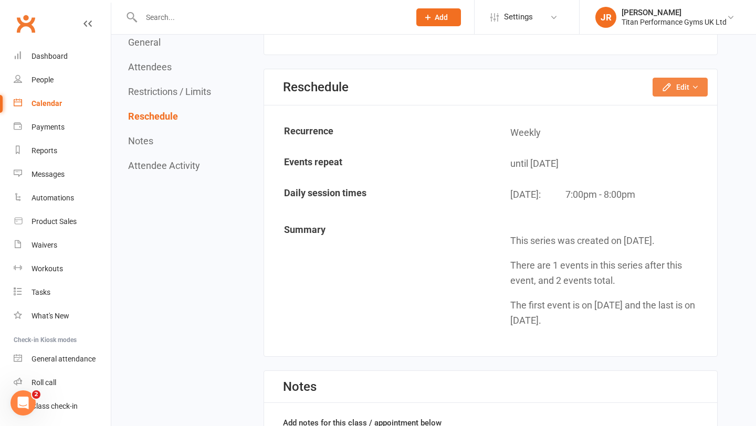
click at [697, 95] on button "Edit" at bounding box center [679, 87] width 55 height 19
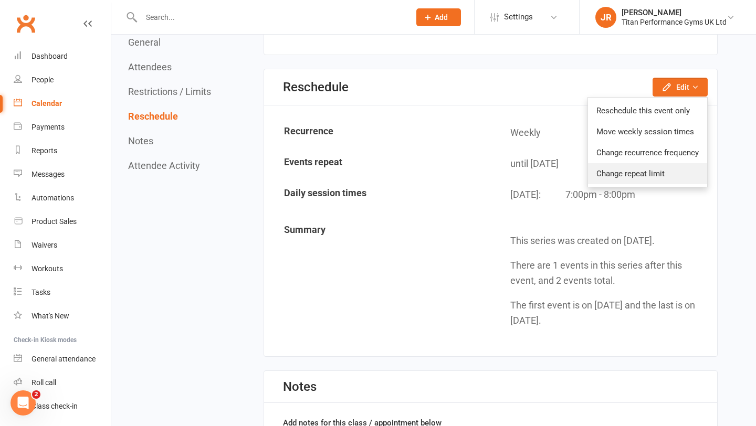
click at [642, 166] on link "Change repeat limit" at bounding box center [647, 173] width 119 height 21
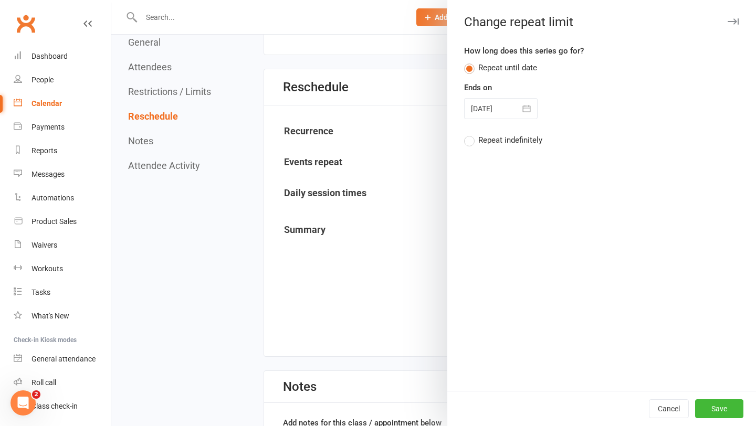
click at [524, 107] on icon "button" at bounding box center [526, 108] width 10 height 10
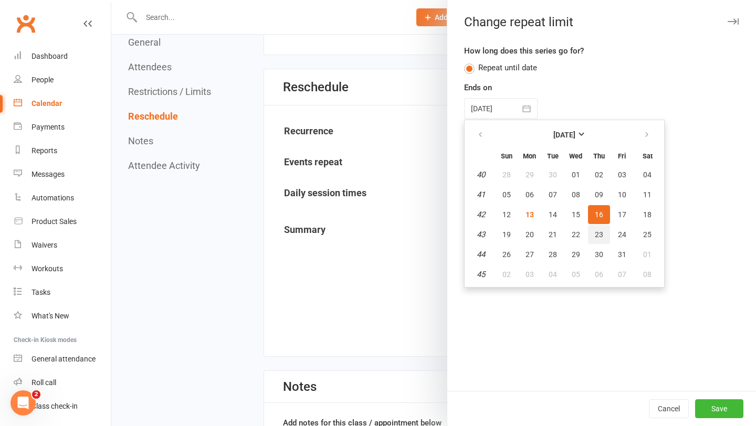
click at [599, 239] on button "23" at bounding box center [599, 234] width 22 height 19
type input "[DATE]"
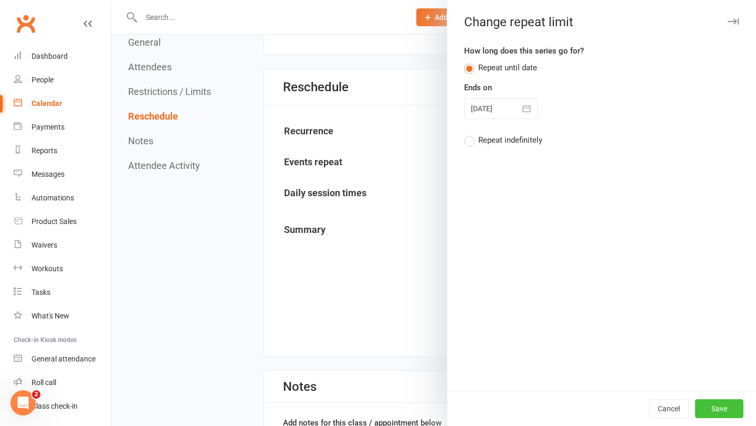
click at [710, 411] on button "Save" at bounding box center [719, 408] width 48 height 19
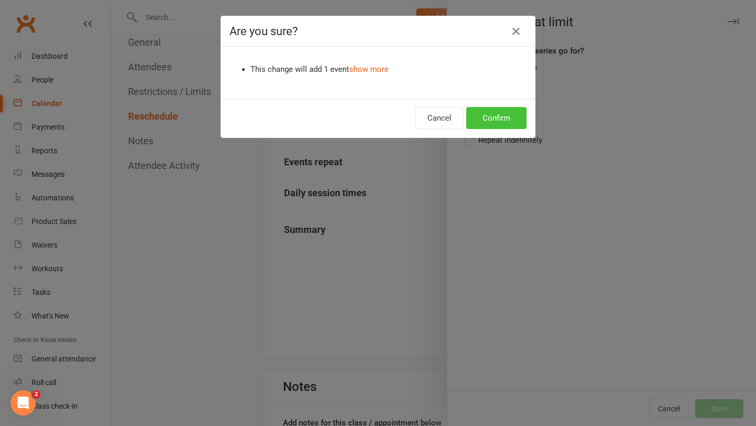
click at [498, 112] on button "Confirm" at bounding box center [496, 118] width 60 height 22
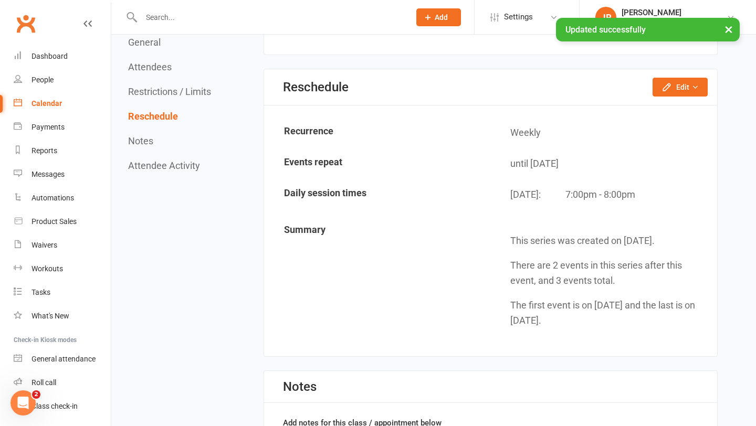
click at [52, 104] on div "Calendar" at bounding box center [46, 103] width 30 height 8
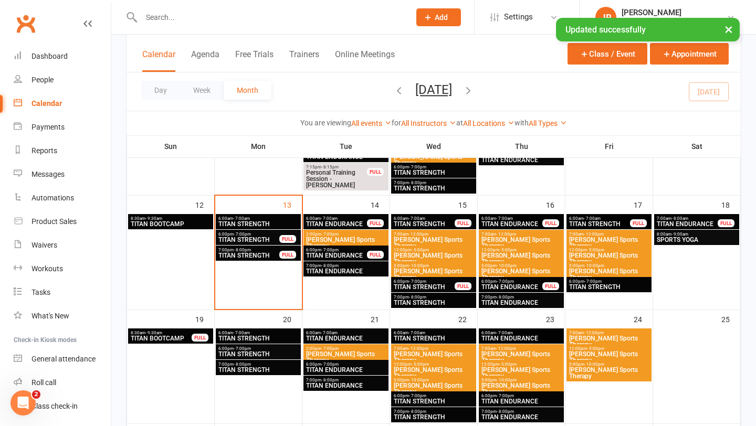
scroll to position [425, 0]
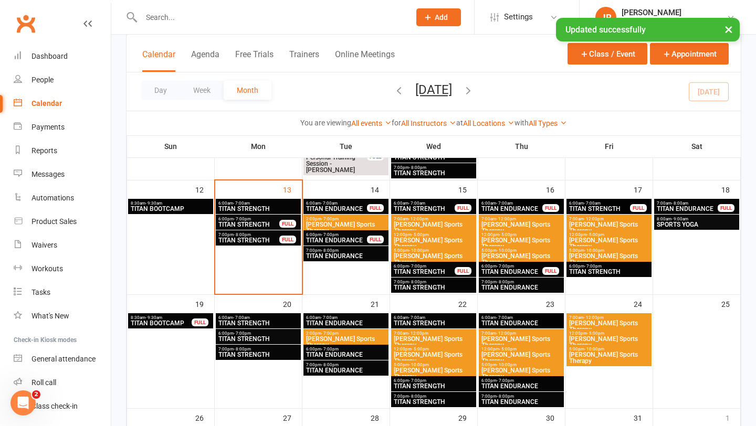
click at [607, 204] on span "6:00am - 7:00am" at bounding box center [599, 203] width 62 height 5
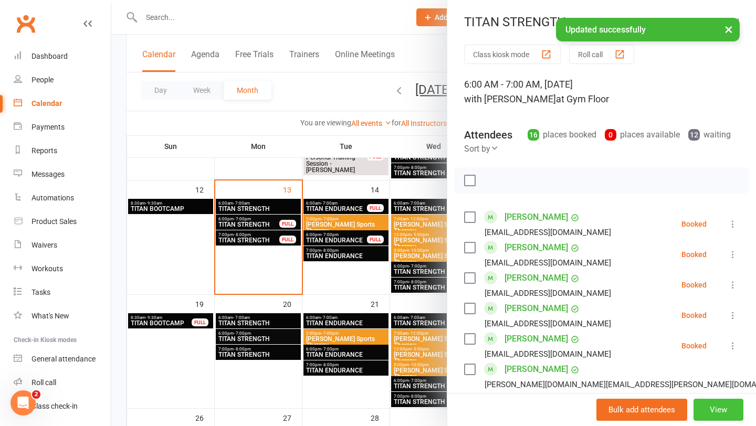
click at [706, 407] on button "View" at bounding box center [718, 410] width 50 height 22
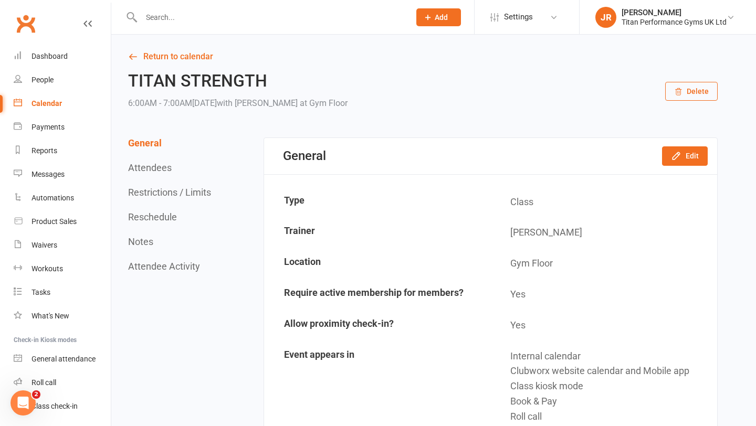
click at [169, 222] on div "General Attendees Restrictions / Limits Reschedule Notes Attendee Activity" at bounding box center [171, 204] width 86 height 134
click at [147, 211] on button "Reschedule" at bounding box center [152, 216] width 49 height 11
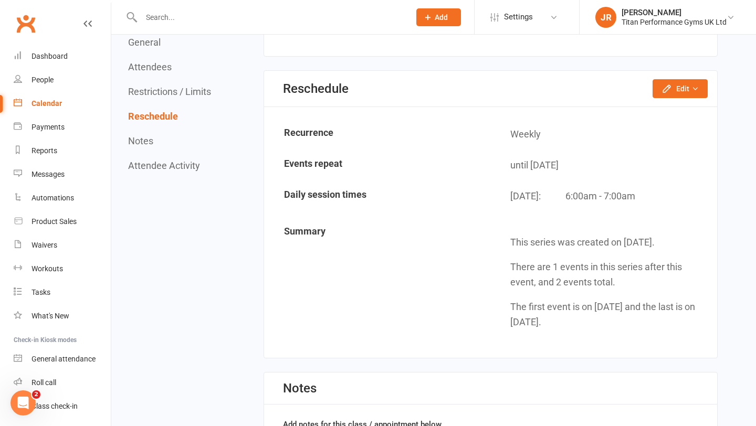
scroll to position [1872, 0]
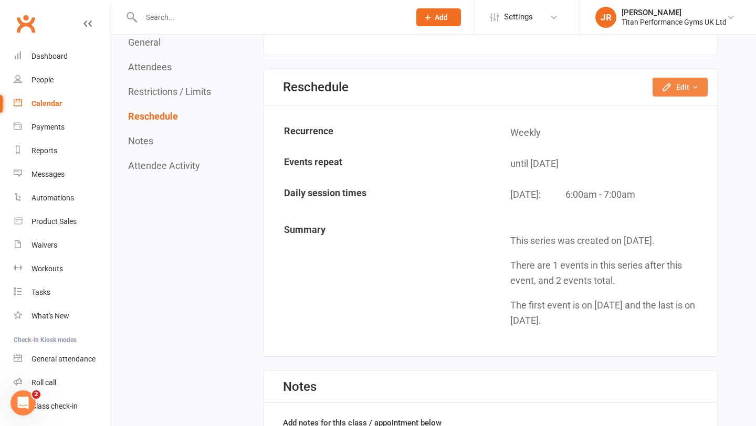
click at [688, 91] on button "Edit" at bounding box center [679, 87] width 55 height 19
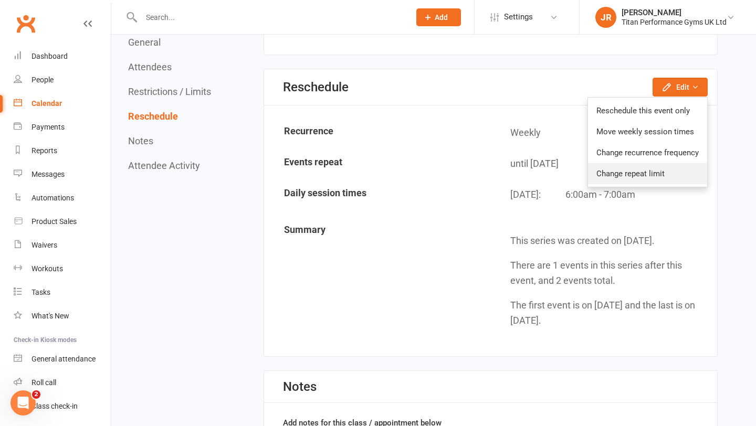
click at [639, 174] on link "Change repeat limit" at bounding box center [647, 173] width 119 height 21
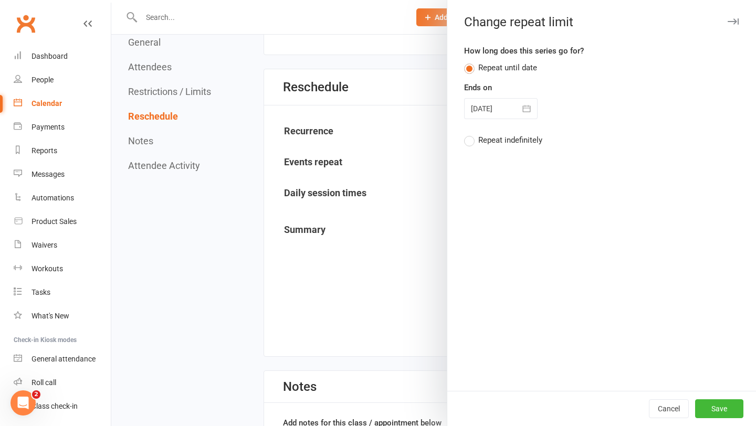
click at [522, 114] on button "button" at bounding box center [526, 108] width 21 height 21
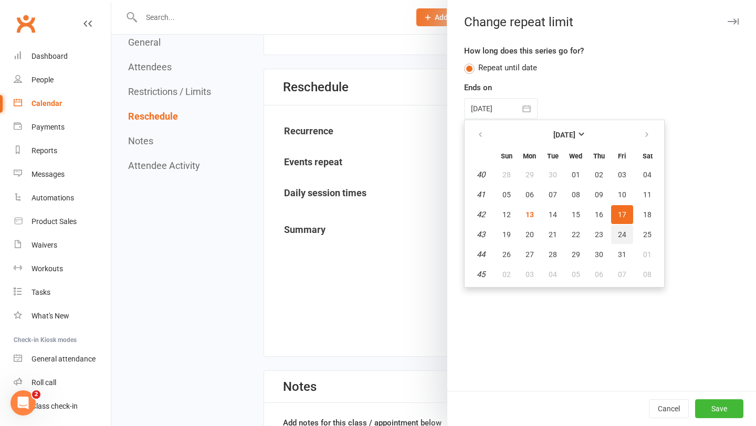
click at [623, 232] on span "24" at bounding box center [622, 234] width 8 height 8
type input "[DATE]"
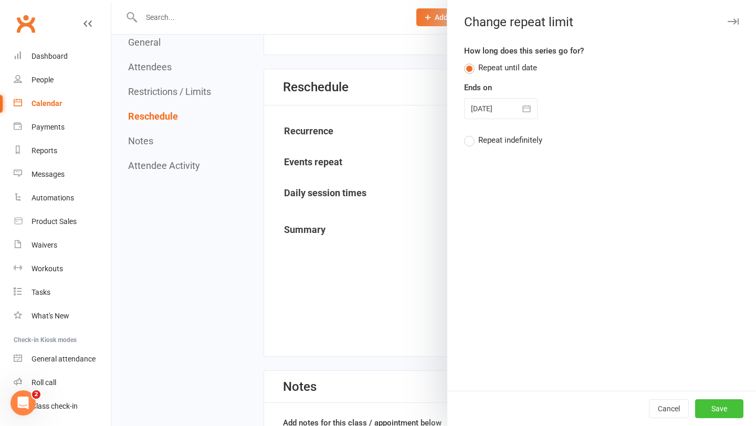
click at [715, 415] on button "Save" at bounding box center [719, 408] width 48 height 19
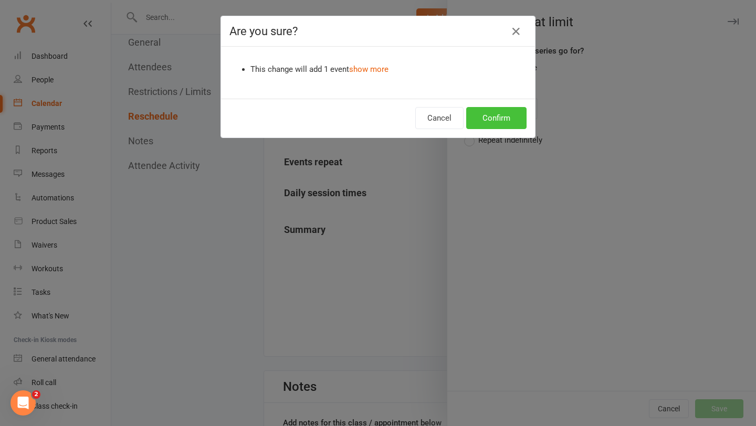
click at [505, 119] on button "Confirm" at bounding box center [496, 118] width 60 height 22
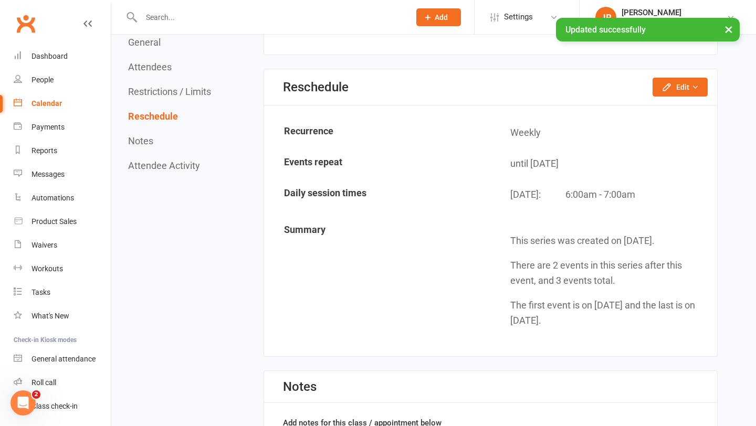
click at [77, 103] on link "Calendar" at bounding box center [62, 104] width 97 height 24
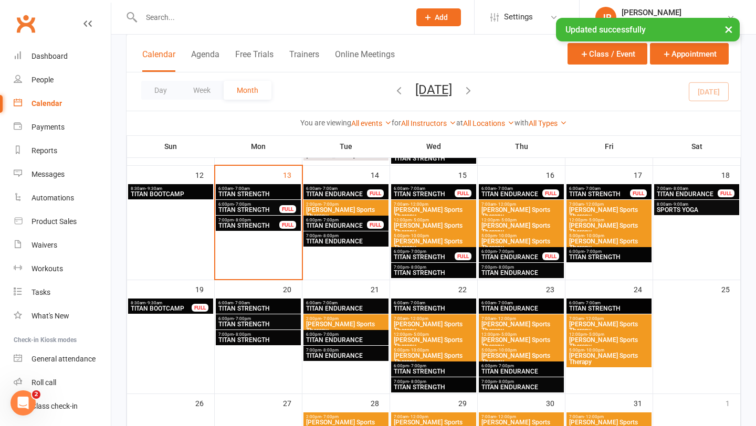
scroll to position [442, 0]
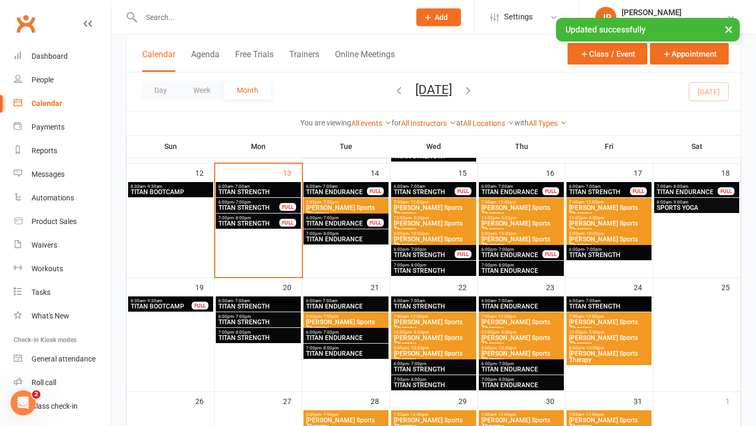
click at [611, 257] on span "TITAN STRENGTH" at bounding box center [608, 255] width 81 height 6
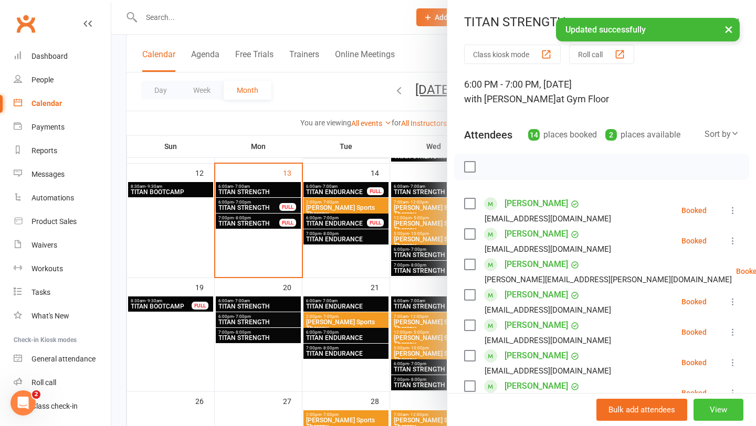
click at [728, 420] on button "View" at bounding box center [718, 410] width 50 height 22
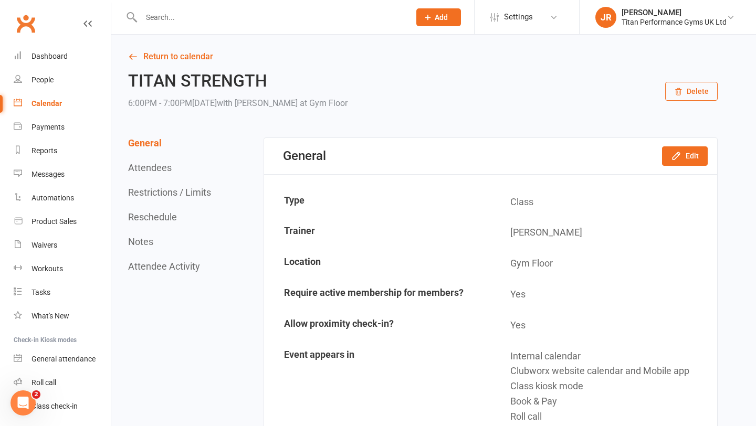
click at [156, 215] on button "Reschedule" at bounding box center [152, 216] width 49 height 11
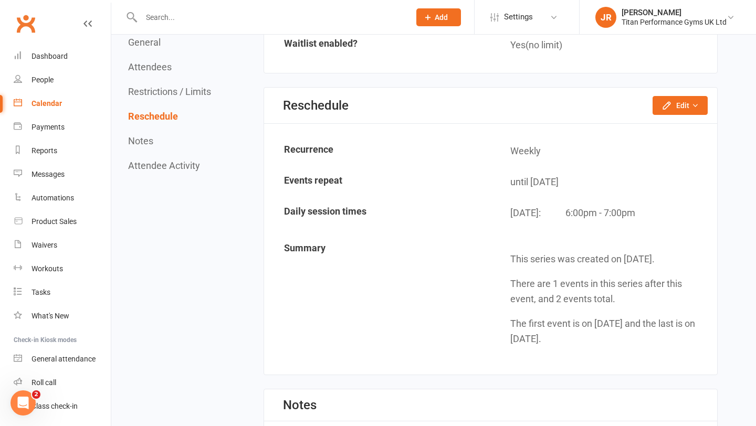
scroll to position [1399, 0]
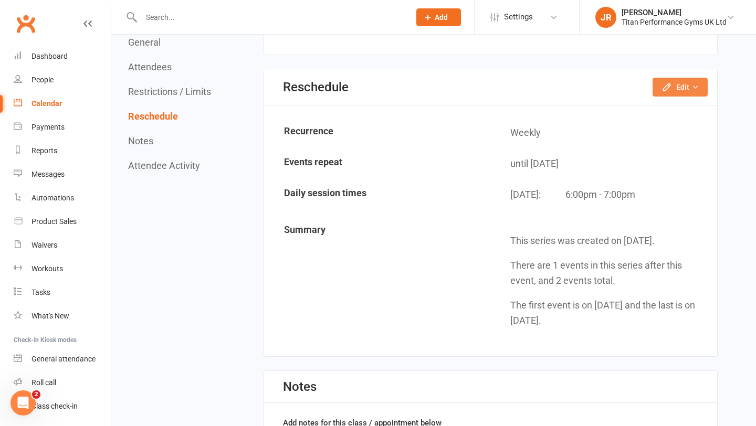
click at [691, 86] on icon "button" at bounding box center [694, 86] width 7 height 7
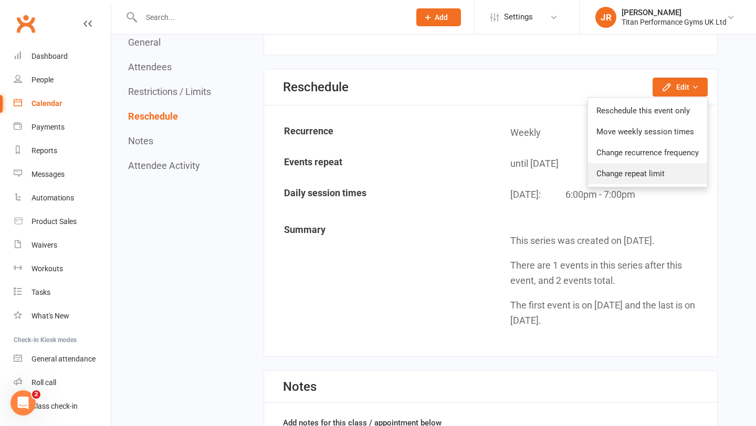
click at [618, 167] on link "Change repeat limit" at bounding box center [647, 173] width 119 height 21
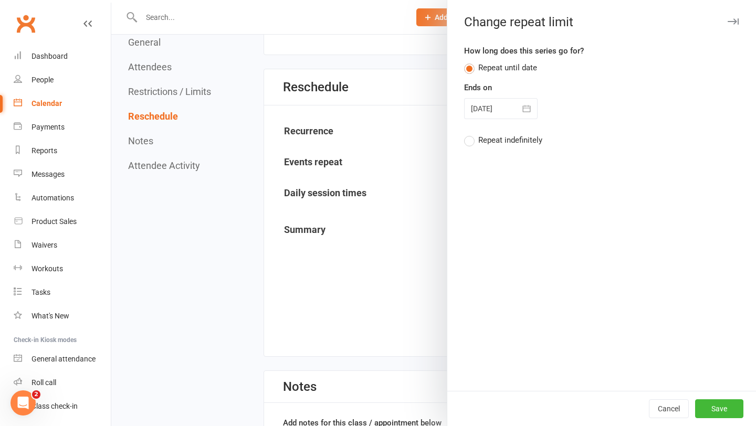
click at [524, 110] on icon "button" at bounding box center [526, 108] width 10 height 10
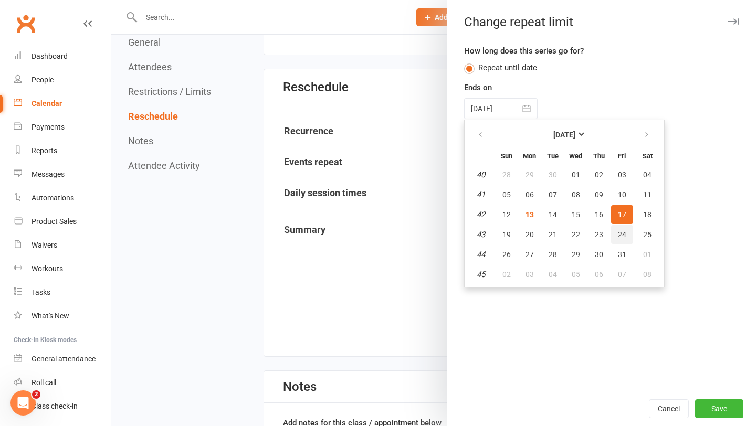
click at [625, 237] on button "24" at bounding box center [622, 234] width 22 height 19
type input "[DATE]"
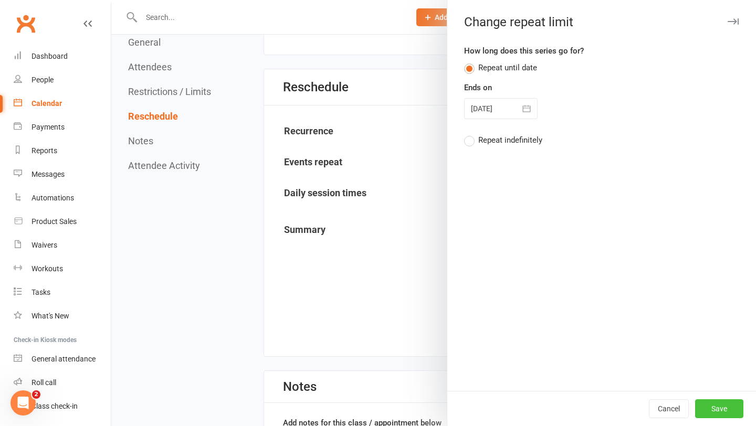
click at [713, 404] on button "Save" at bounding box center [719, 408] width 48 height 19
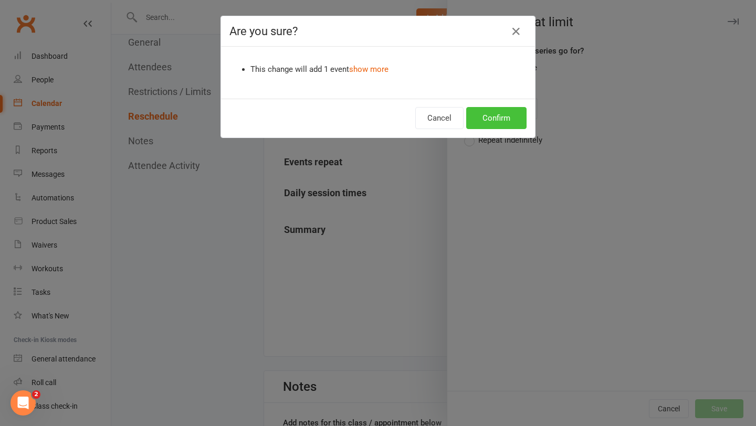
click at [500, 121] on button "Confirm" at bounding box center [496, 118] width 60 height 22
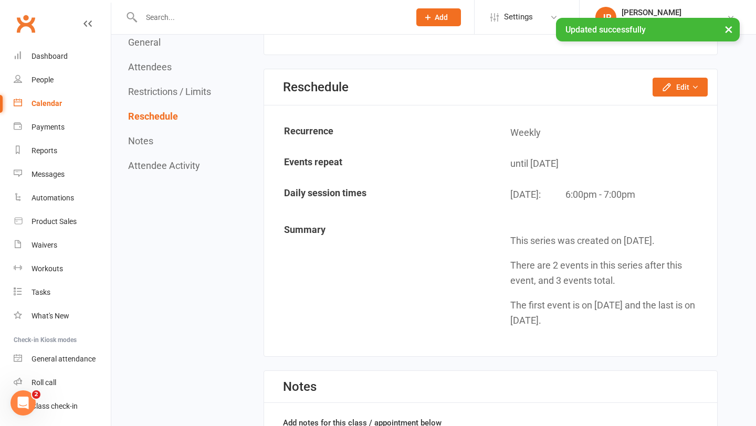
click at [81, 111] on link "Calendar" at bounding box center [62, 104] width 97 height 24
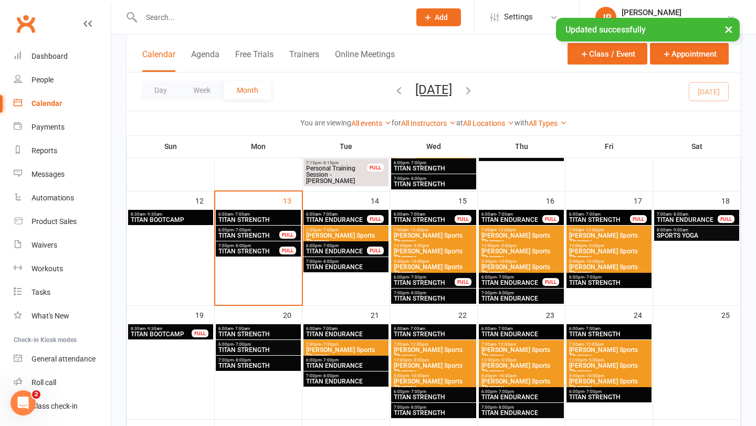
scroll to position [419, 0]
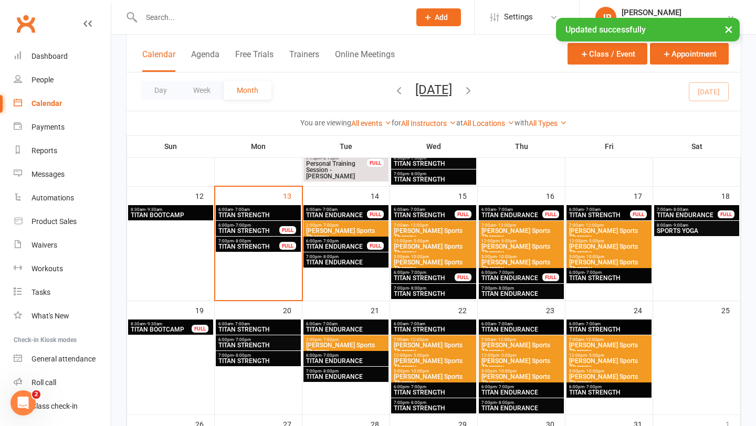
click at [695, 214] on span "TITAN ENDURANCE" at bounding box center [687, 215] width 62 height 6
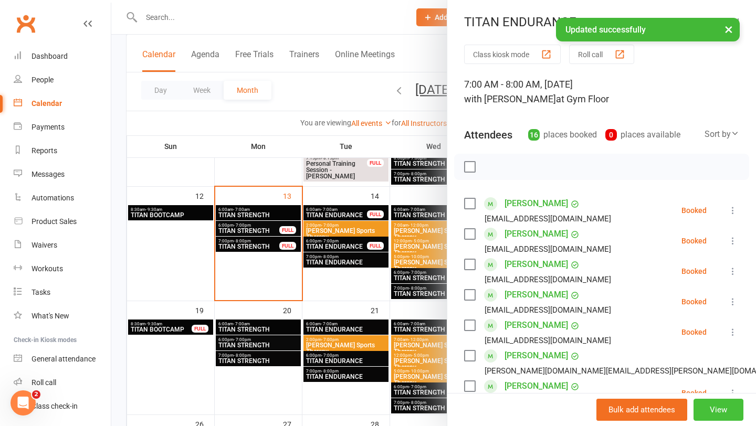
click at [717, 416] on button "View" at bounding box center [718, 410] width 50 height 22
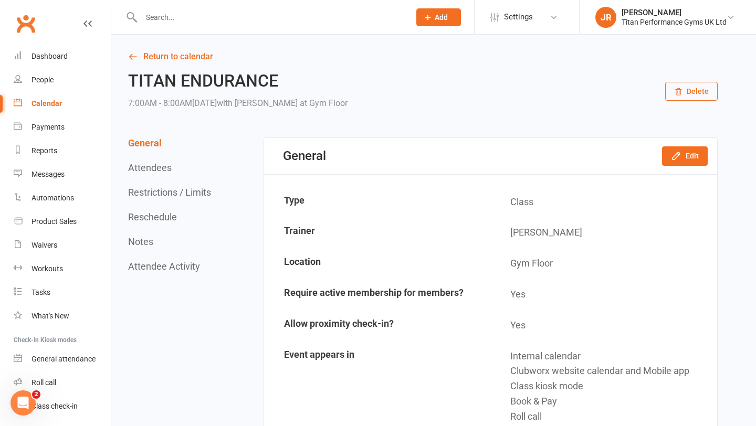
click at [159, 219] on button "Reschedule" at bounding box center [152, 216] width 49 height 11
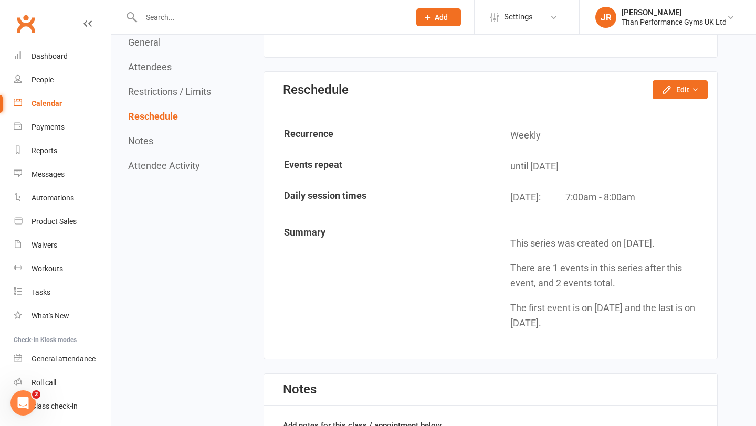
scroll to position [1484, 0]
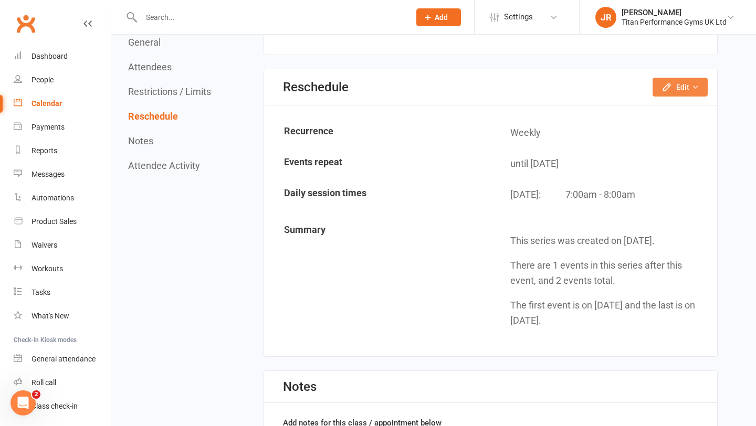
click at [668, 87] on icon "button" at bounding box center [666, 86] width 7 height 7
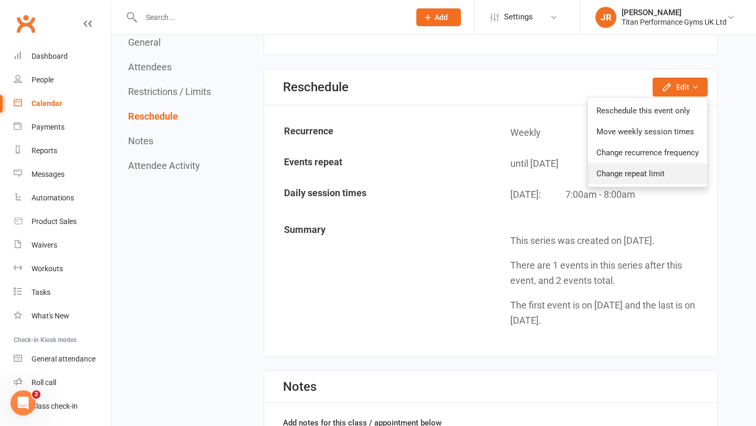
click at [630, 172] on link "Change repeat limit" at bounding box center [647, 173] width 119 height 21
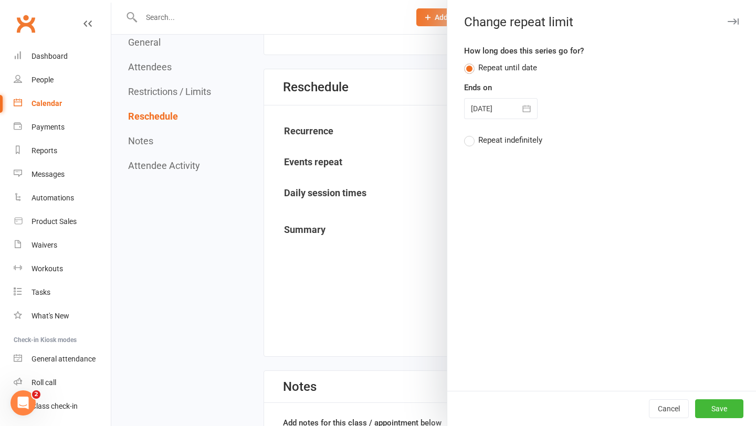
click at [532, 107] on button "button" at bounding box center [526, 108] width 21 height 21
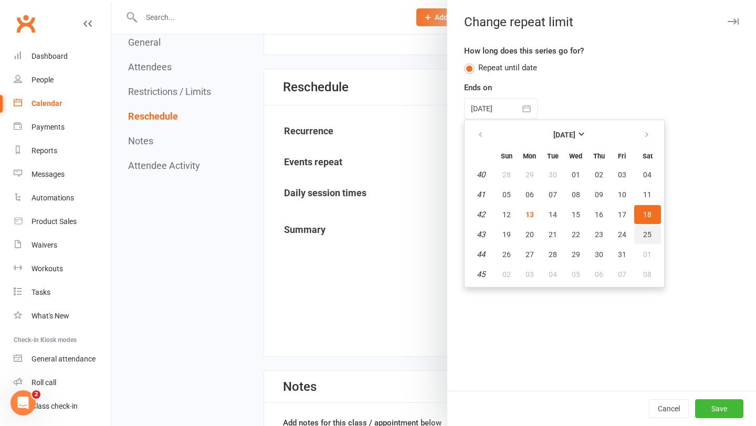
click at [651, 234] on button "25" at bounding box center [647, 234] width 27 height 19
type input "[DATE]"
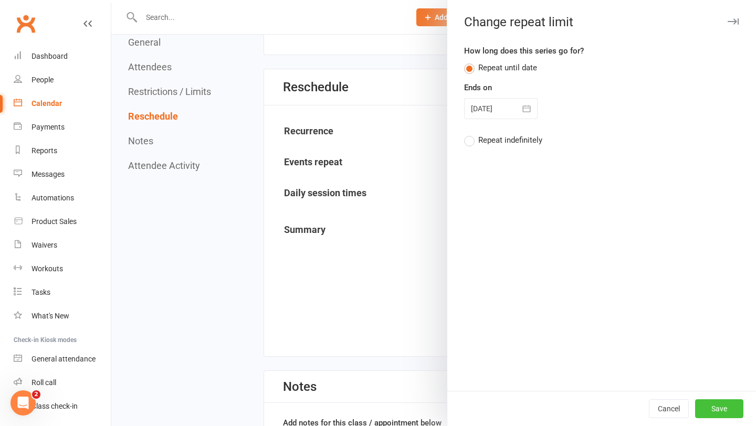
click at [711, 408] on button "Save" at bounding box center [719, 408] width 48 height 19
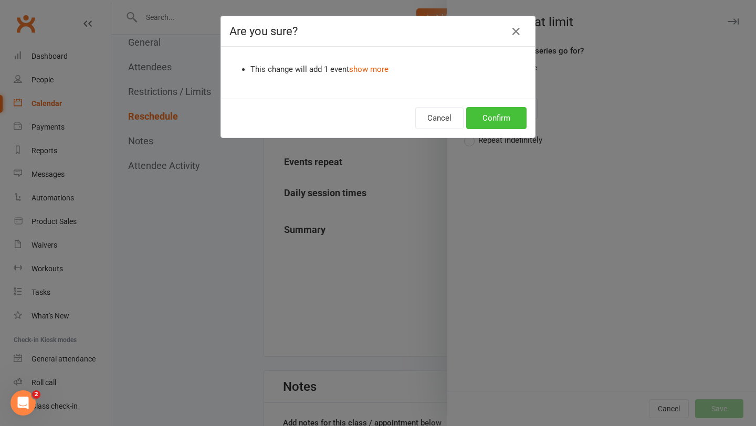
click at [495, 112] on button "Confirm" at bounding box center [496, 118] width 60 height 22
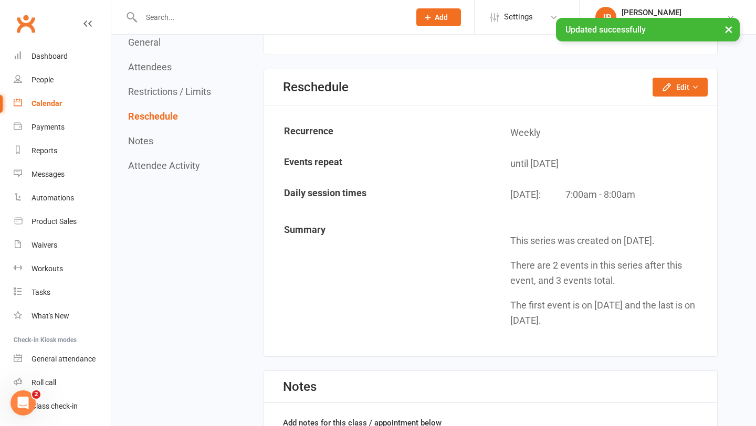
click at [68, 109] on link "Calendar" at bounding box center [62, 104] width 97 height 24
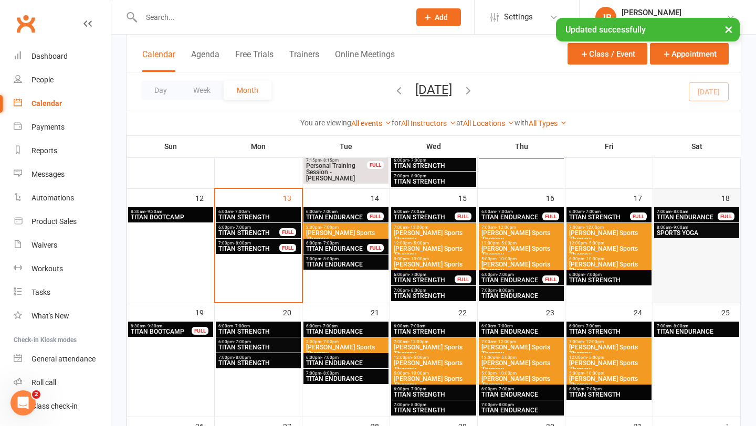
scroll to position [419, 0]
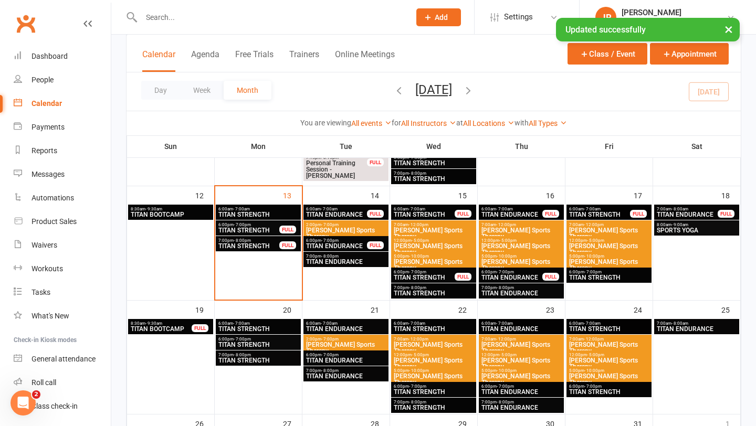
click at [691, 225] on span "8:00am - 9:00am" at bounding box center [696, 224] width 81 height 5
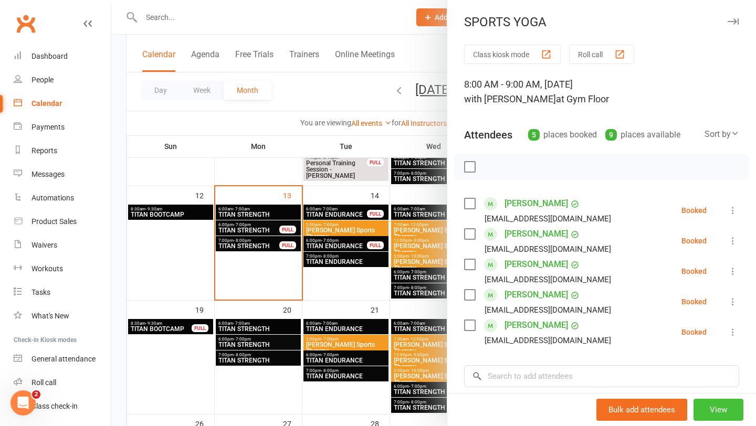
click at [718, 415] on button "View" at bounding box center [718, 410] width 50 height 22
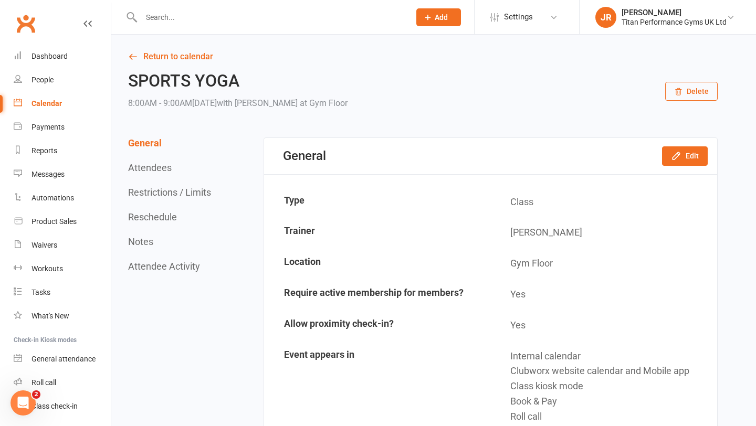
click at [168, 216] on button "Reschedule" at bounding box center [152, 216] width 49 height 11
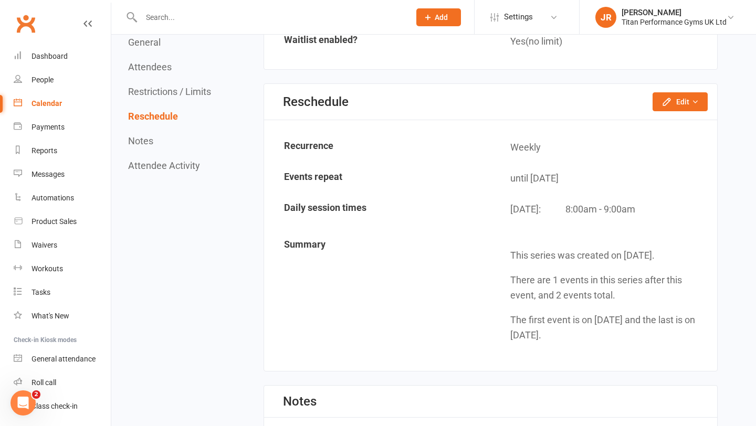
scroll to position [1092, 0]
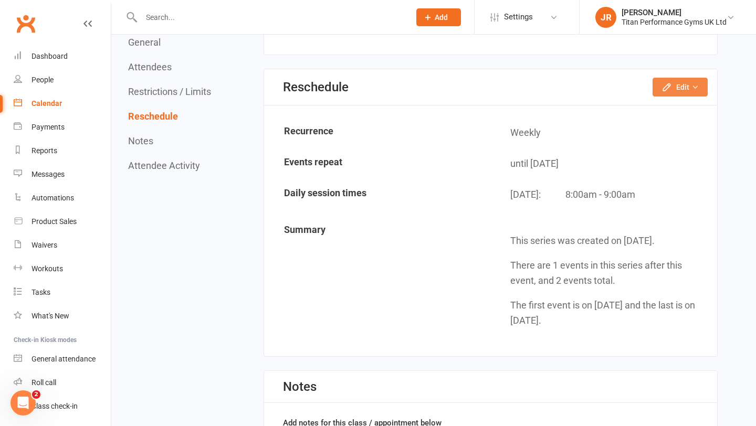
click at [696, 84] on icon "button" at bounding box center [694, 86] width 7 height 7
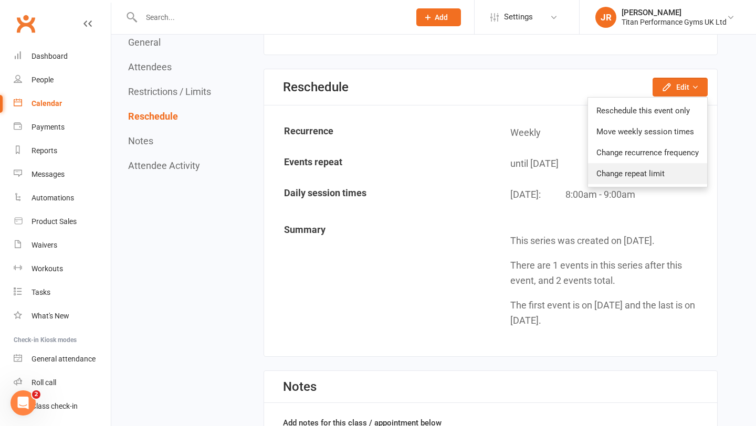
click at [621, 174] on link "Change repeat limit" at bounding box center [647, 173] width 119 height 21
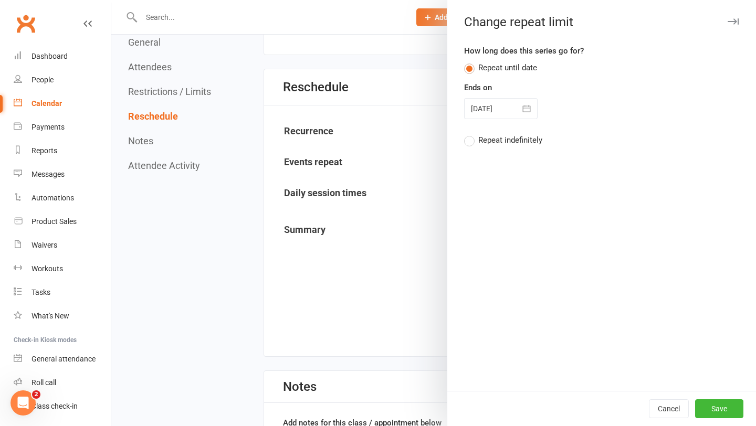
click at [530, 104] on icon "button" at bounding box center [526, 108] width 10 height 10
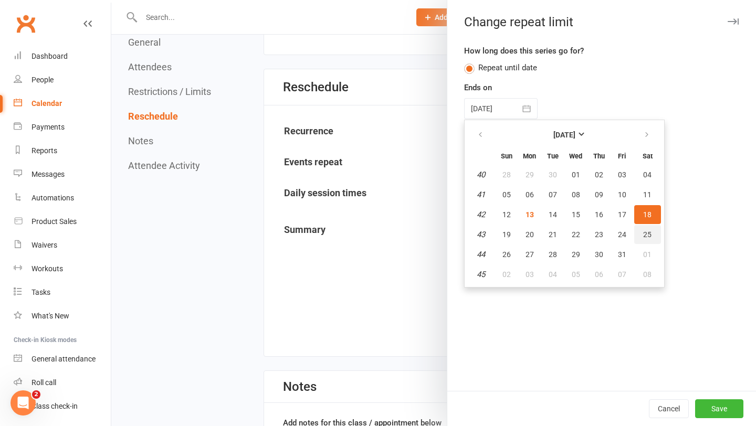
click at [650, 232] on span "25" at bounding box center [647, 234] width 8 height 8
type input "[DATE]"
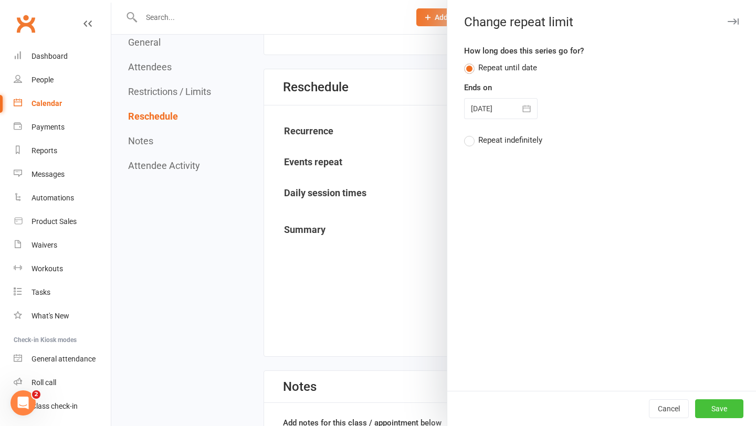
click at [709, 407] on button "Save" at bounding box center [719, 408] width 48 height 19
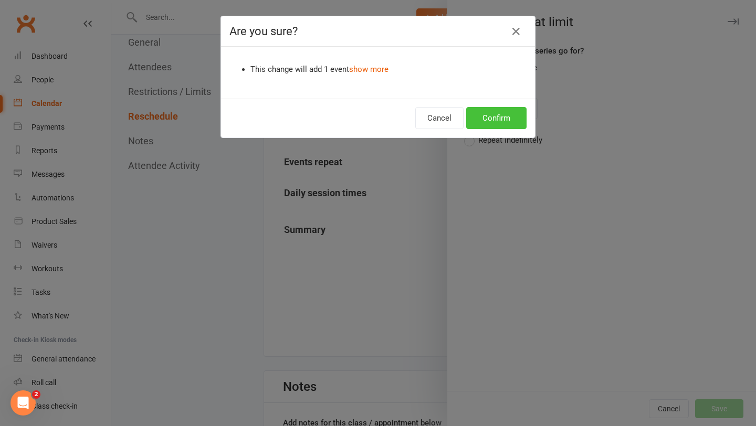
click at [500, 121] on button "Confirm" at bounding box center [496, 118] width 60 height 22
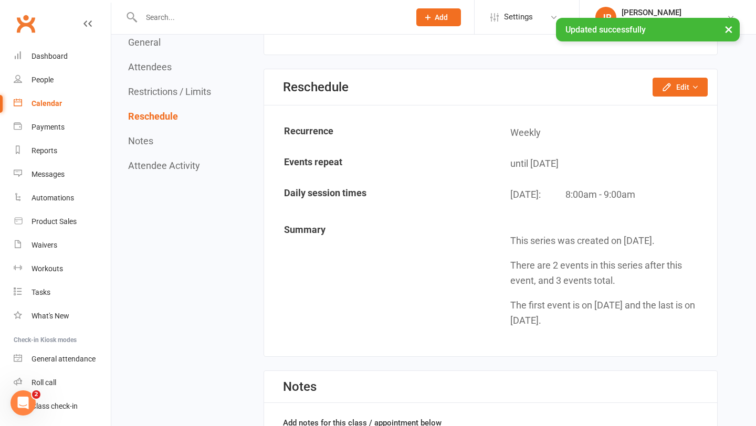
click at [69, 108] on link "Calendar" at bounding box center [62, 104] width 97 height 24
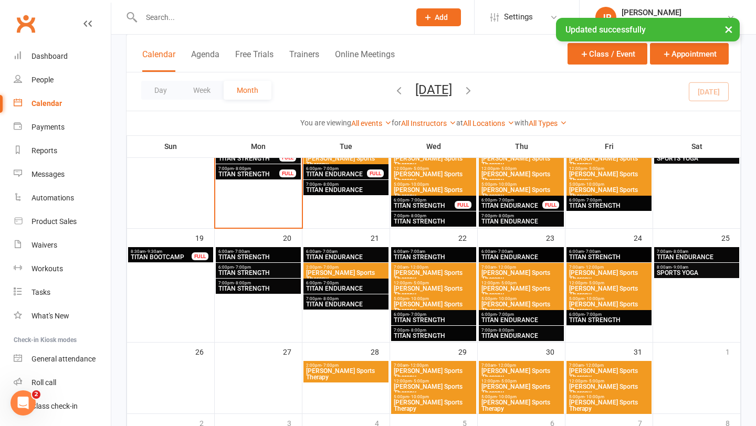
scroll to position [497, 0]
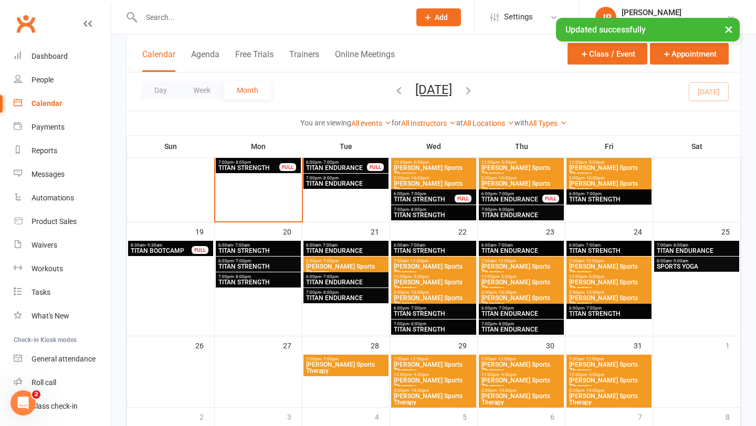
click at [180, 253] on span "TITAN BOOTCAMP" at bounding box center [161, 251] width 62 height 6
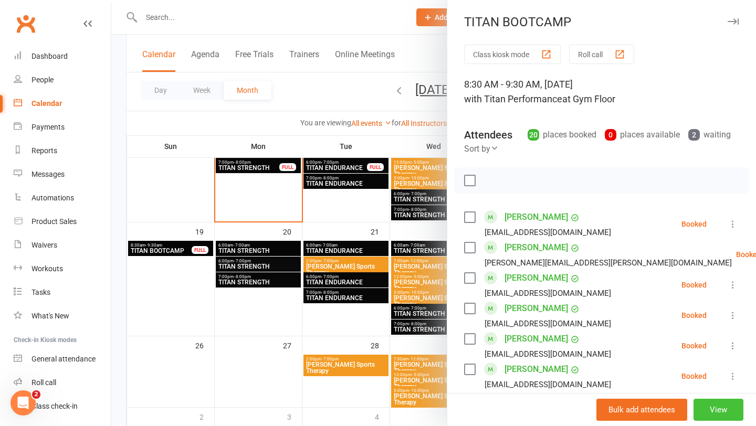
click at [719, 408] on button "View" at bounding box center [718, 410] width 50 height 22
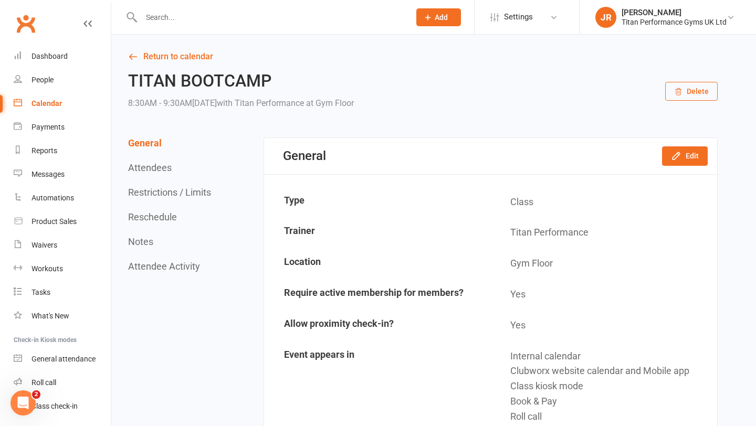
click at [145, 219] on button "Reschedule" at bounding box center [152, 216] width 49 height 11
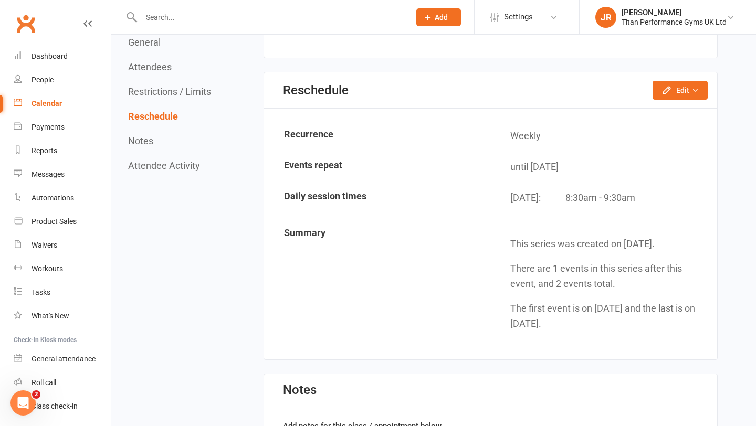
scroll to position [1668, 0]
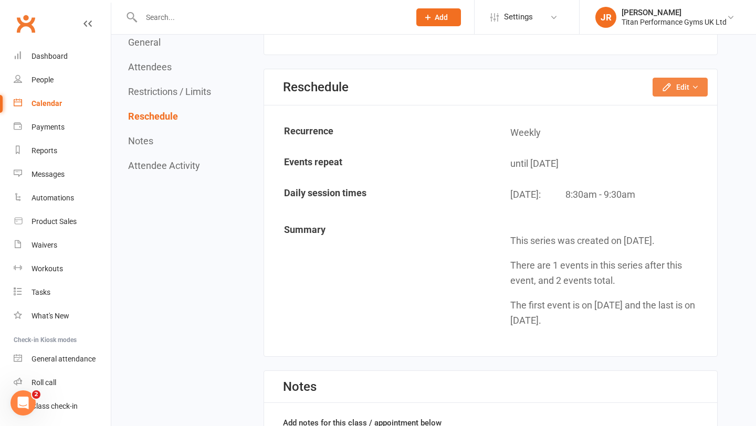
click at [694, 78] on button "Edit" at bounding box center [679, 87] width 55 height 19
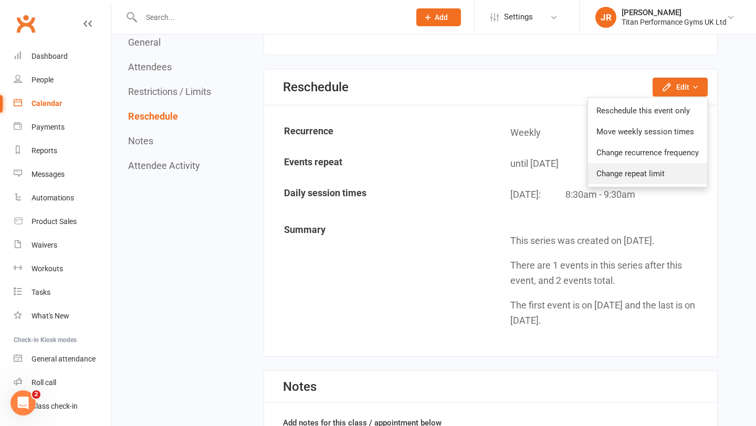
click at [653, 173] on link "Change repeat limit" at bounding box center [647, 173] width 119 height 21
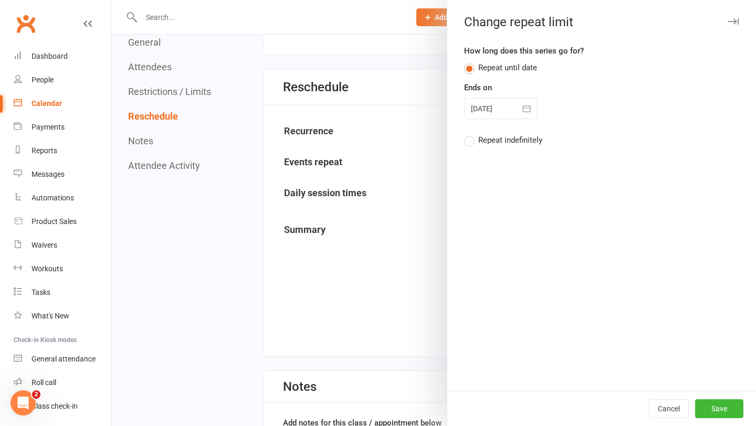
click at [523, 110] on icon "button" at bounding box center [526, 108] width 10 height 10
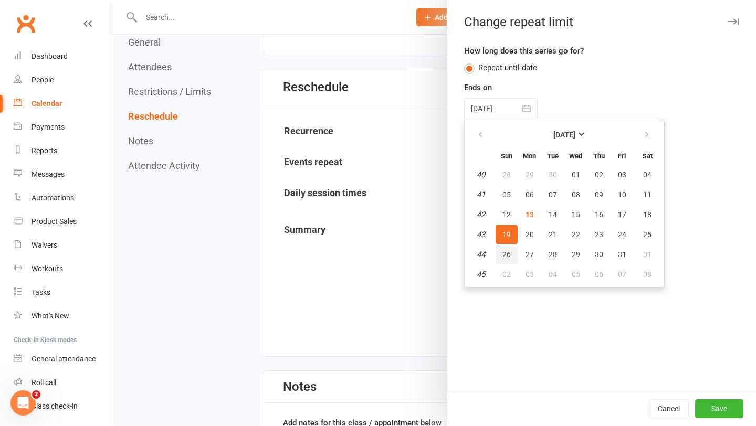
click at [507, 253] on span "26" at bounding box center [506, 254] width 8 height 8
type input "[DATE]"
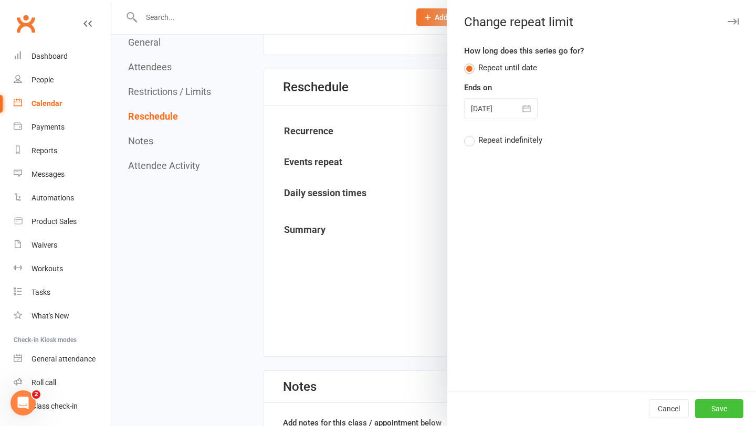
click at [710, 412] on button "Save" at bounding box center [719, 408] width 48 height 19
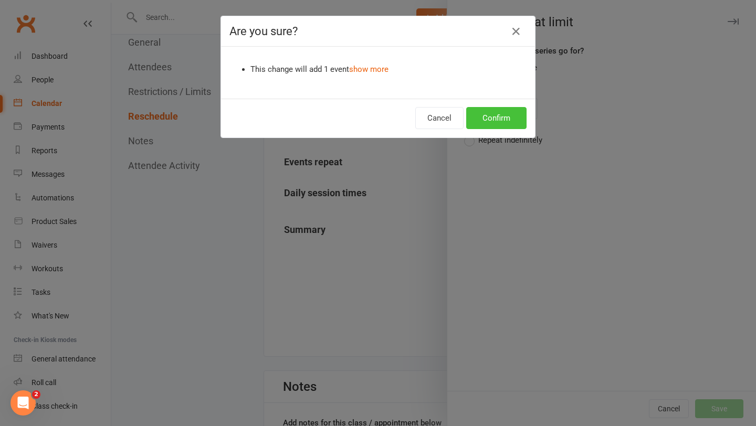
click at [488, 116] on button "Confirm" at bounding box center [496, 118] width 60 height 22
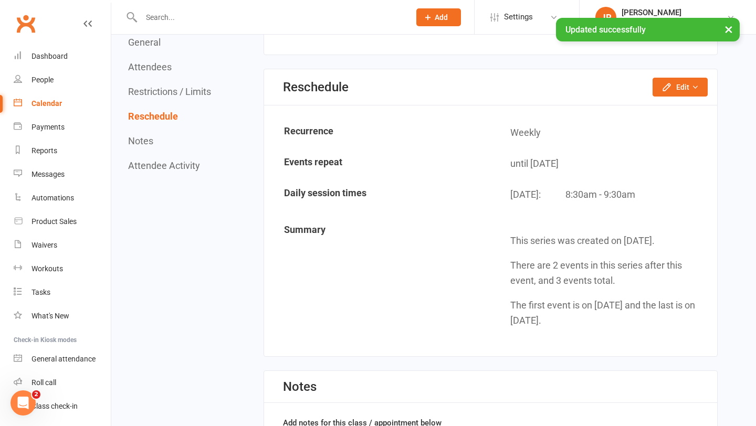
click at [61, 106] on link "Calendar" at bounding box center [62, 104] width 97 height 24
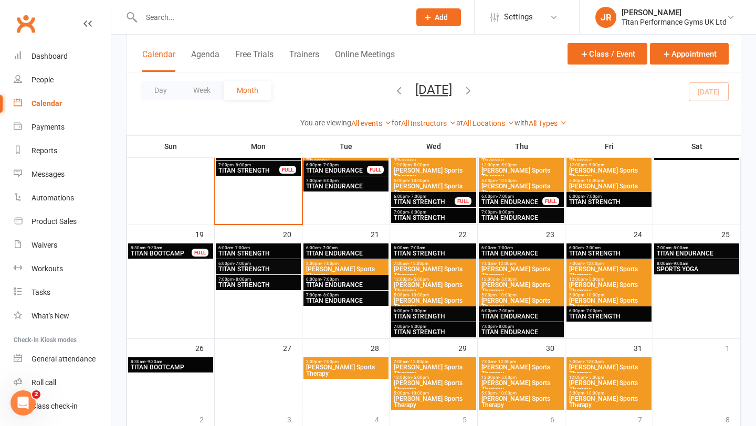
scroll to position [508, 0]
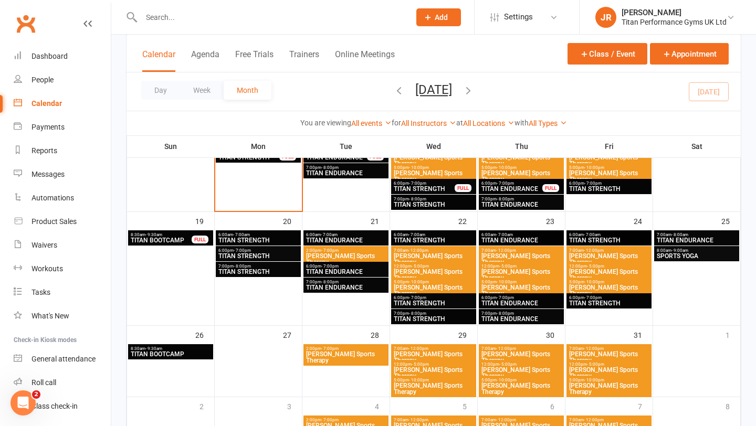
click at [264, 238] on span "TITAN STRENGTH" at bounding box center [258, 240] width 81 height 6
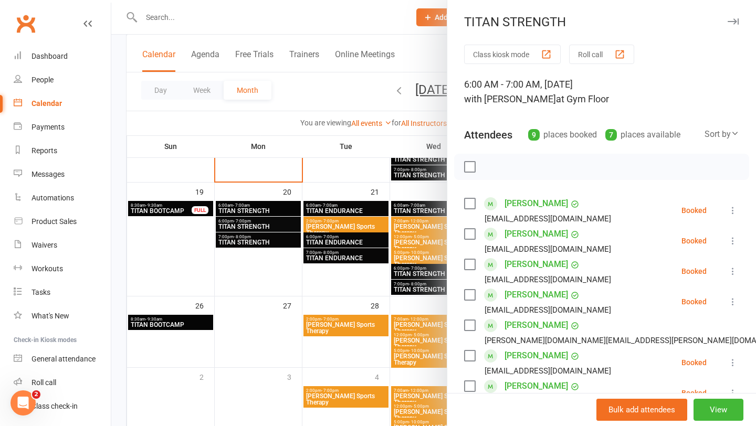
scroll to position [581, 0]
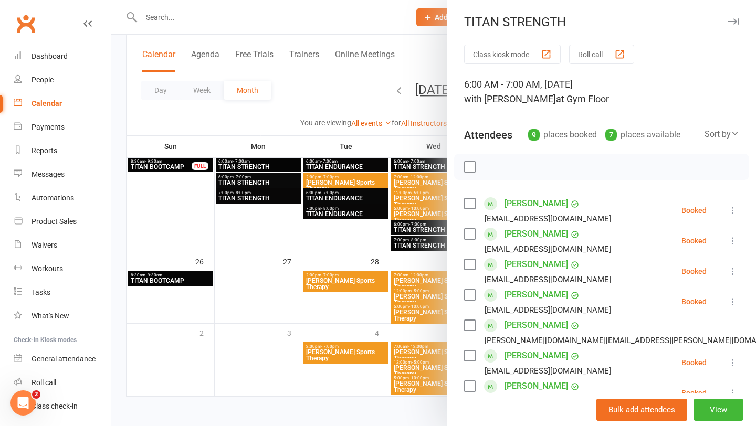
click at [341, 294] on div at bounding box center [433, 213] width 644 height 426
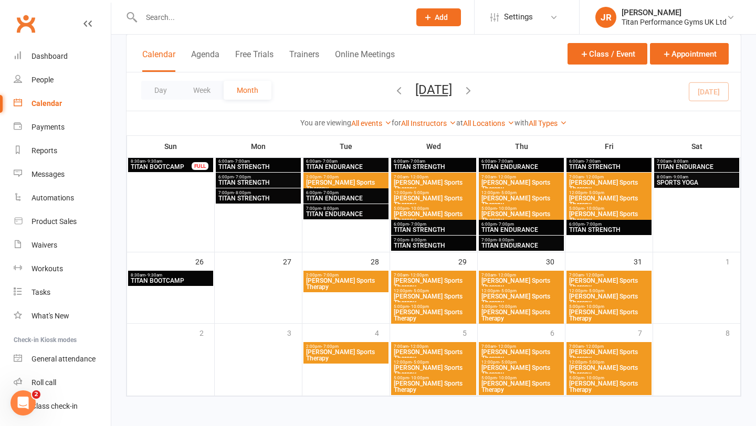
click at [267, 186] on div "6:00pm - 7:00pm TITAN STRENGTH" at bounding box center [258, 180] width 85 height 15
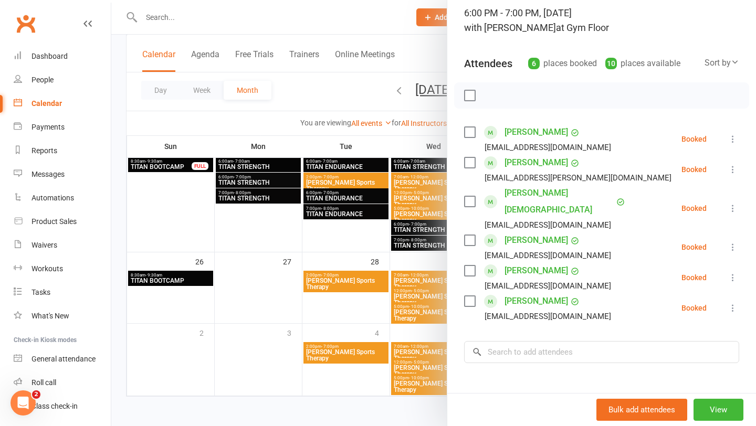
scroll to position [73, 0]
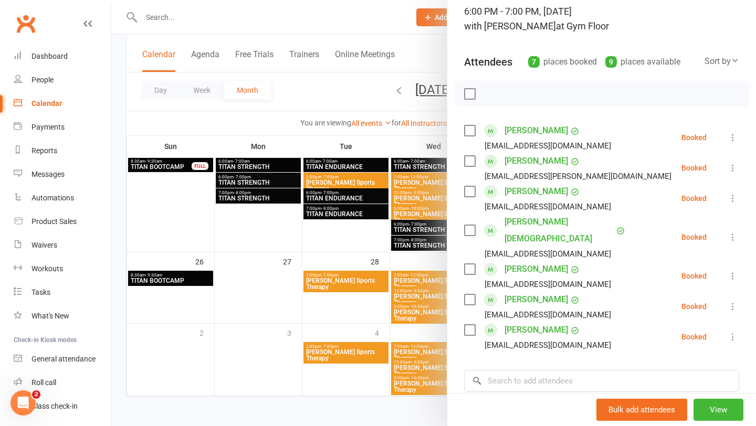
click at [346, 230] on div at bounding box center [433, 213] width 644 height 426
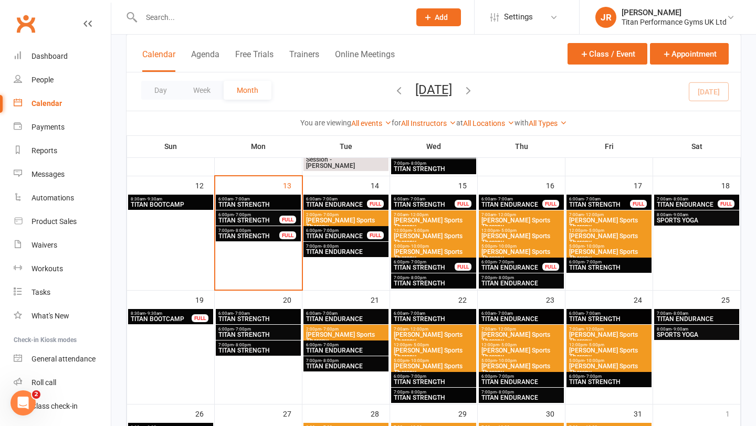
scroll to position [433, 0]
